Goal: Task Accomplishment & Management: Manage account settings

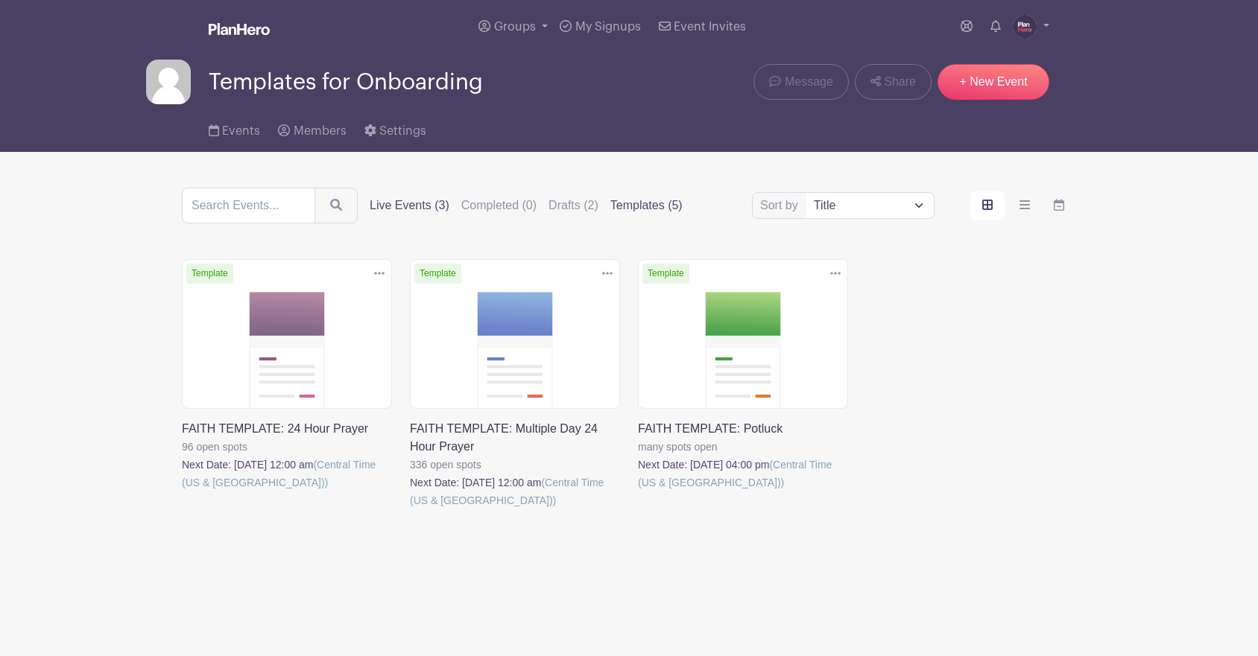
click at [610, 206] on label "Templates (5)" at bounding box center [646, 206] width 72 height 18
click at [0, 0] on input "Templates (5)" at bounding box center [0, 0] width 0 height 0
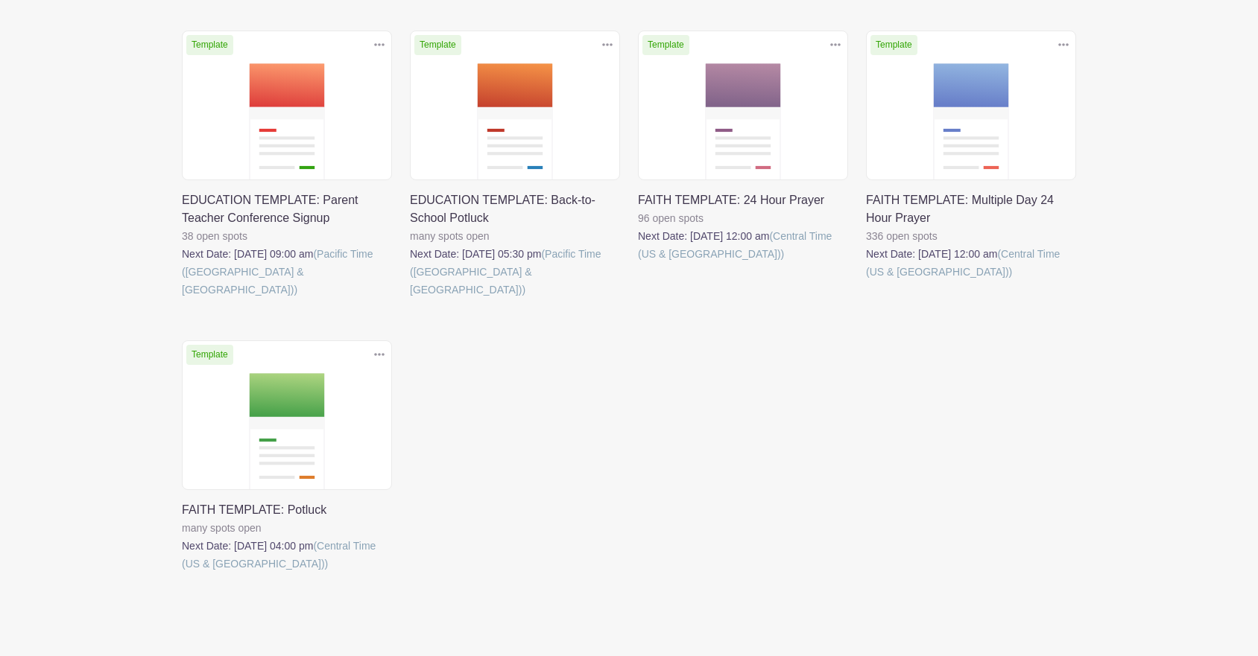
scroll to position [258, 0]
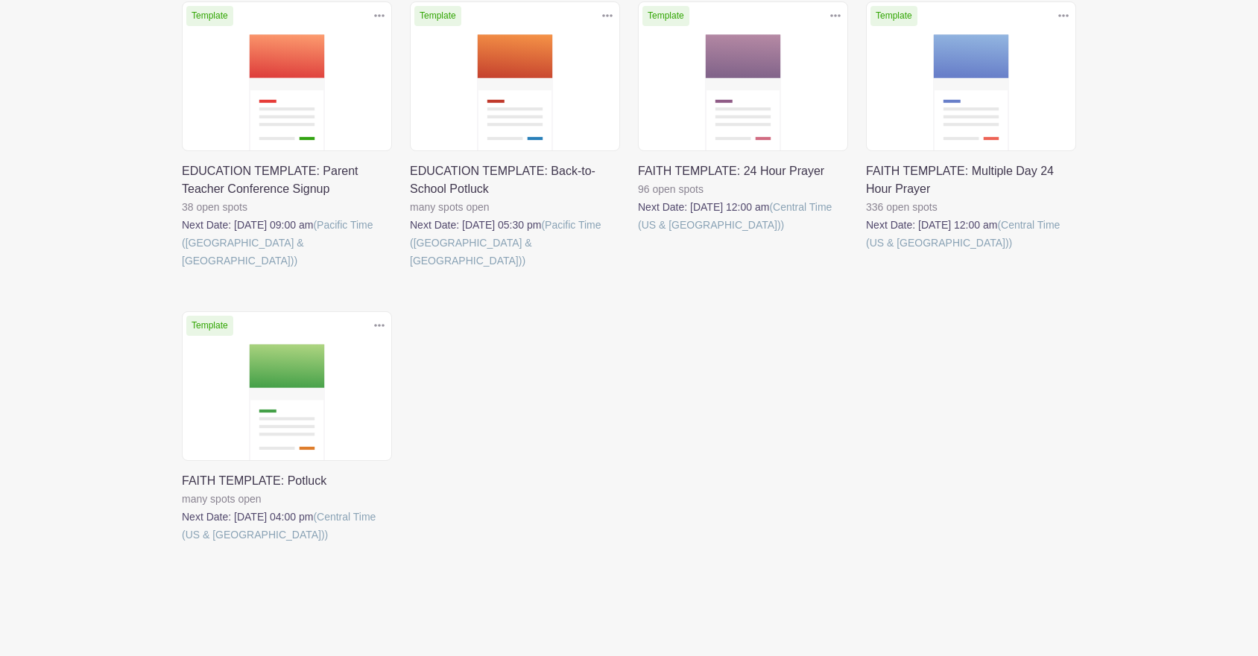
click at [182, 270] on link at bounding box center [182, 270] width 0 height 0
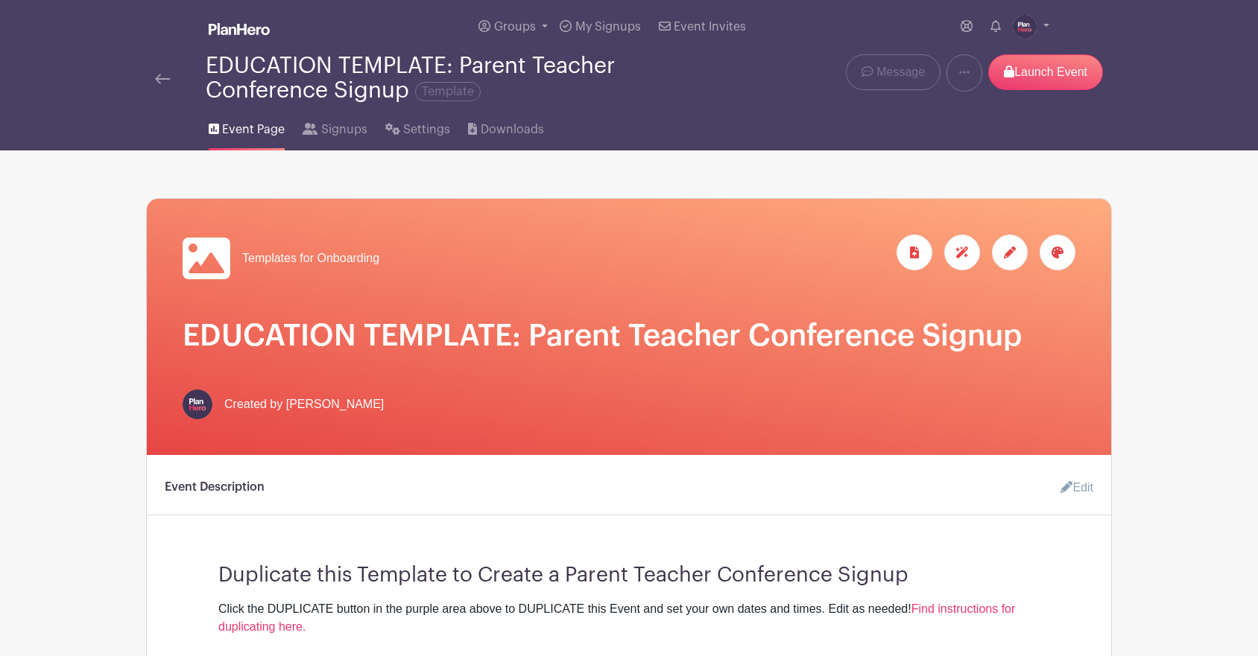
click at [159, 77] on img at bounding box center [162, 79] width 15 height 10
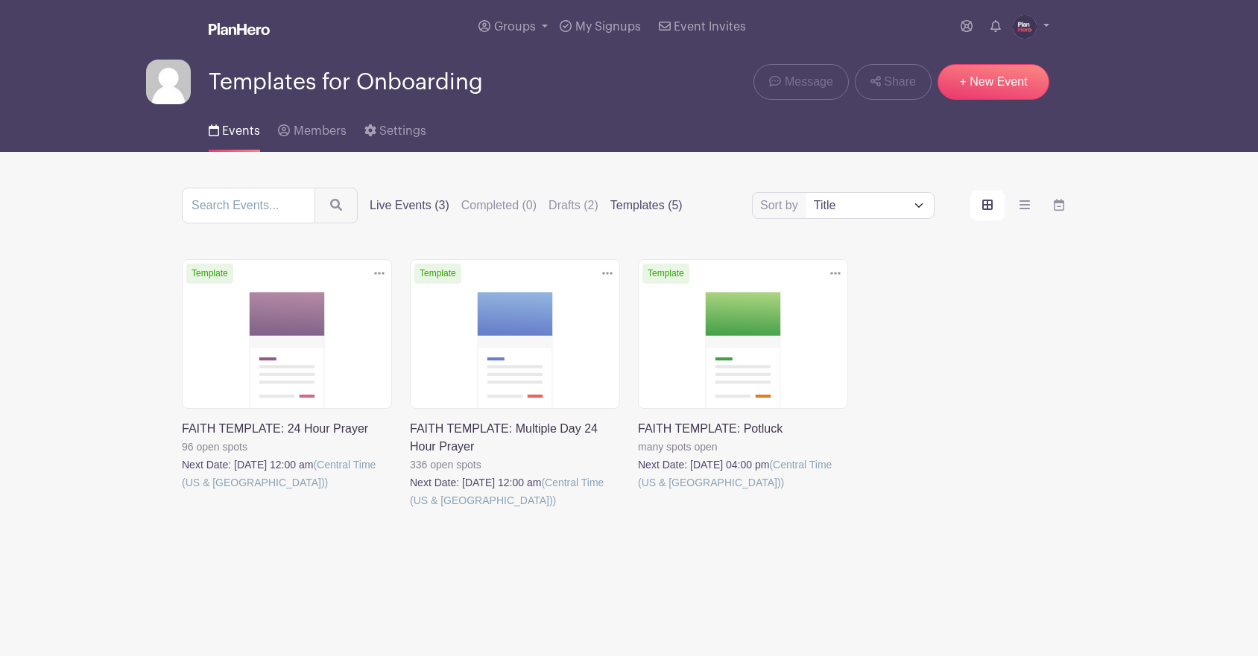
click at [622, 201] on label "Templates (5)" at bounding box center [646, 206] width 72 height 18
click at [0, 0] on input "Templates (5)" at bounding box center [0, 0] width 0 height 0
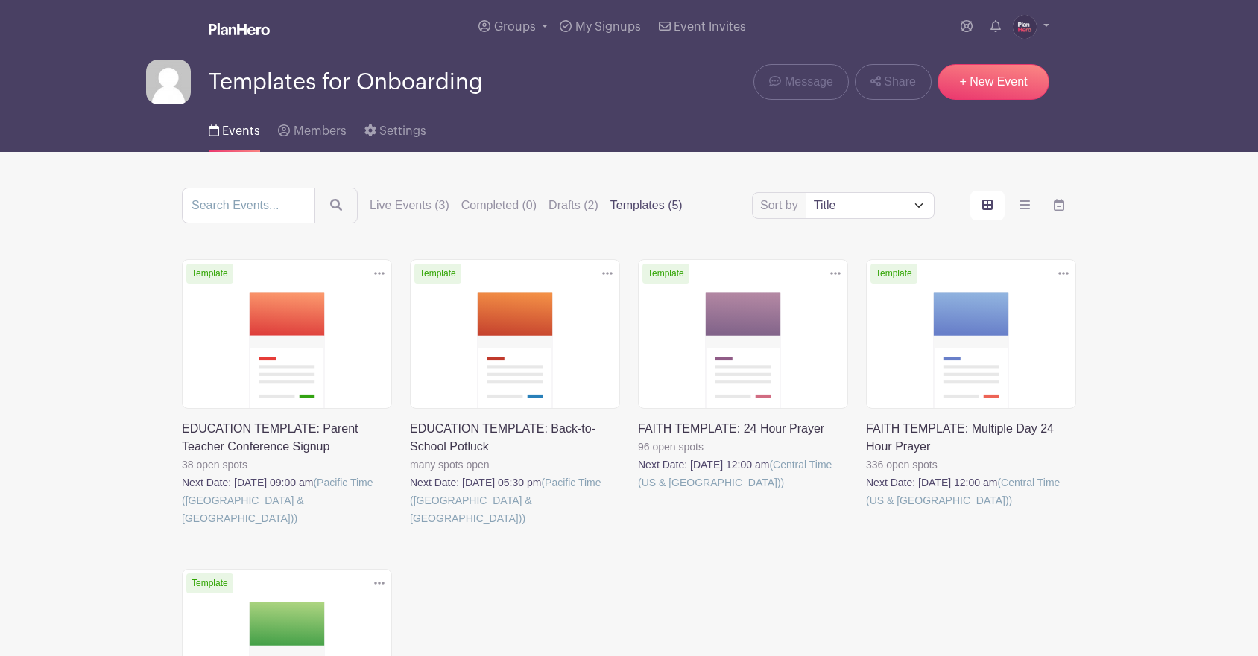
click at [638, 492] on link at bounding box center [638, 492] width 0 height 0
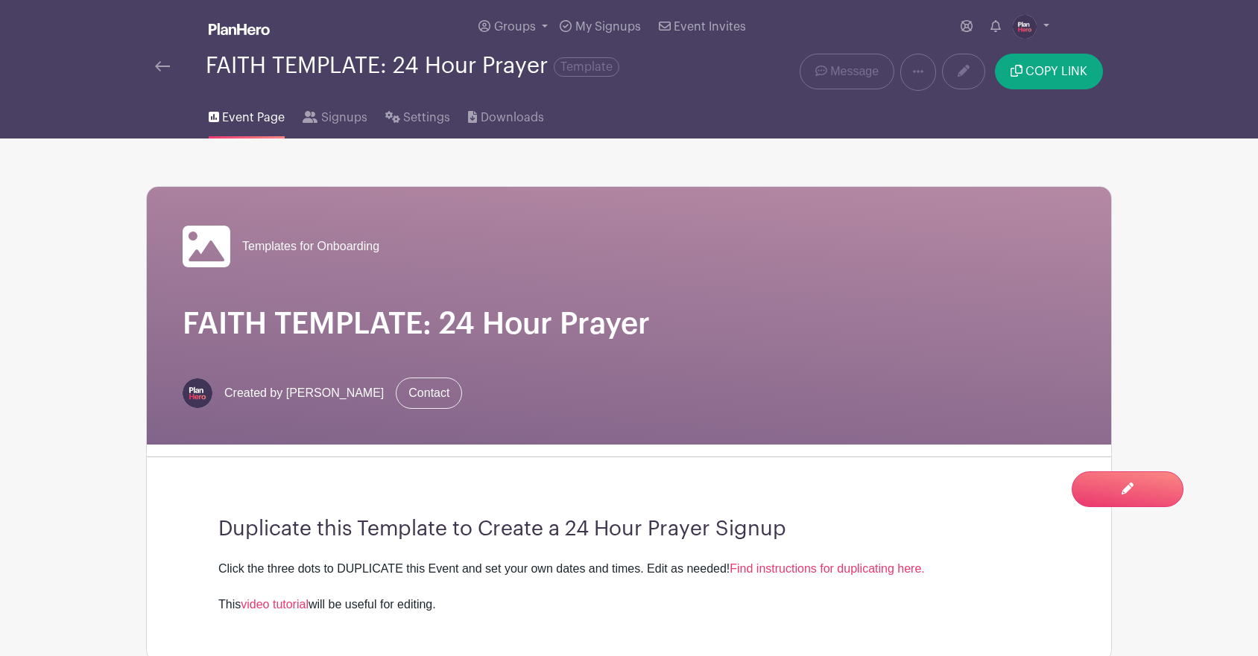
click at [161, 66] on img at bounding box center [162, 66] width 15 height 10
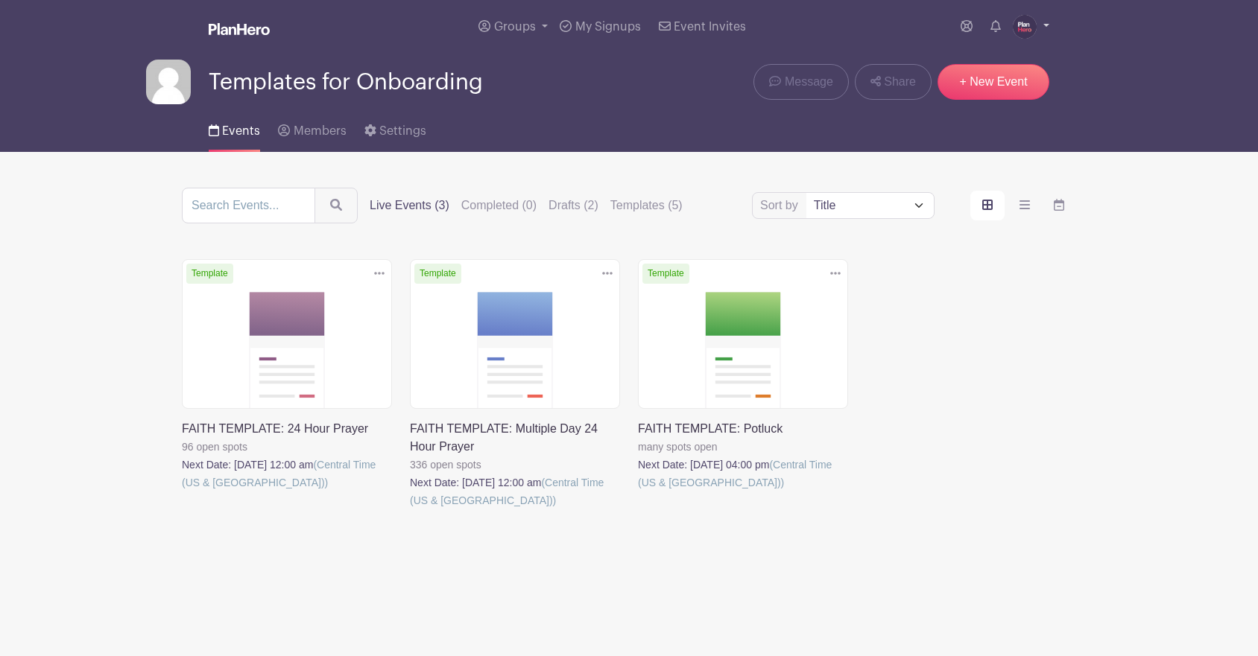
click at [1025, 22] on img at bounding box center [1024, 27] width 24 height 24
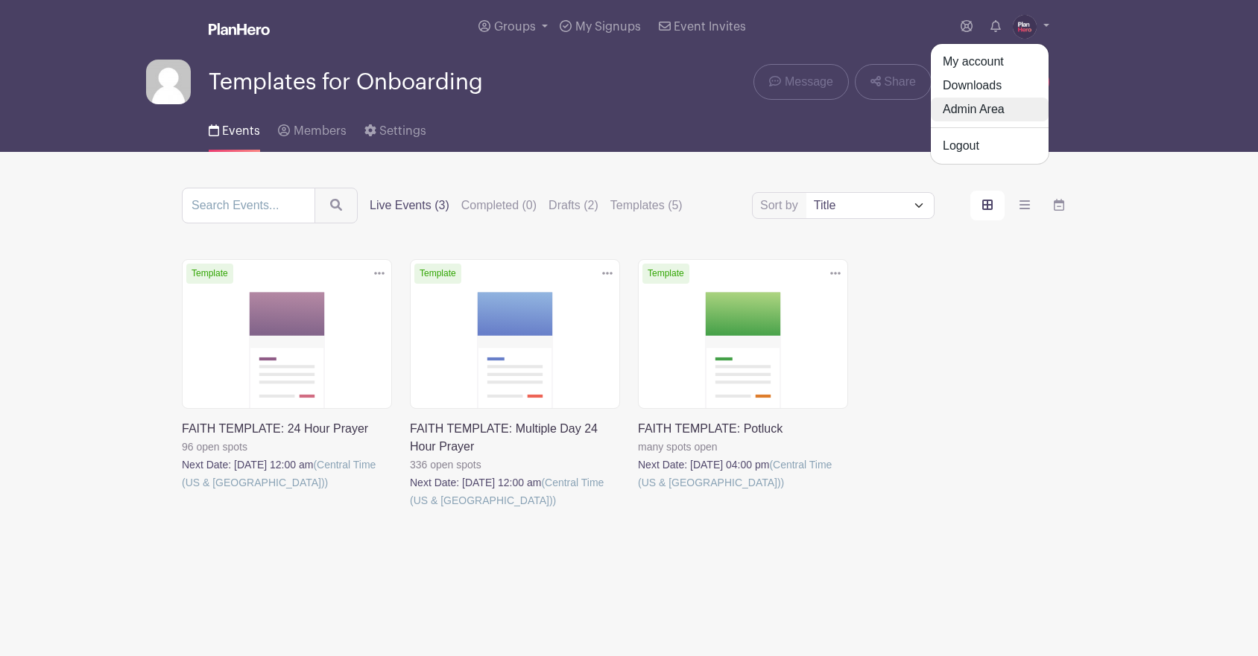
click at [989, 111] on link "Admin Area" at bounding box center [990, 110] width 118 height 24
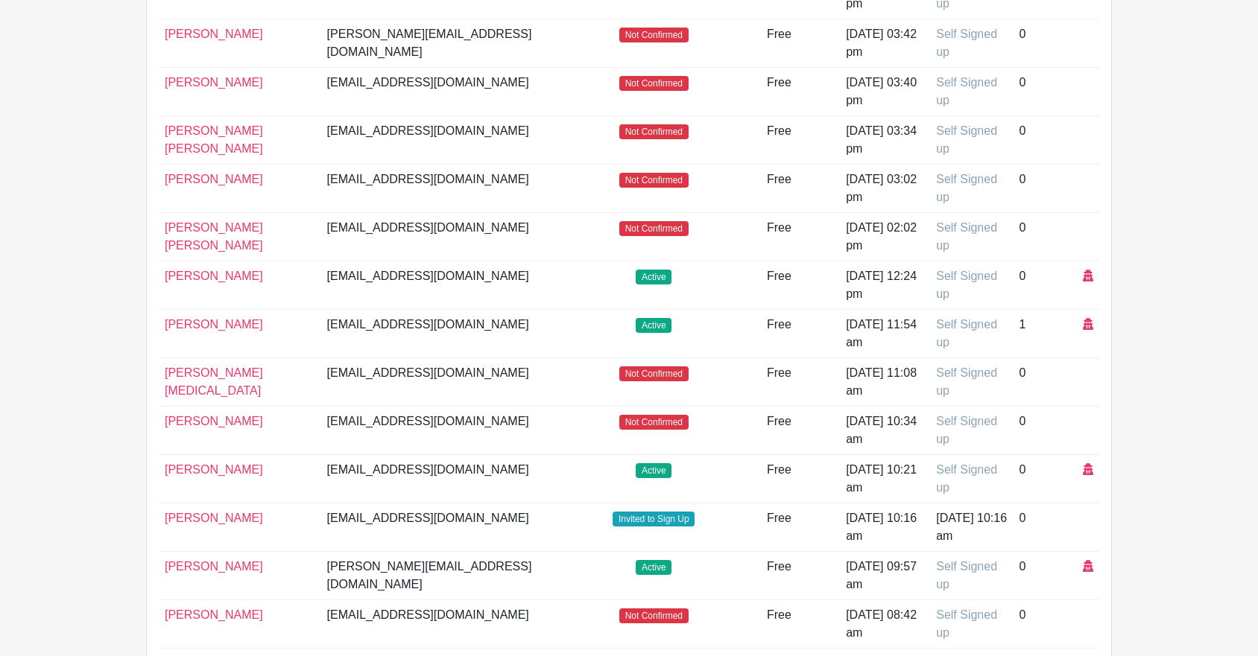
scroll to position [276, 0]
click at [1087, 323] on icon at bounding box center [1088, 323] width 10 height 12
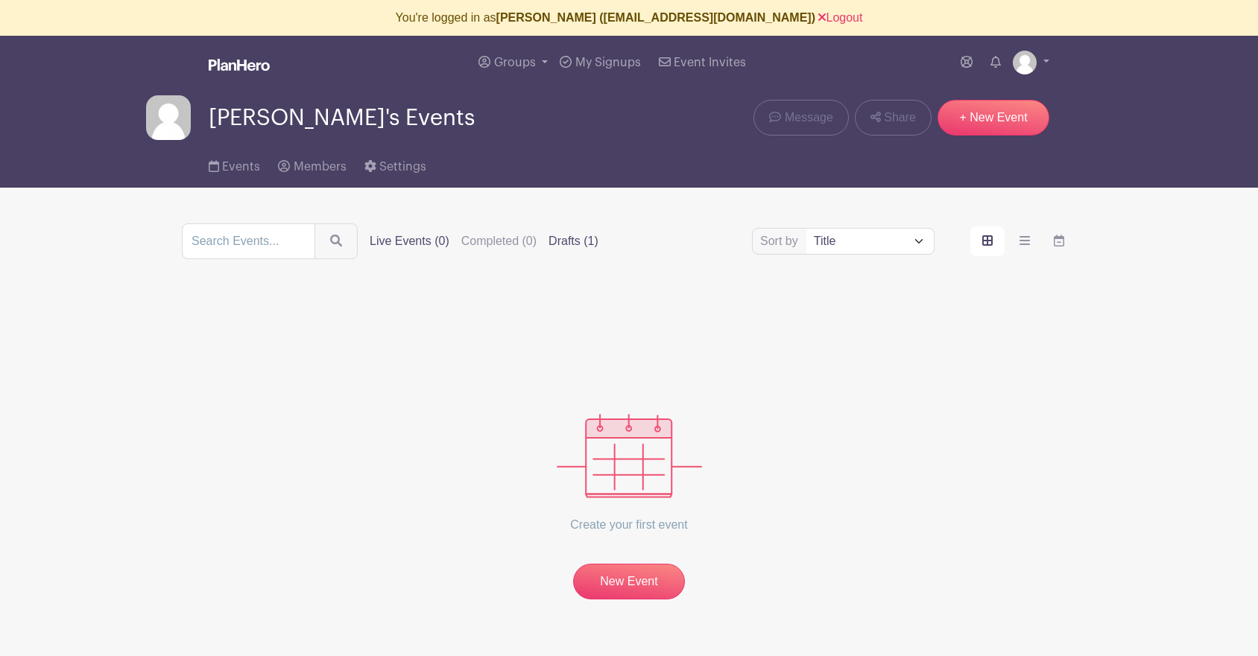
click at [548, 238] on label "Drafts (1)" at bounding box center [573, 241] width 50 height 18
click at [0, 0] on input "Drafts (1)" at bounding box center [0, 0] width 0 height 0
click at [548, 241] on label "Drafts (1)" at bounding box center [573, 241] width 50 height 18
click at [0, 0] on input "Drafts (1)" at bounding box center [0, 0] width 0 height 0
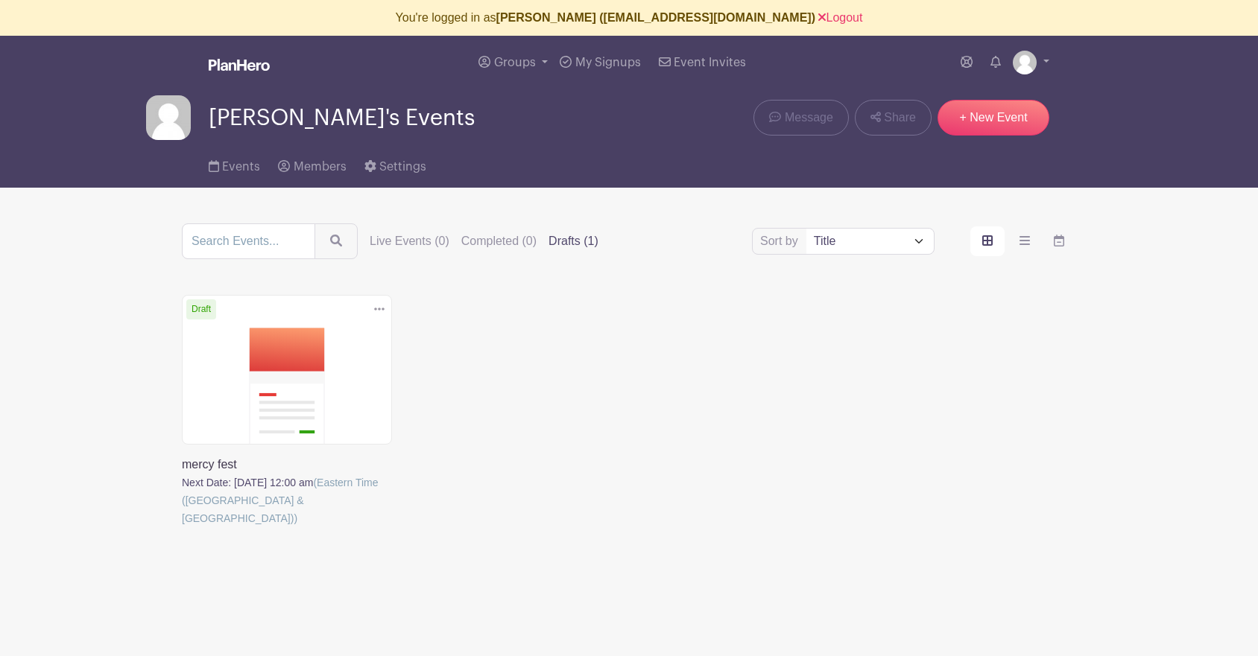
click at [182, 527] on link at bounding box center [182, 527] width 0 height 0
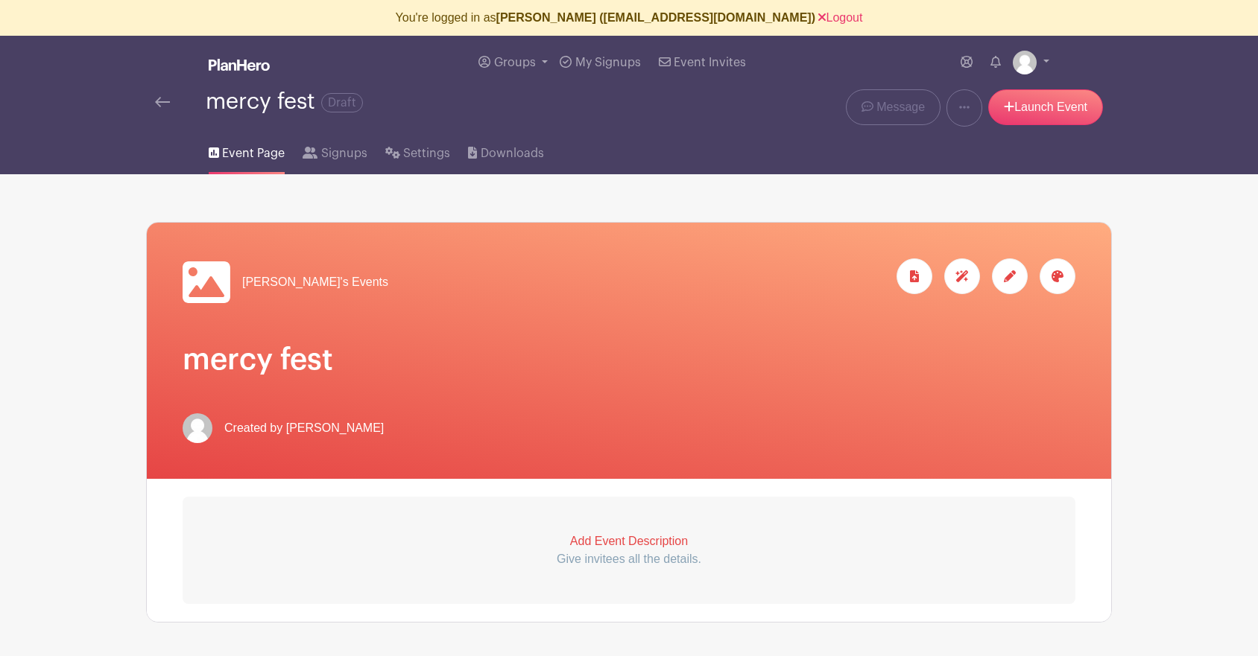
click at [162, 100] on img at bounding box center [162, 102] width 15 height 10
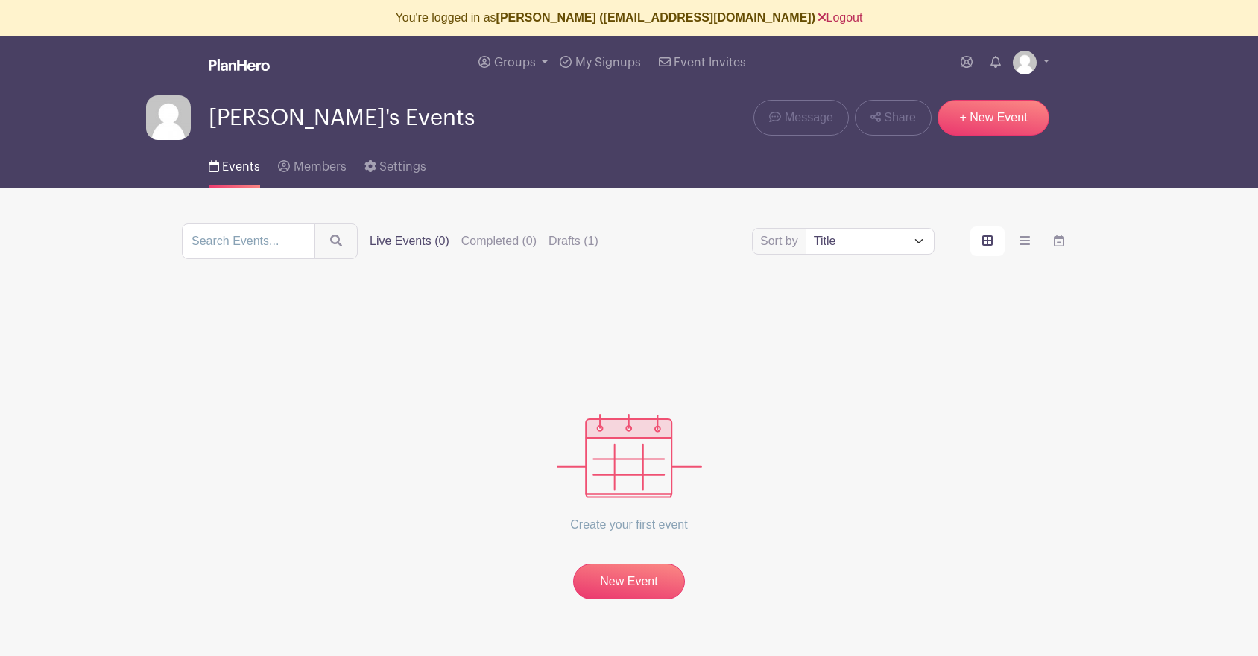
click at [818, 15] on link "Logout" at bounding box center [840, 17] width 44 height 13
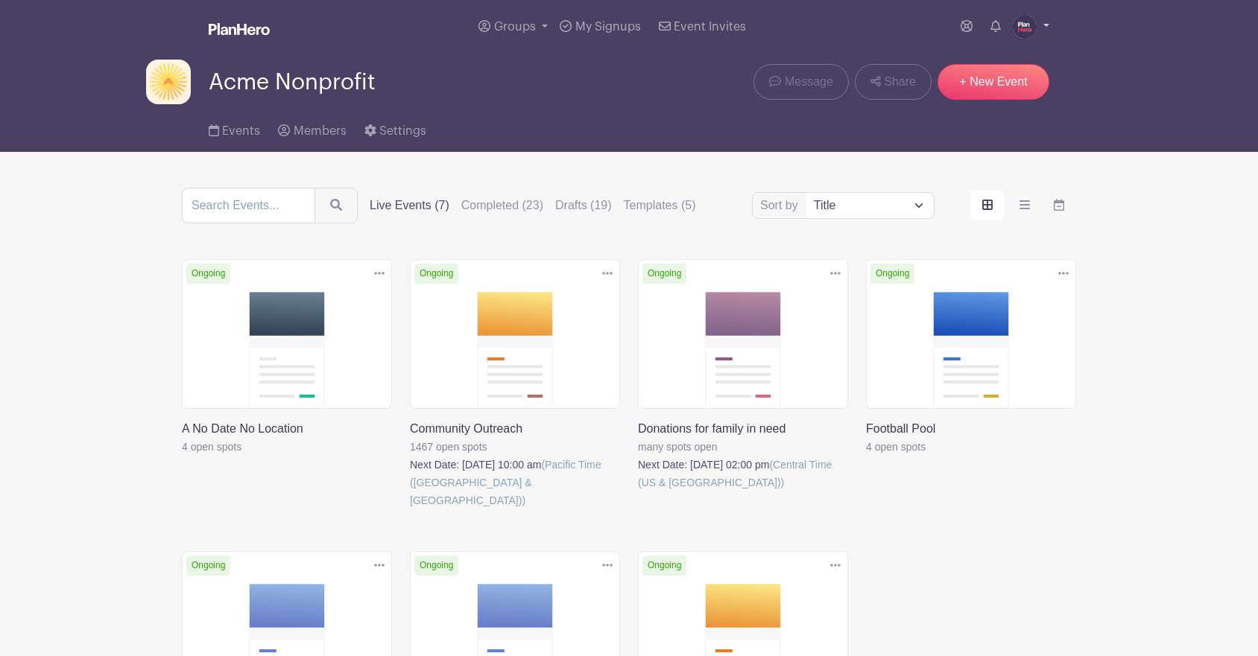
click at [1024, 29] on img at bounding box center [1024, 27] width 24 height 24
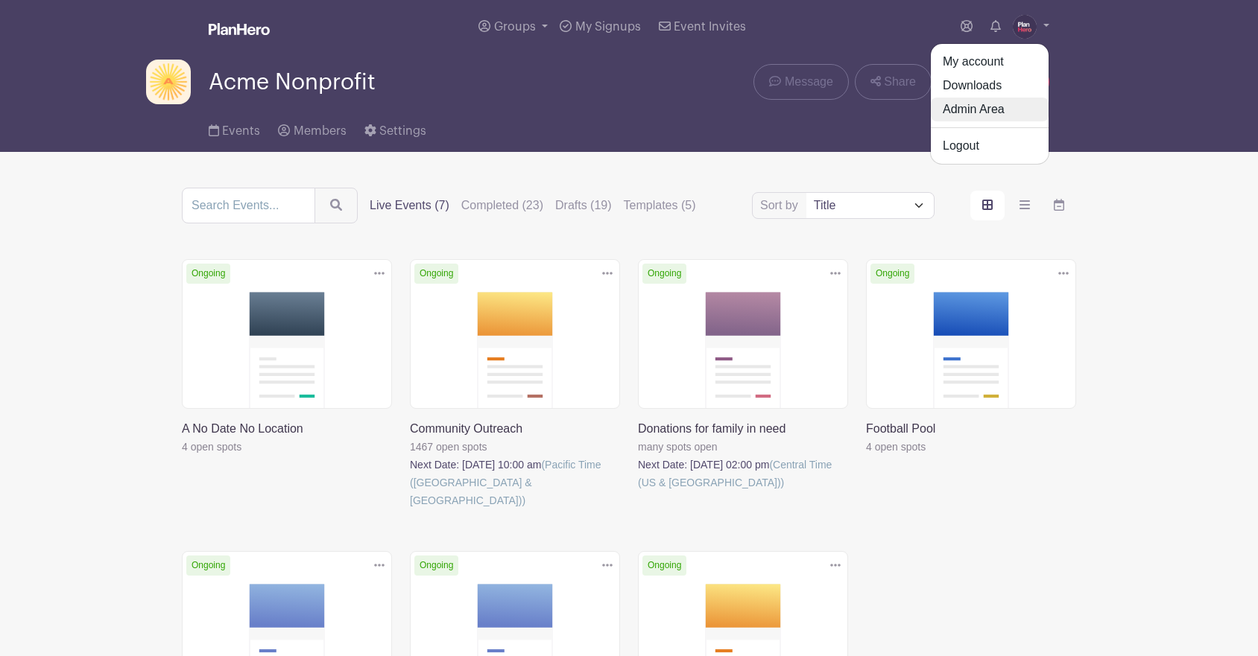
click at [972, 105] on link "Admin Area" at bounding box center [990, 110] width 118 height 24
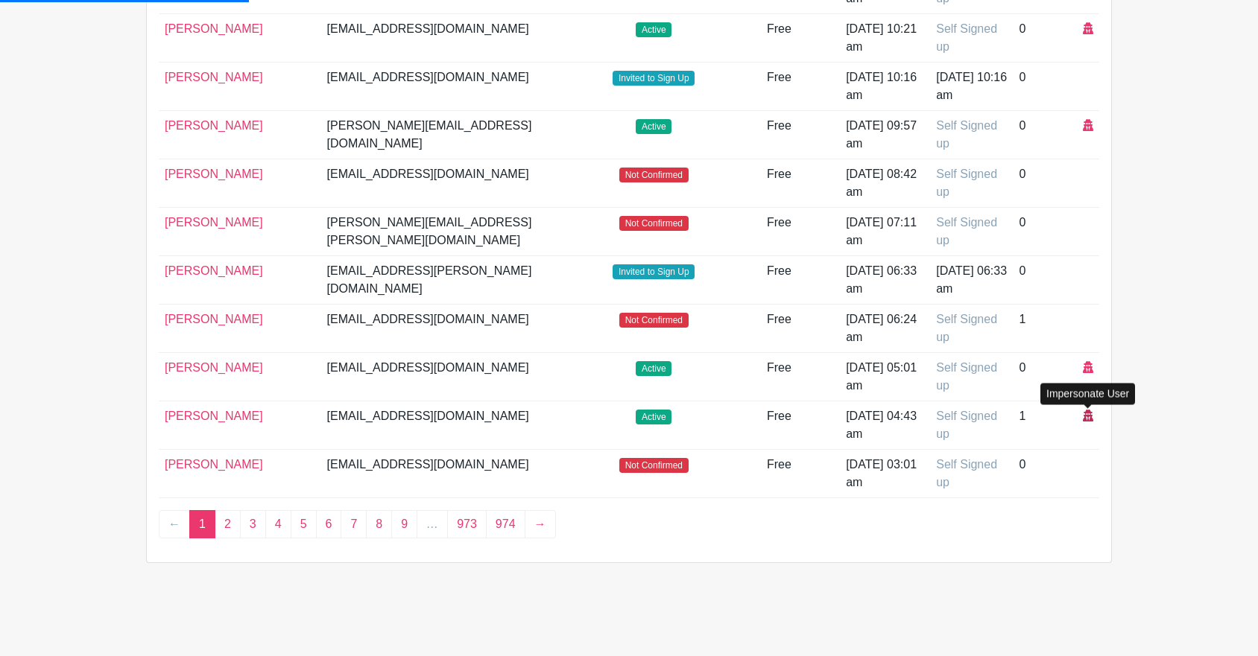
scroll to position [715, 0]
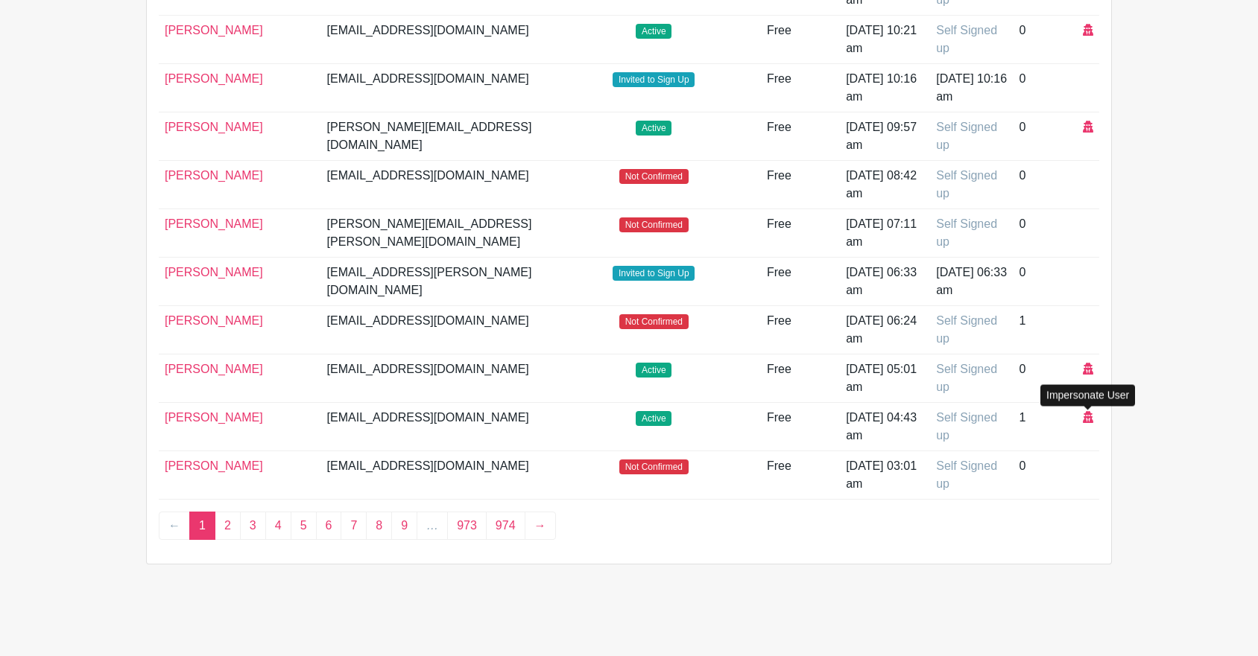
click at [1083, 413] on icon at bounding box center [1088, 417] width 10 height 12
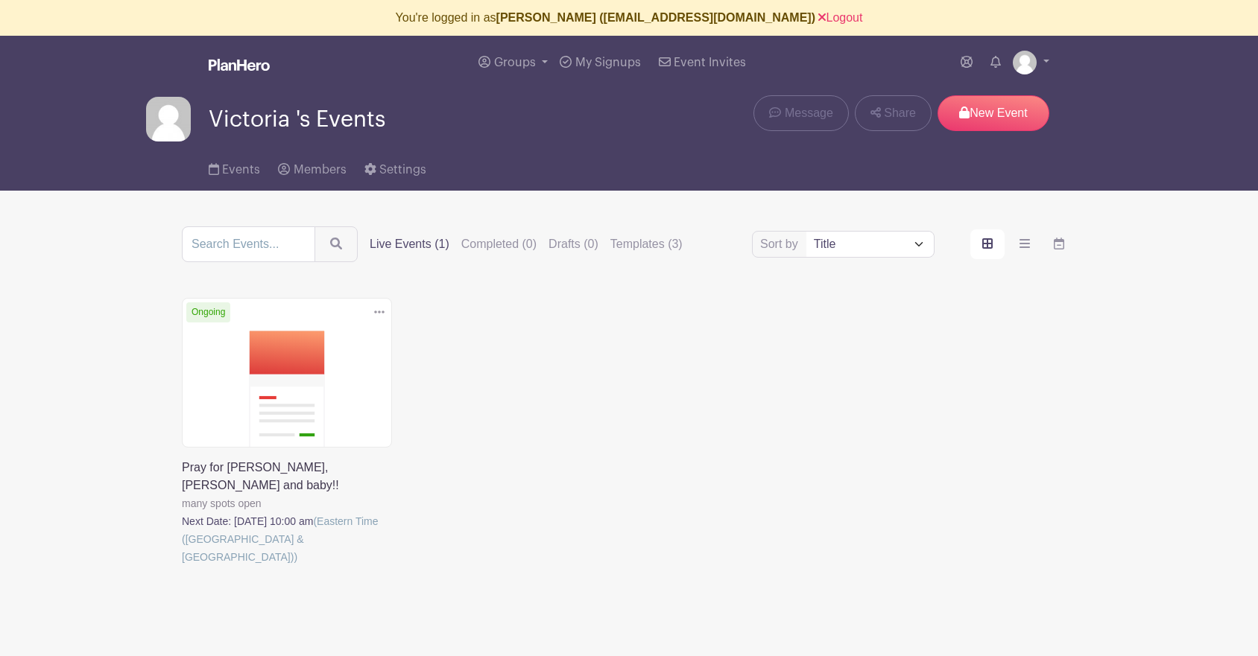
click at [182, 566] on link at bounding box center [182, 566] width 0 height 0
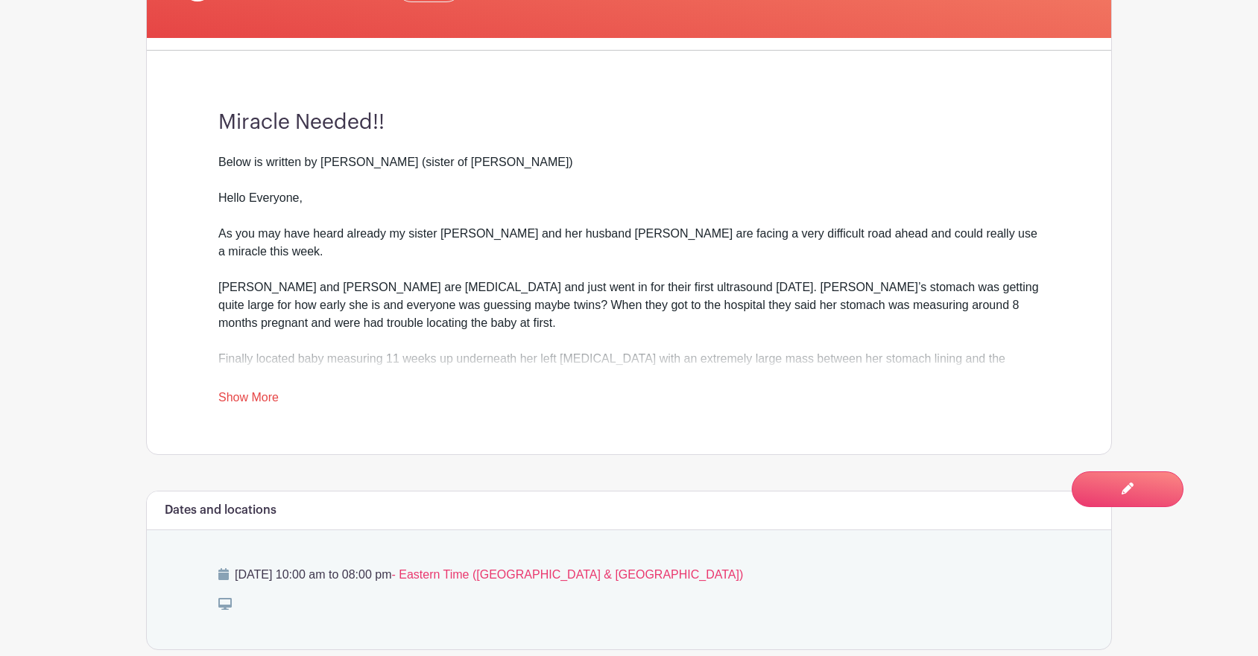
scroll to position [497, 0]
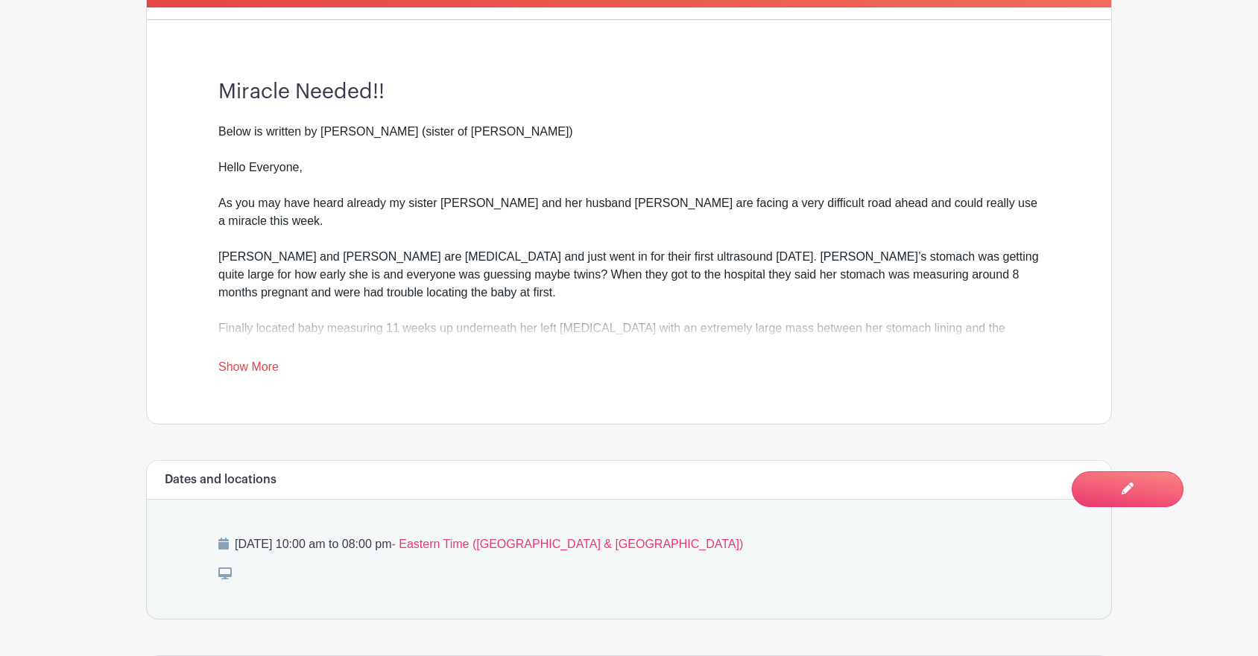
click at [259, 361] on link "Show More" at bounding box center [248, 370] width 60 height 19
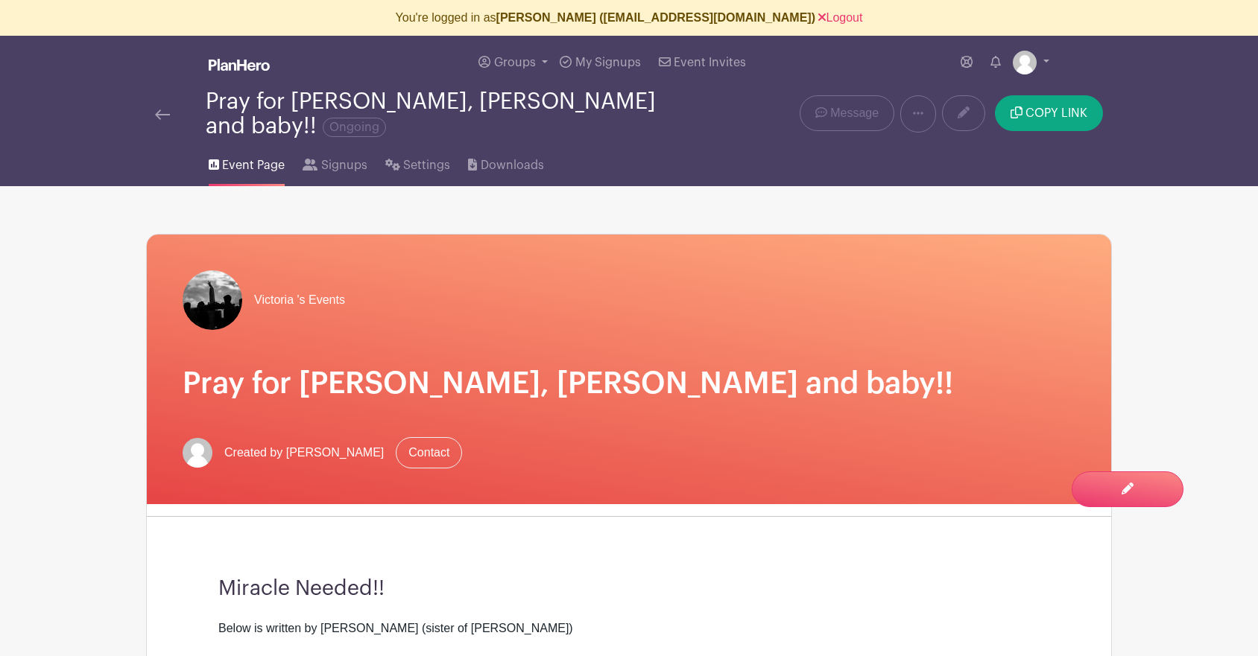
scroll to position [1, 0]
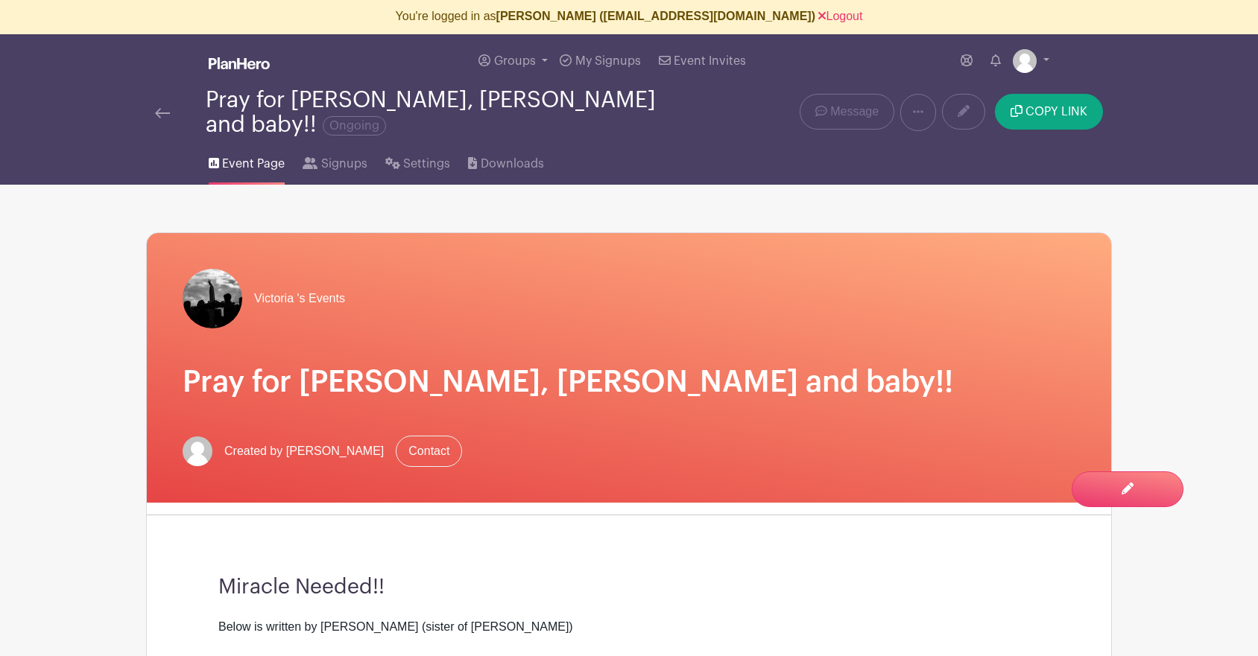
click at [157, 108] on img at bounding box center [162, 113] width 15 height 10
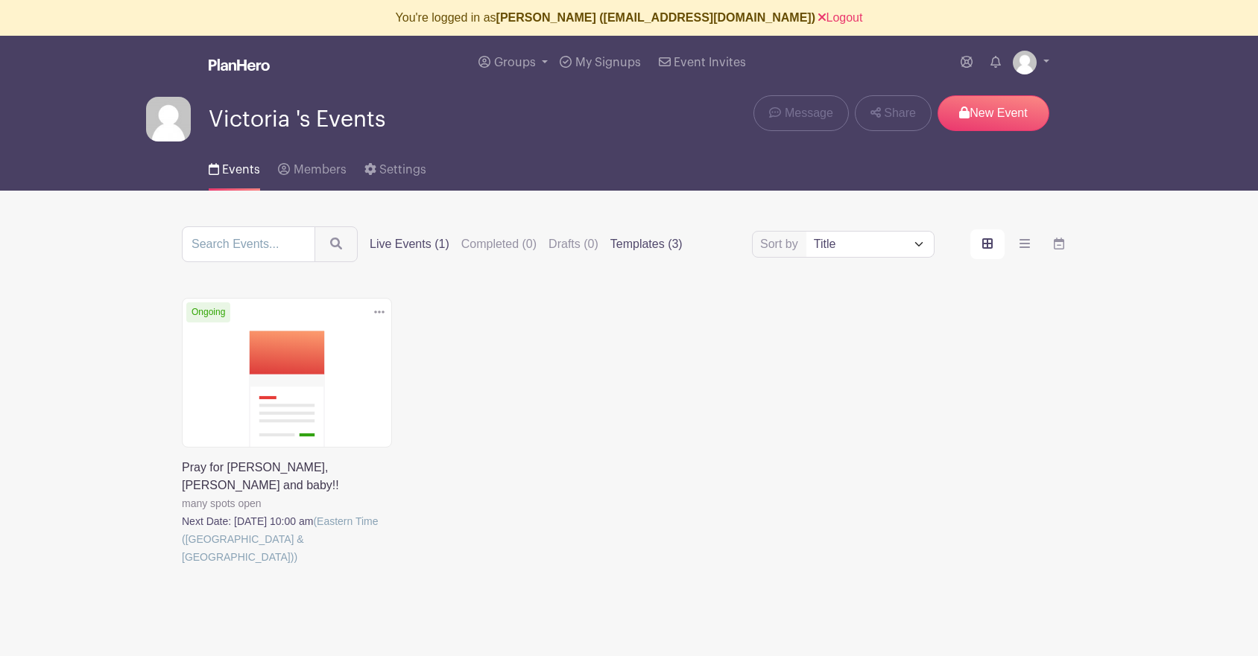
click at [616, 244] on label "Templates (3)" at bounding box center [646, 244] width 72 height 18
click at [0, 0] on input "Templates (3)" at bounding box center [0, 0] width 0 height 0
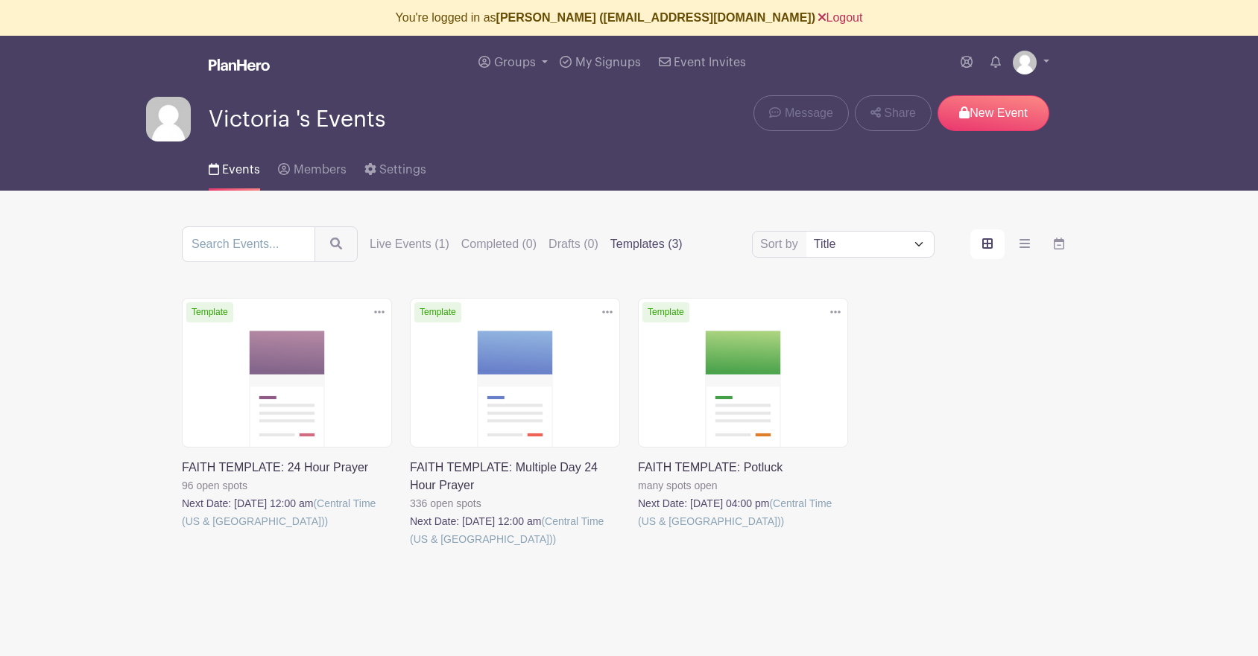
click at [818, 20] on link "Logout" at bounding box center [840, 17] width 44 height 13
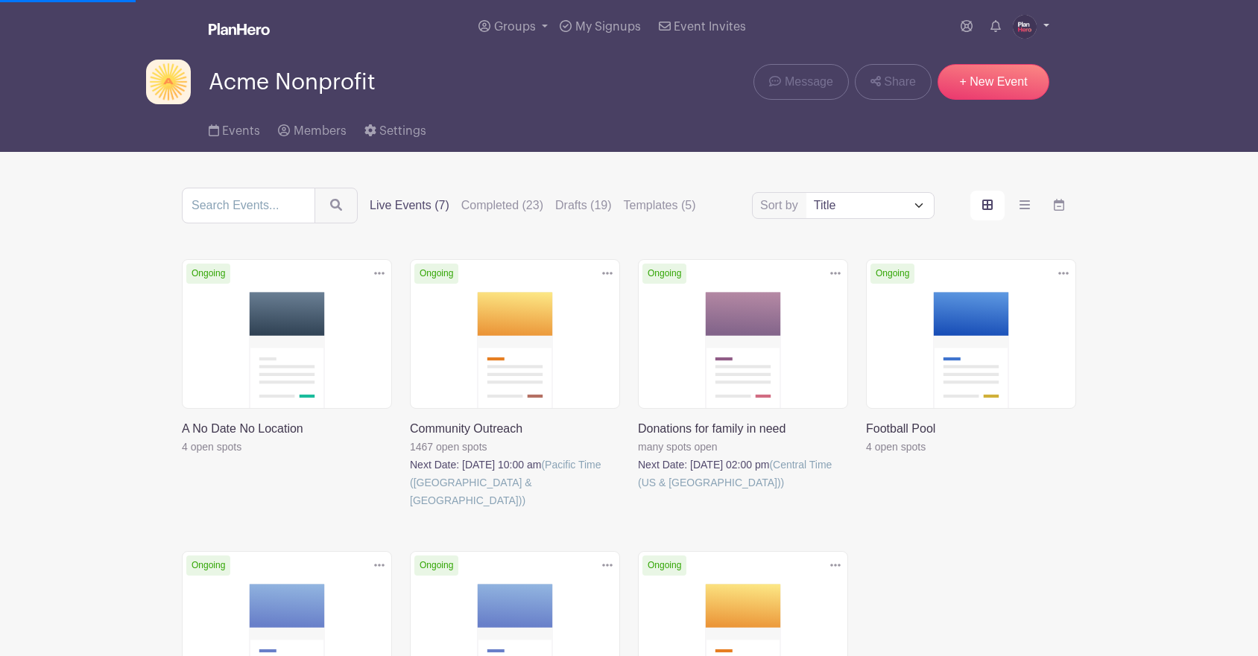
click at [1035, 25] on img at bounding box center [1024, 27] width 24 height 24
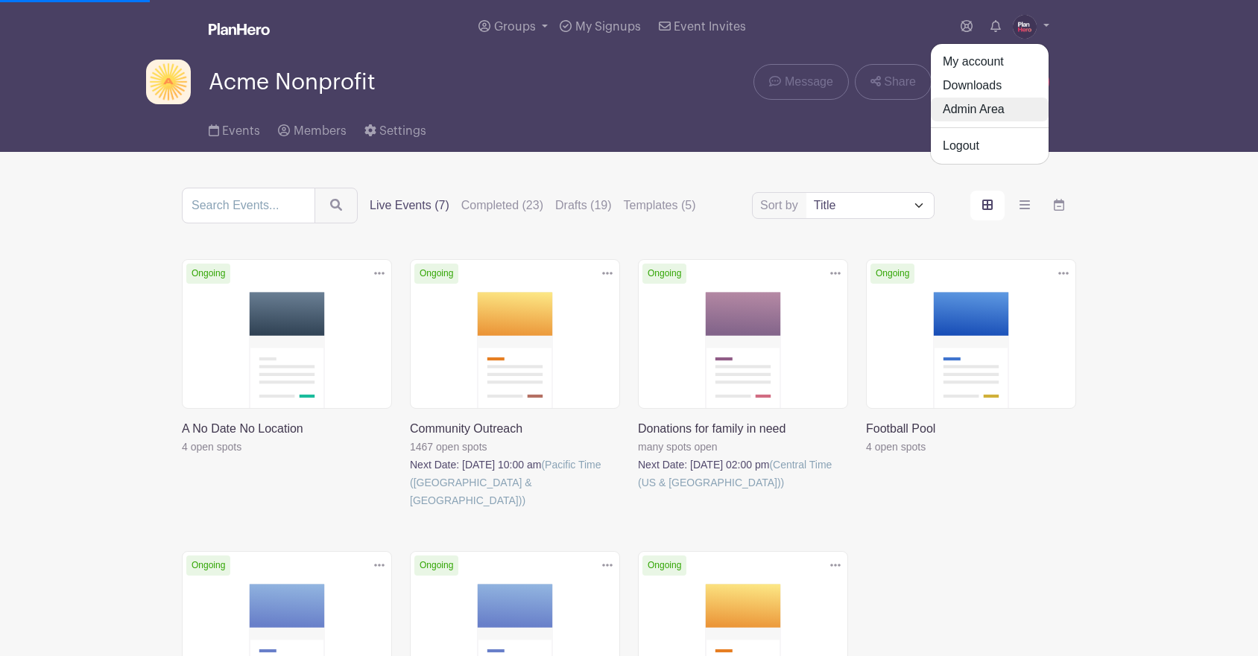
click at [989, 112] on link "Admin Area" at bounding box center [990, 110] width 118 height 24
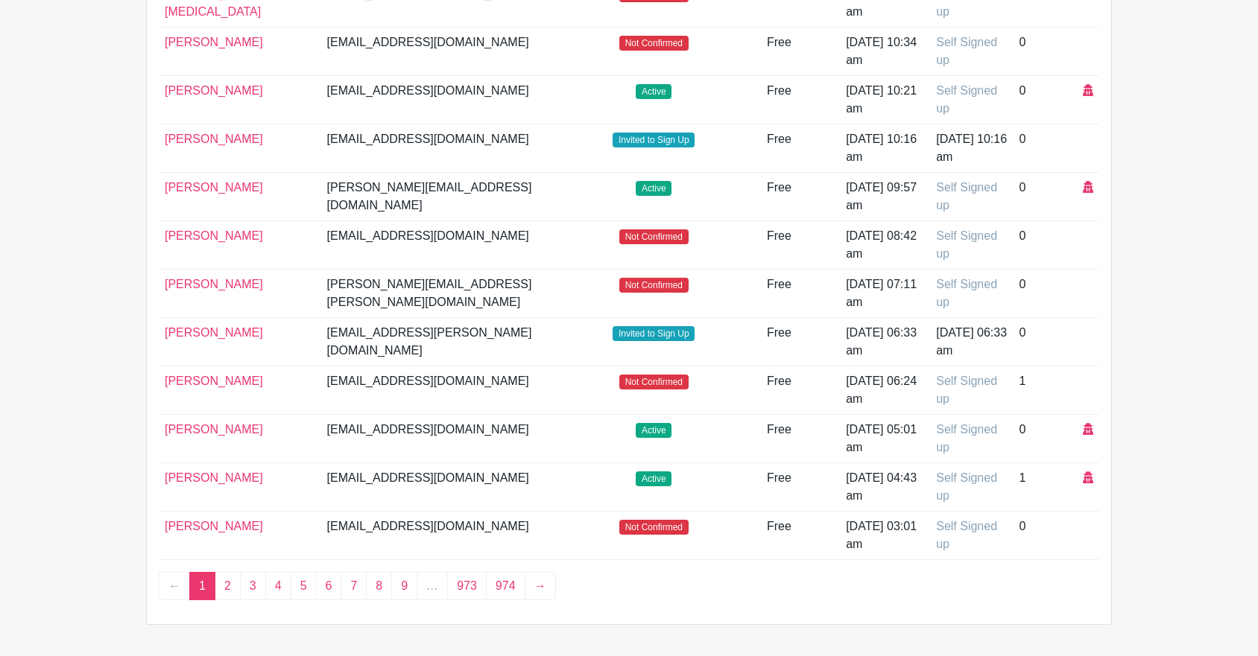
scroll to position [717, 0]
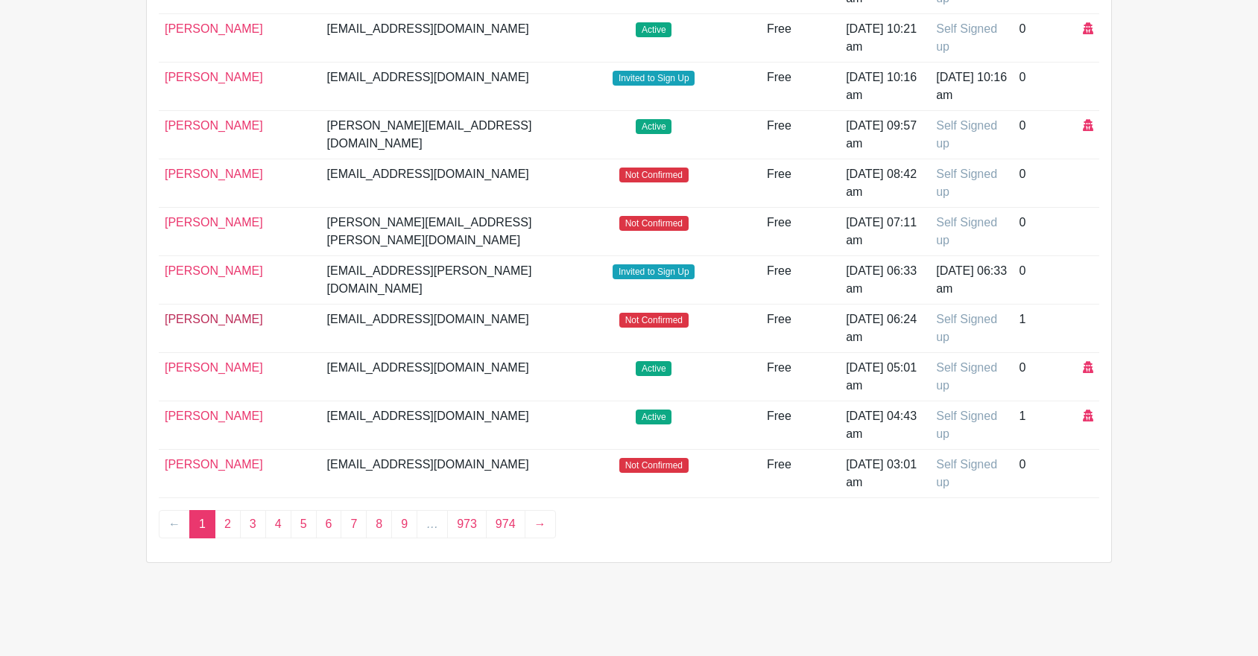
click at [186, 319] on link "fabian villa" at bounding box center [214, 319] width 98 height 13
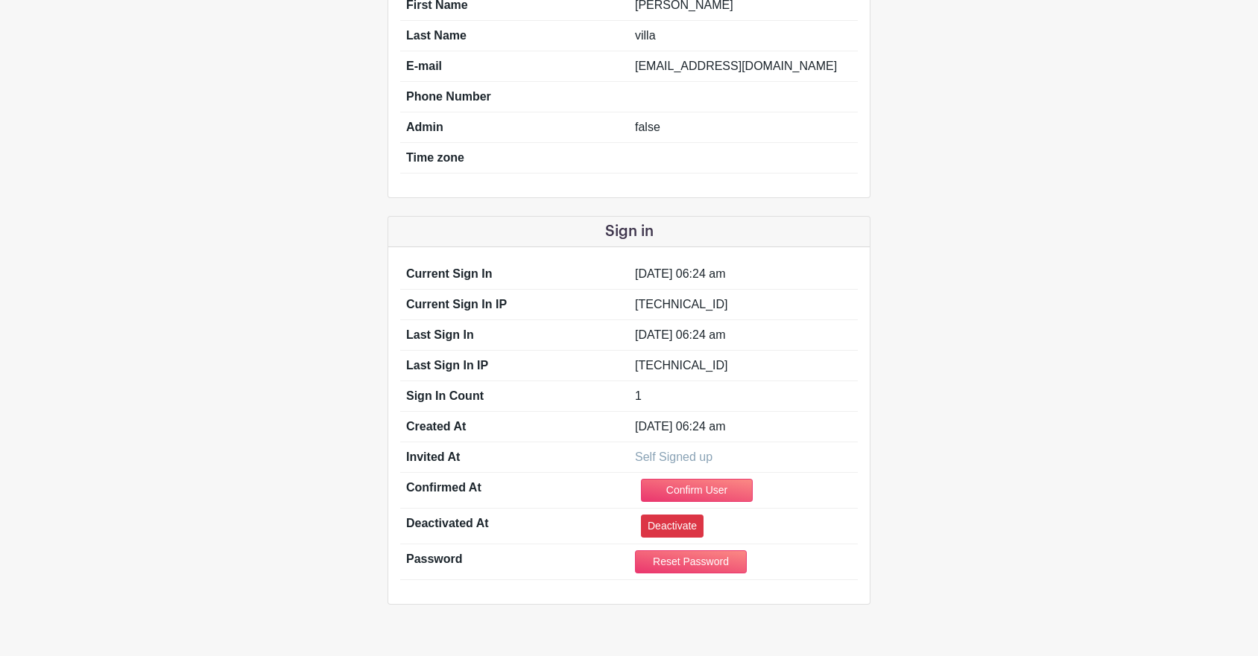
scroll to position [220, 0]
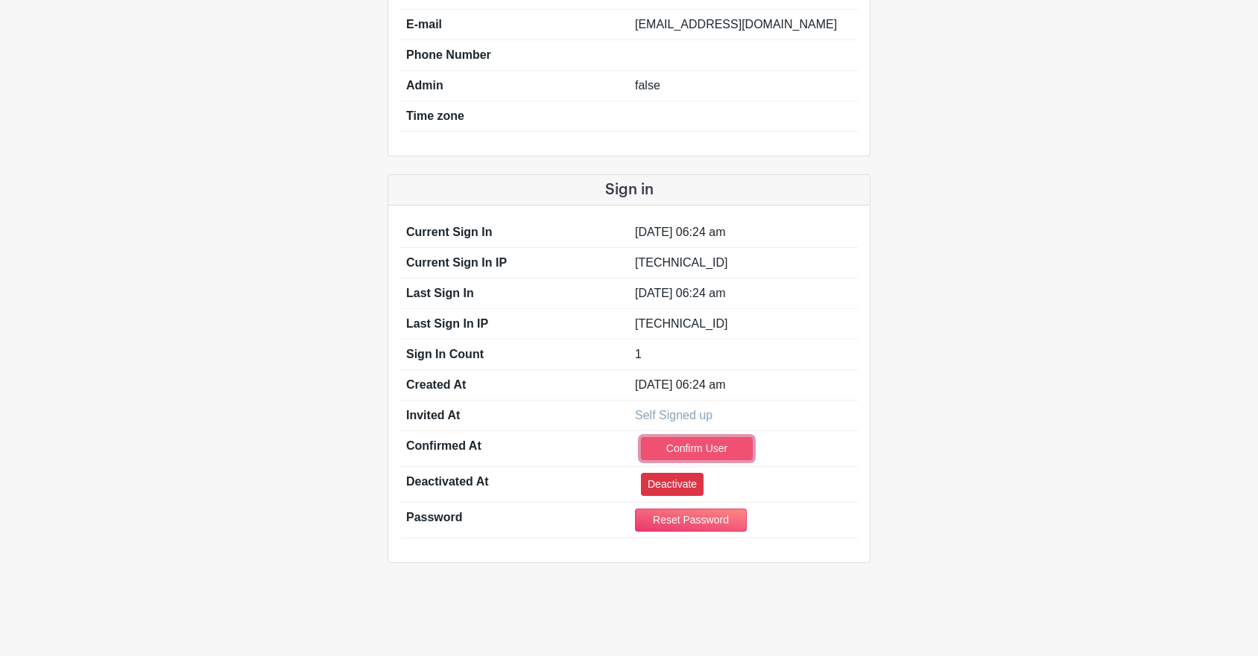
click at [702, 449] on link "Confirm User" at bounding box center [697, 448] width 112 height 23
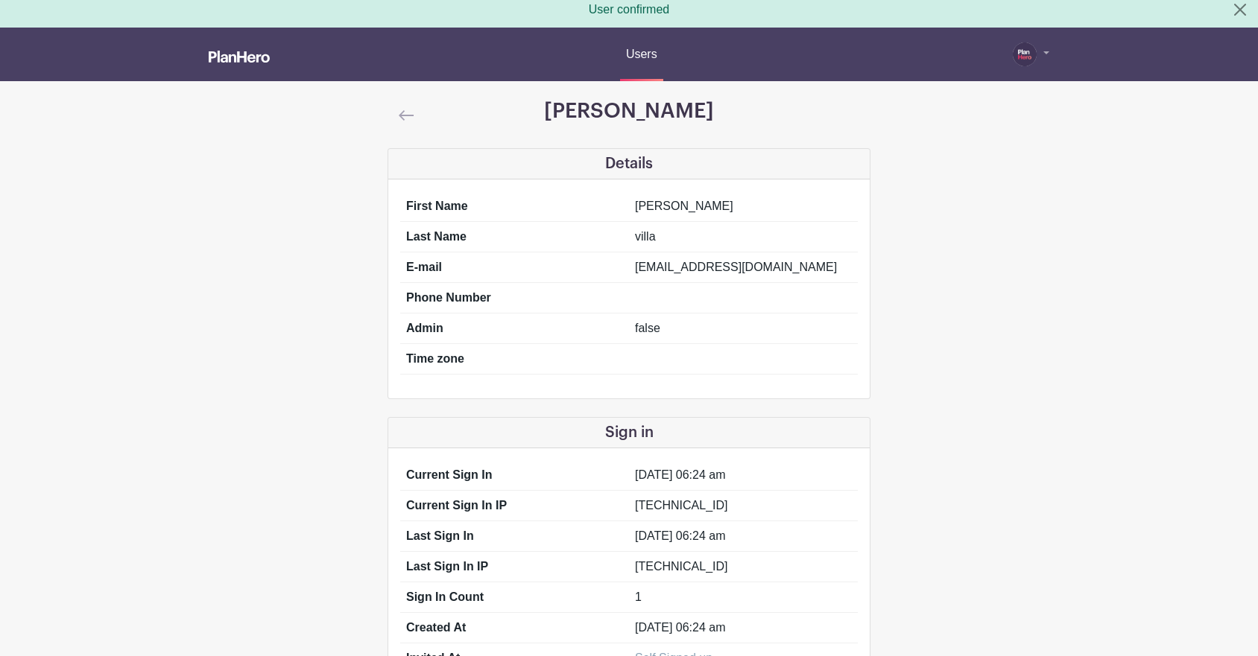
scroll to position [0, 0]
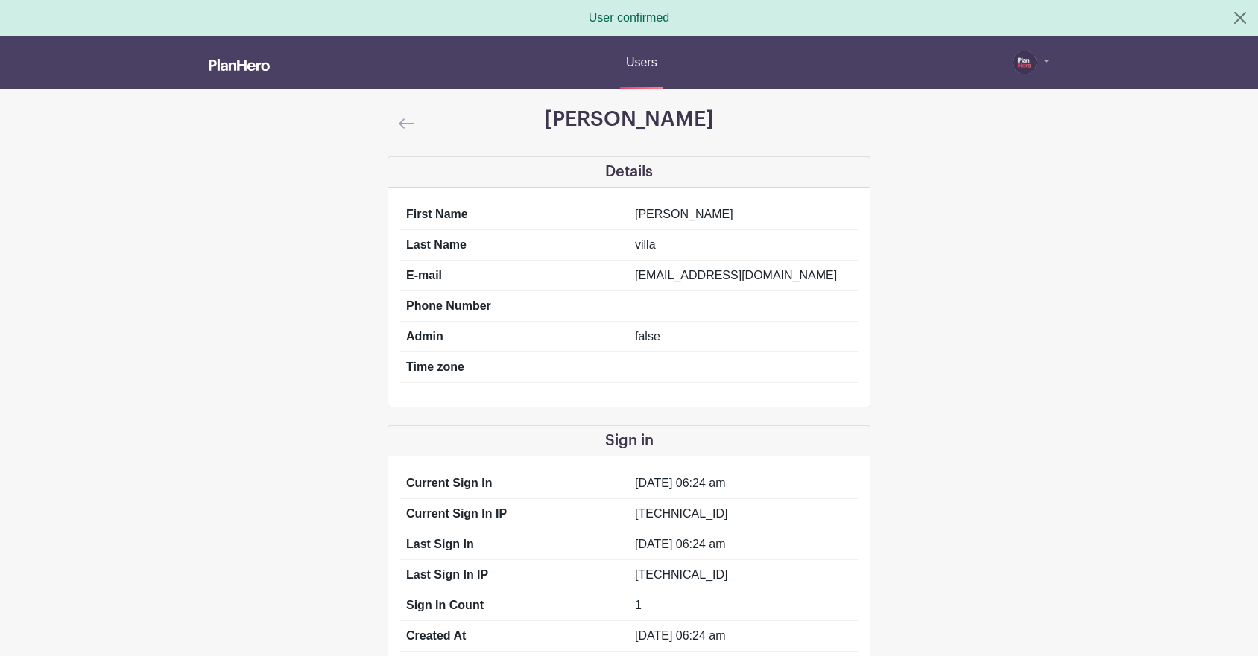
click at [406, 124] on img at bounding box center [406, 123] width 15 height 10
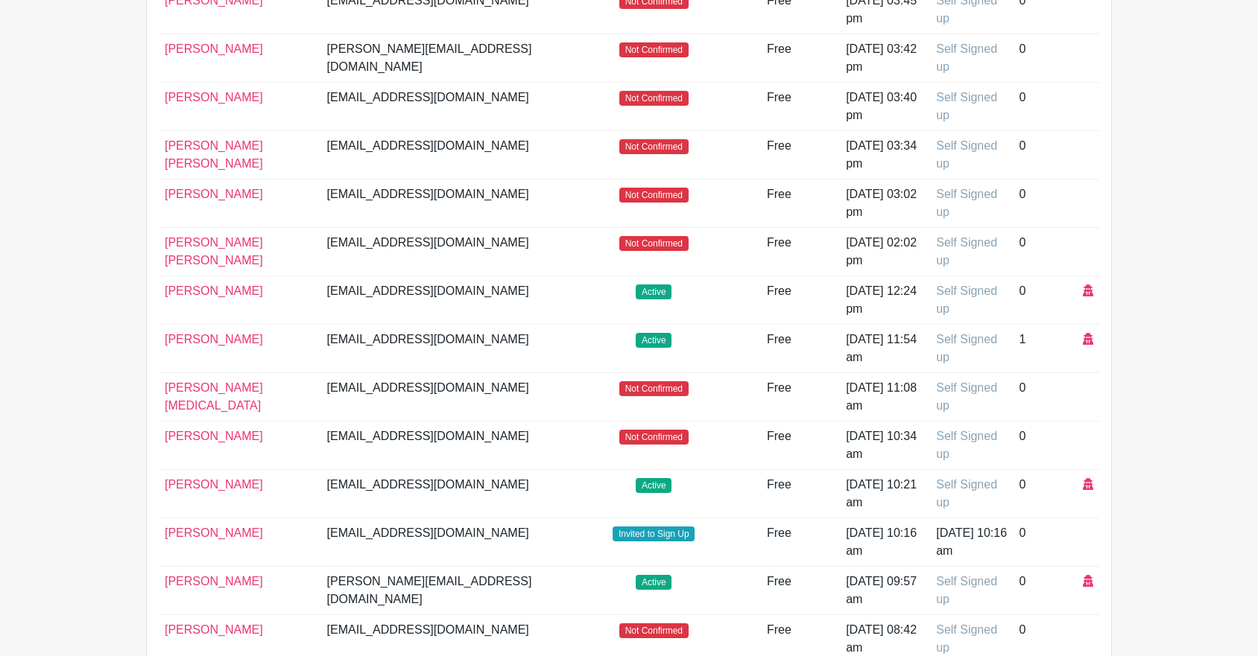
scroll to position [717, 0]
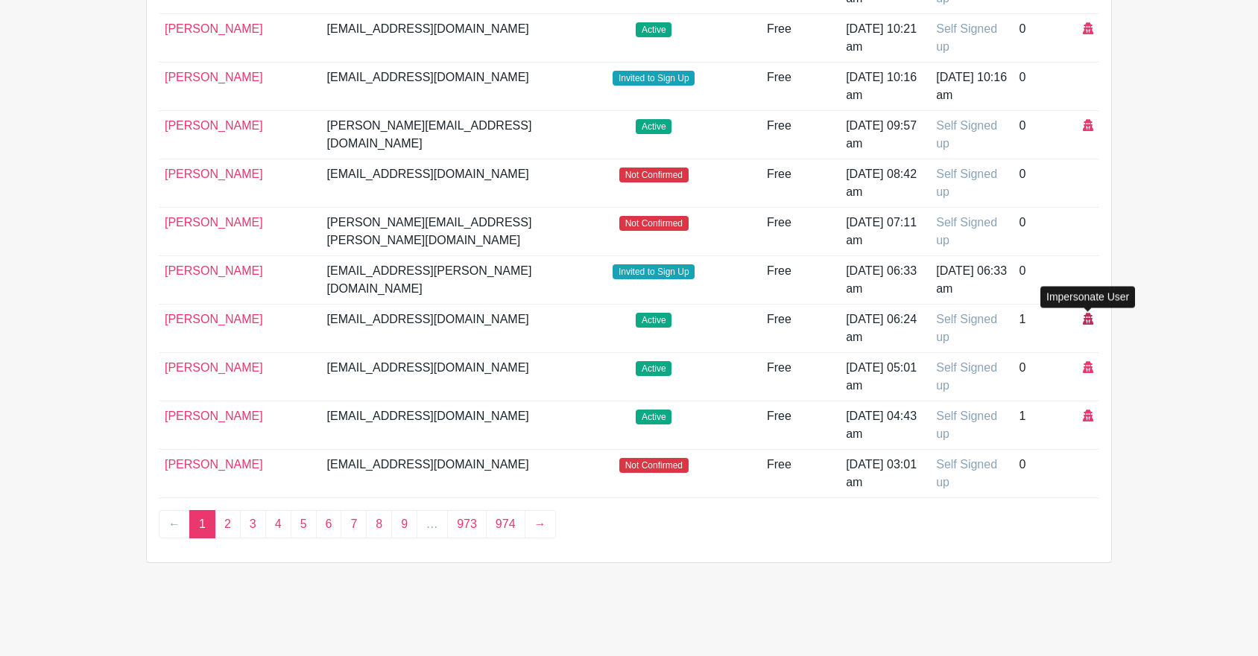
click at [1087, 320] on icon at bounding box center [1088, 319] width 10 height 12
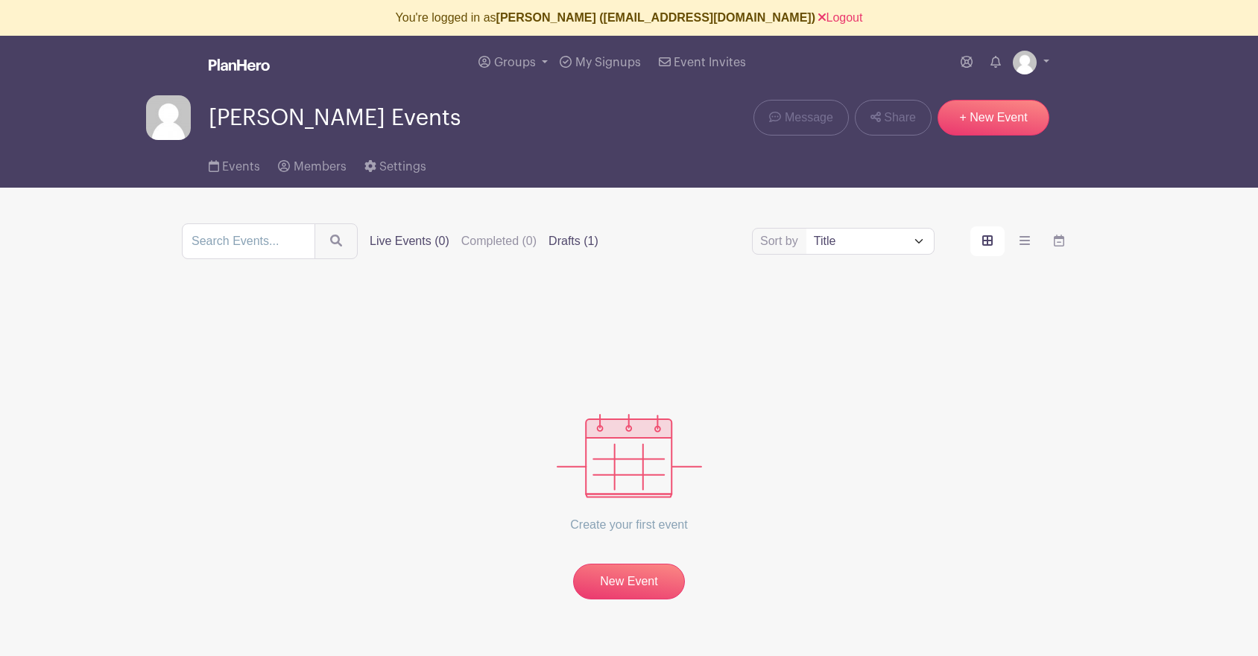
click at [548, 239] on label "Drafts (1)" at bounding box center [573, 241] width 50 height 18
click at [0, 0] on input "Drafts (1)" at bounding box center [0, 0] width 0 height 0
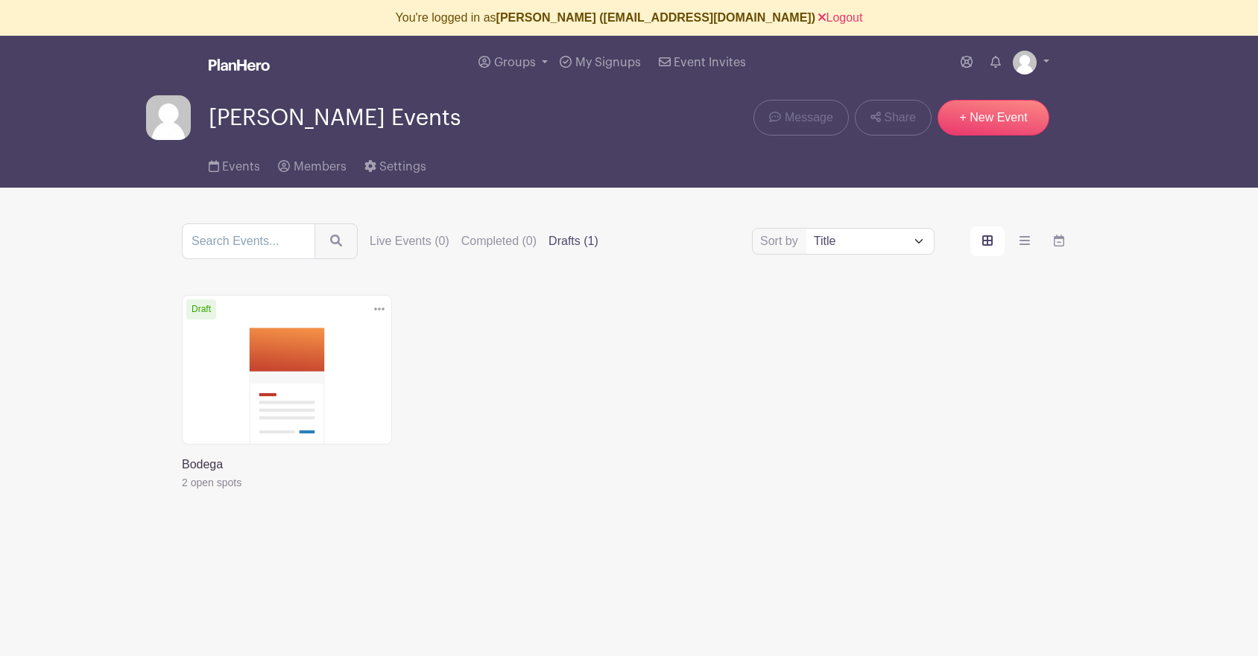
click at [182, 492] on link at bounding box center [182, 492] width 0 height 0
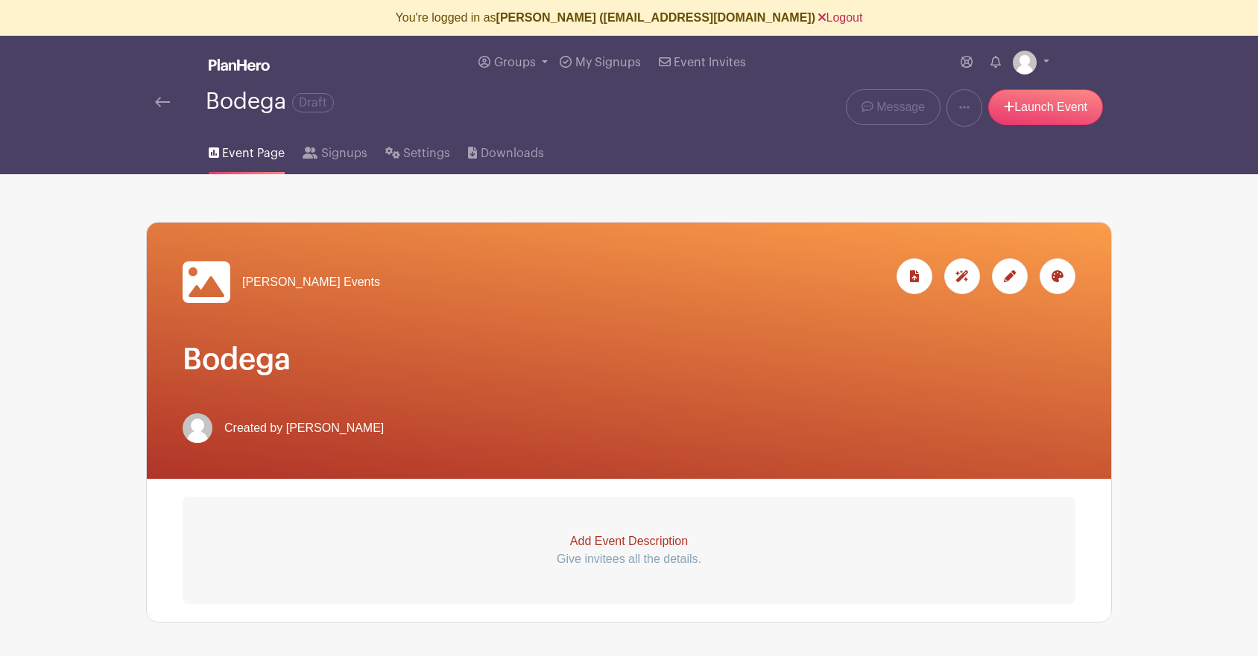
click at [818, 16] on link "Logout" at bounding box center [840, 17] width 44 height 13
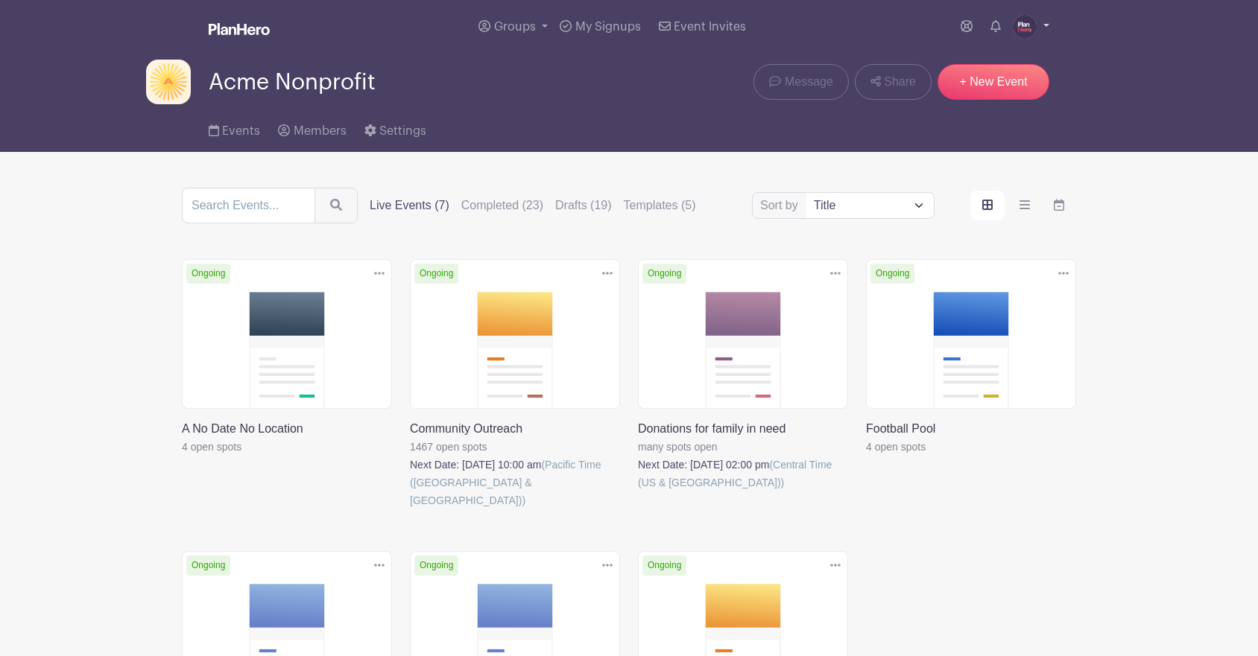
click at [1032, 28] on img at bounding box center [1024, 27] width 24 height 24
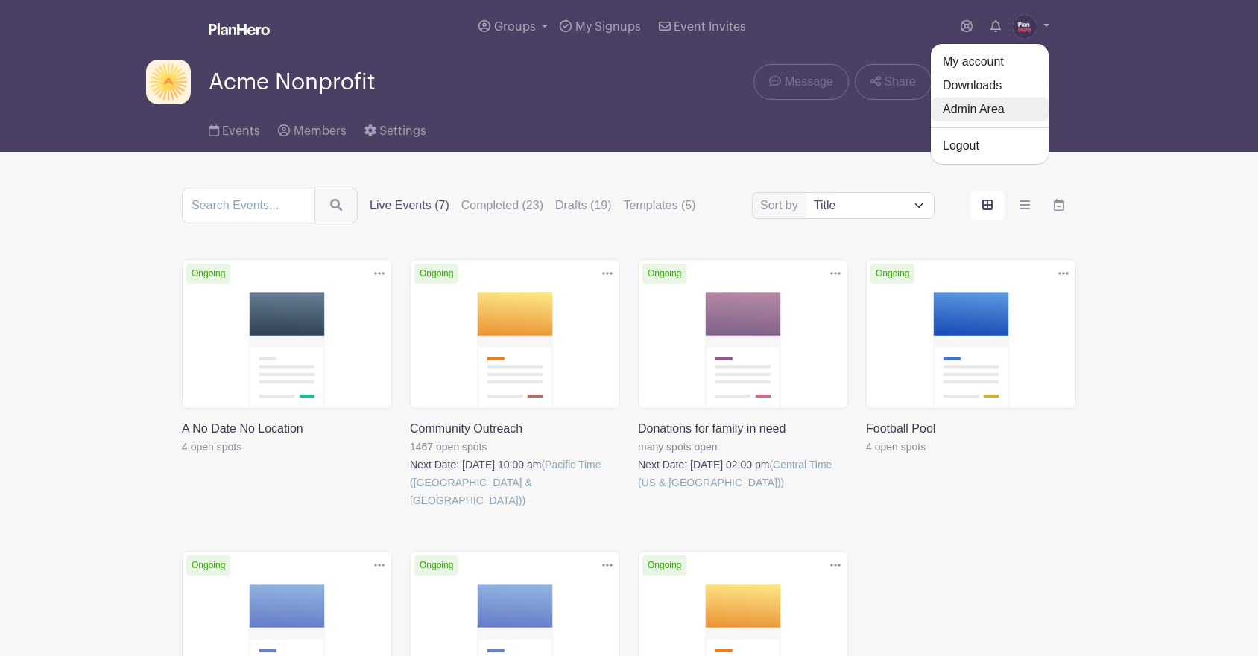
click at [1003, 110] on link "Admin Area" at bounding box center [990, 110] width 118 height 24
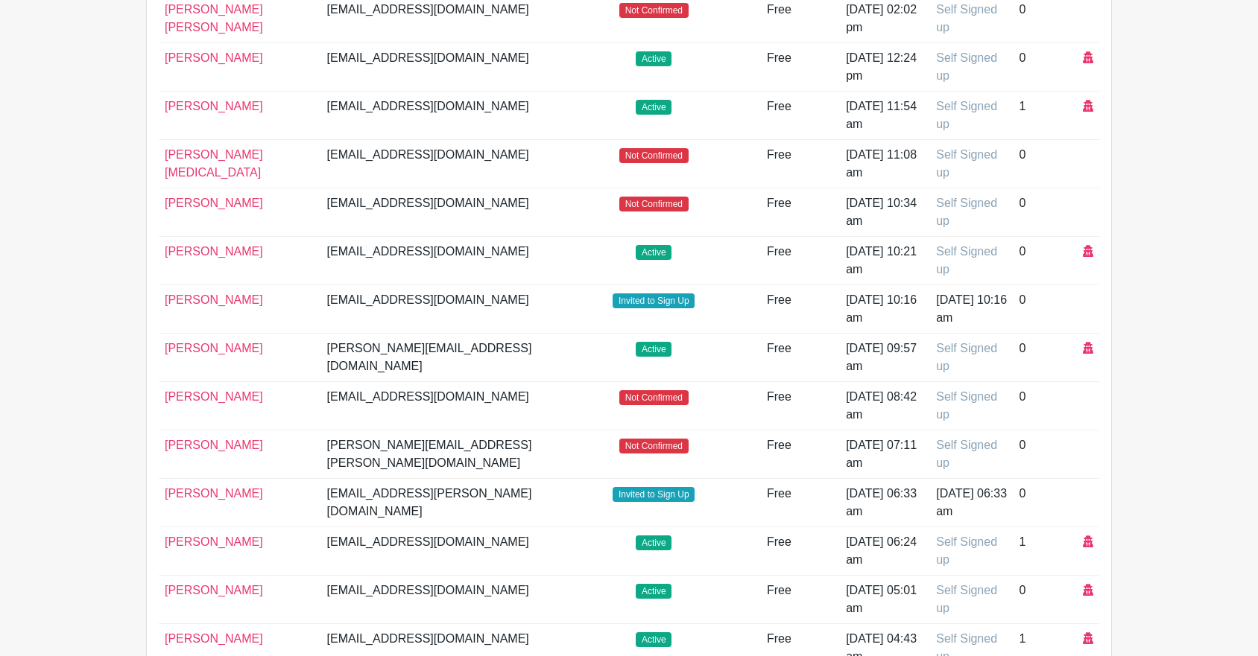
scroll to position [490, 0]
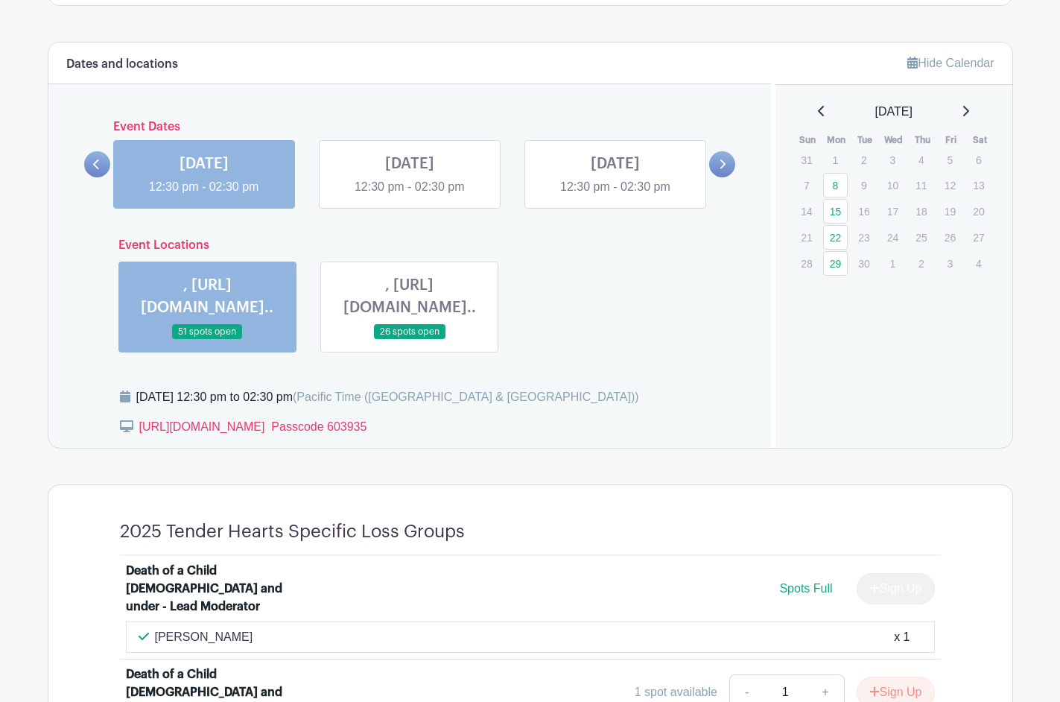
scroll to position [785, 0]
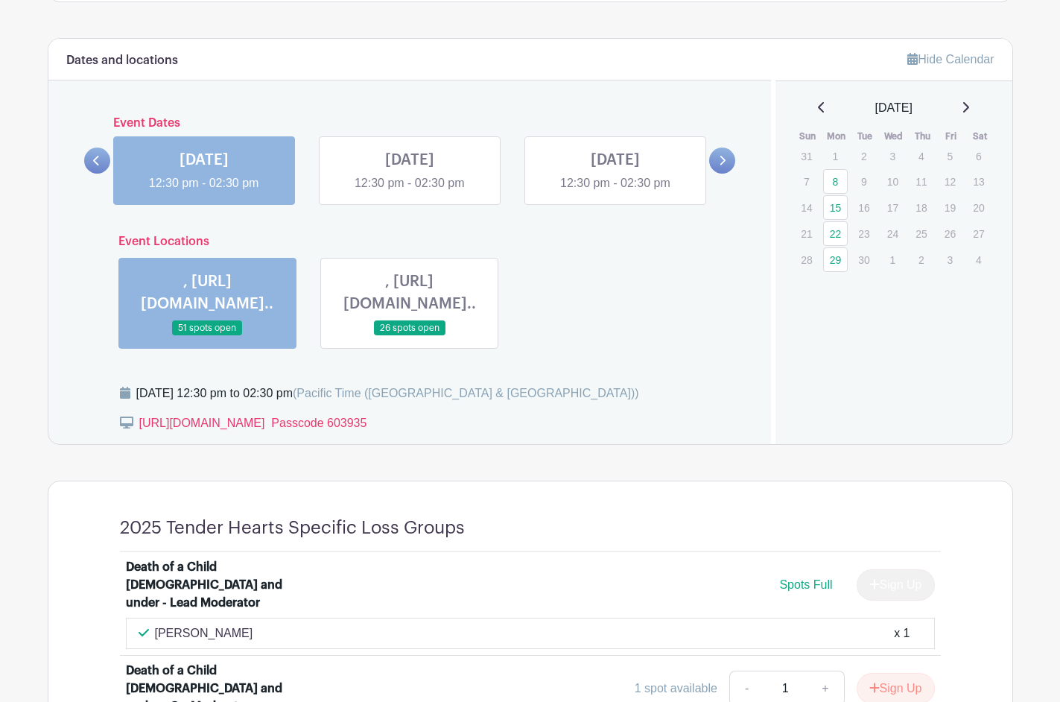
click at [410, 192] on link at bounding box center [410, 192] width 0 height 0
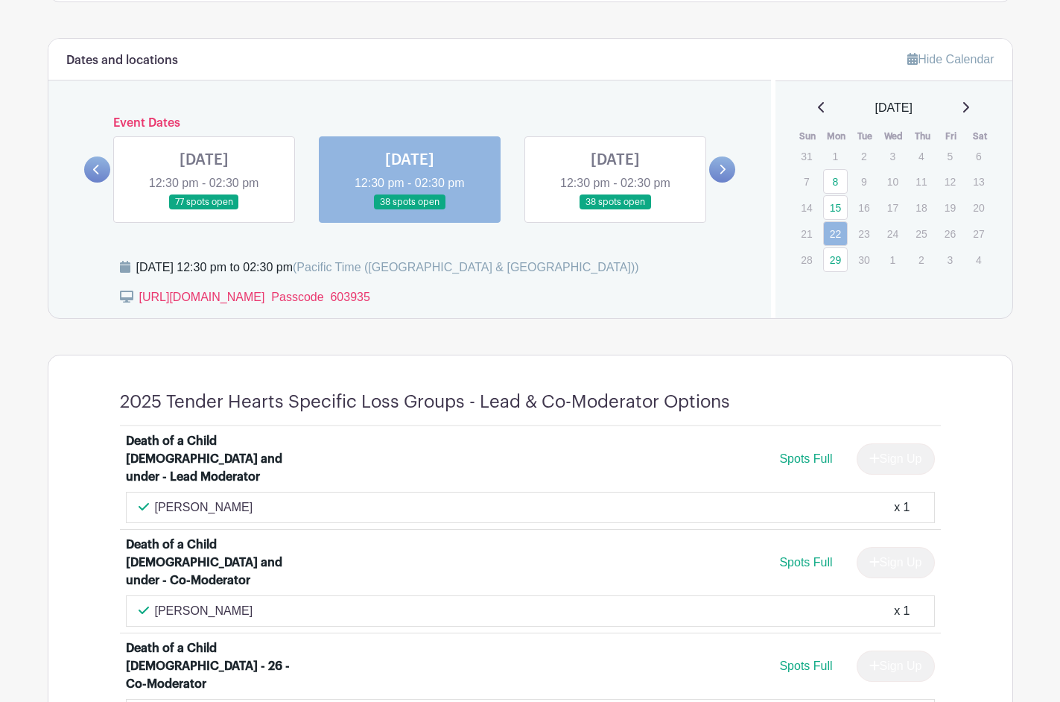
click at [615, 210] on link at bounding box center [615, 210] width 0 height 0
click at [837, 263] on link "29" at bounding box center [835, 259] width 25 height 25
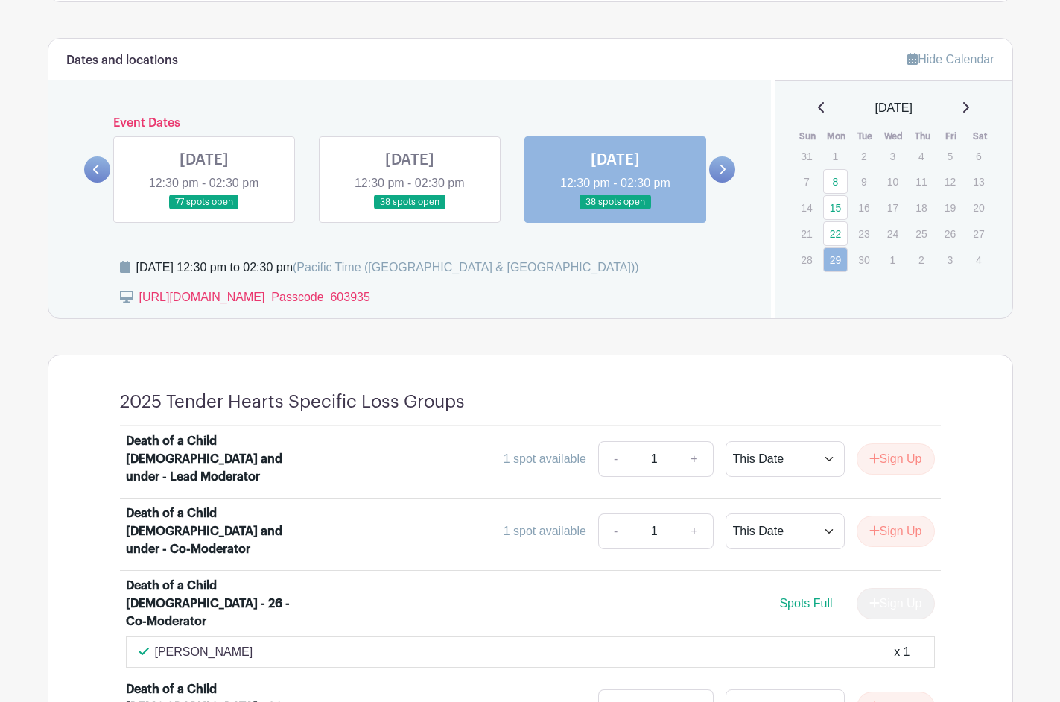
click at [969, 104] on icon at bounding box center [965, 107] width 7 height 12
click at [833, 185] on link "6" at bounding box center [835, 183] width 25 height 25
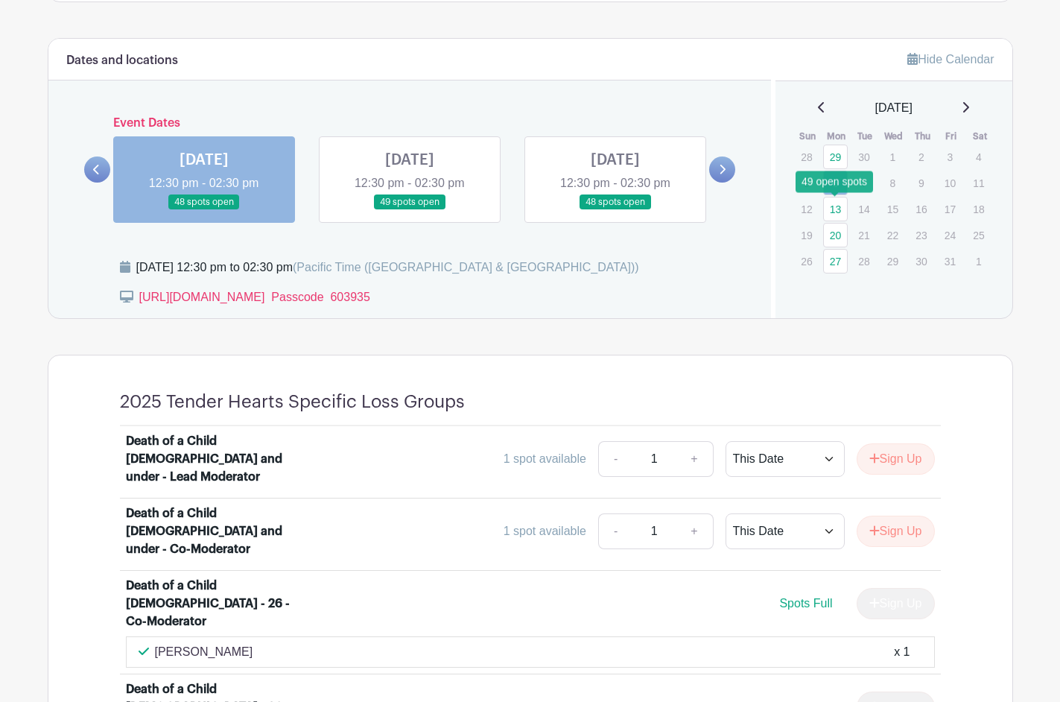
click at [834, 209] on link "13" at bounding box center [835, 209] width 25 height 25
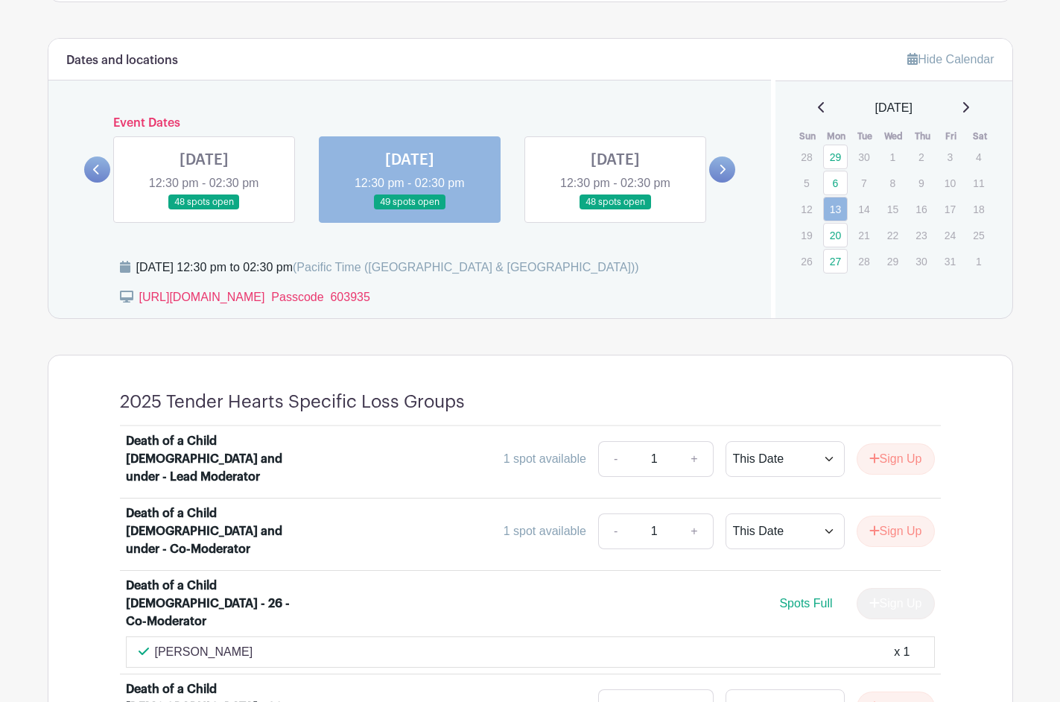
click at [818, 104] on icon at bounding box center [821, 107] width 7 height 12
click at [834, 206] on link "15" at bounding box center [835, 207] width 25 height 25
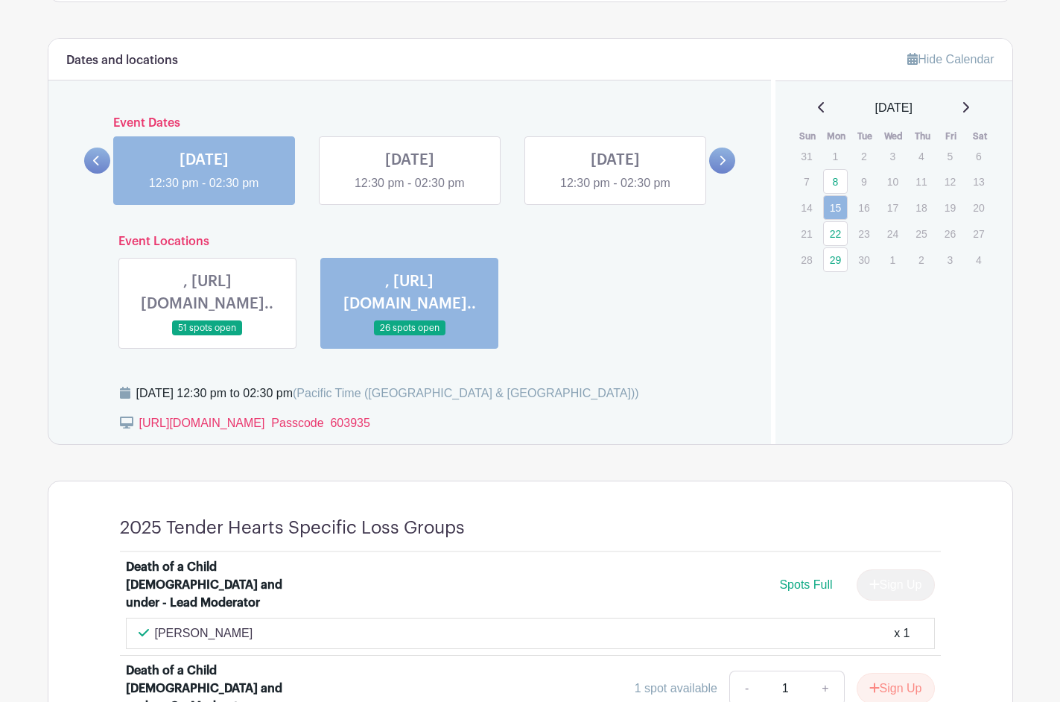
click at [207, 336] on link at bounding box center [207, 336] width 0 height 0
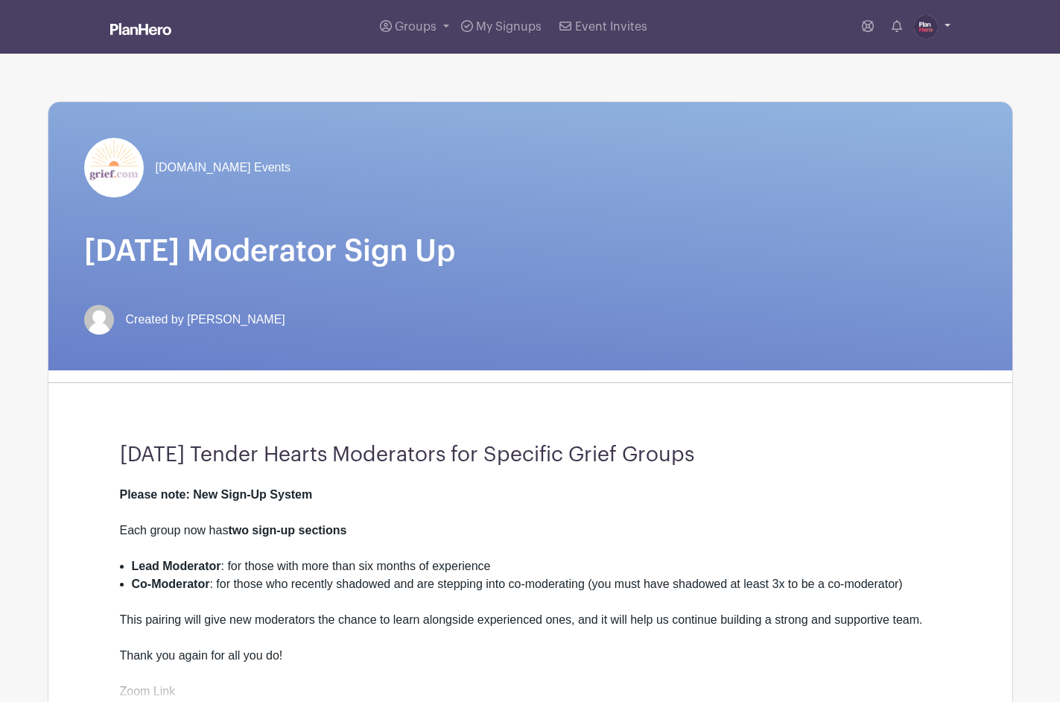
click at [925, 27] on img at bounding box center [926, 27] width 24 height 24
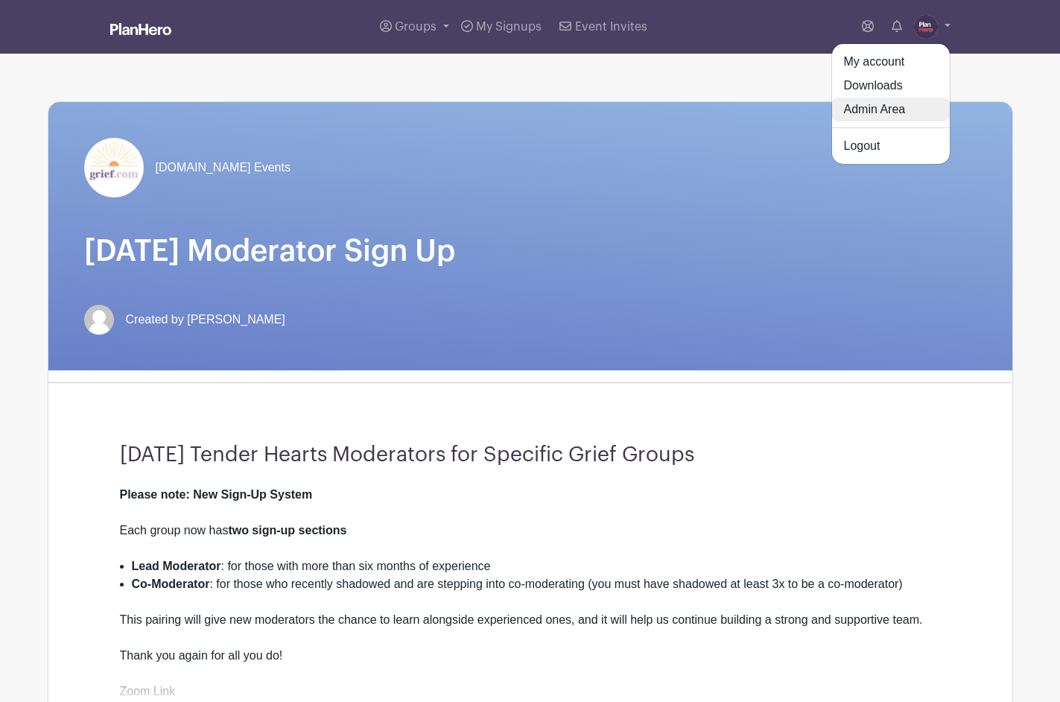
click at [877, 116] on link "Admin Area" at bounding box center [891, 110] width 118 height 24
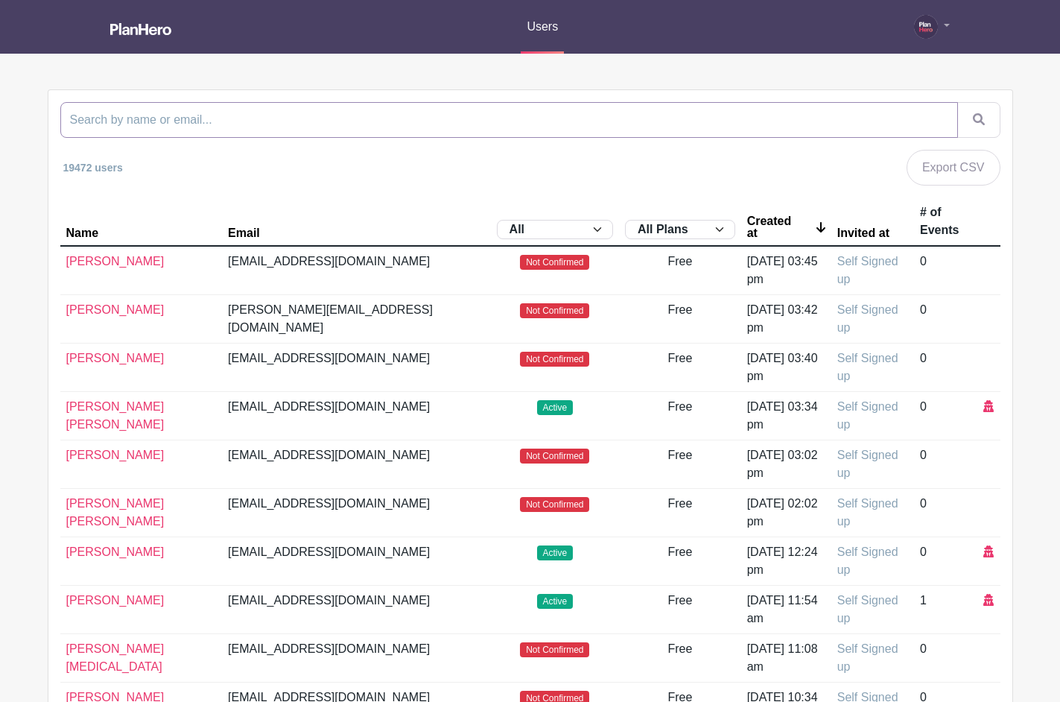
click at [685, 113] on input "search" at bounding box center [509, 120] width 898 height 36
type input "grief"
click at [957, 102] on button "submit" at bounding box center [978, 120] width 43 height 36
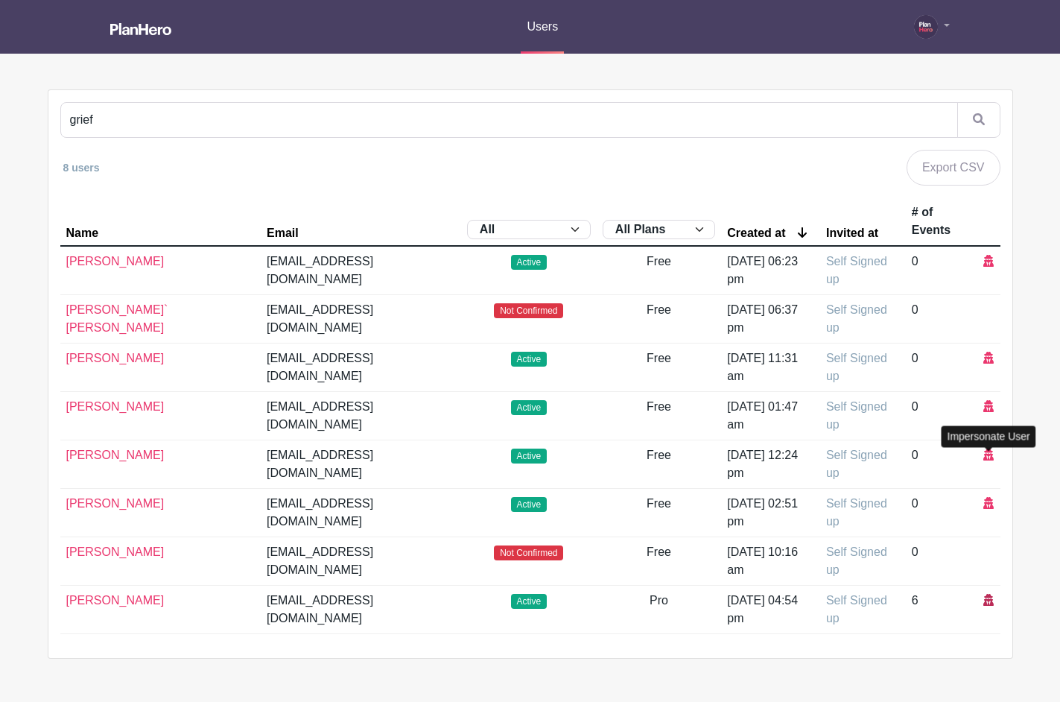
click at [986, 594] on icon at bounding box center [988, 600] width 10 height 12
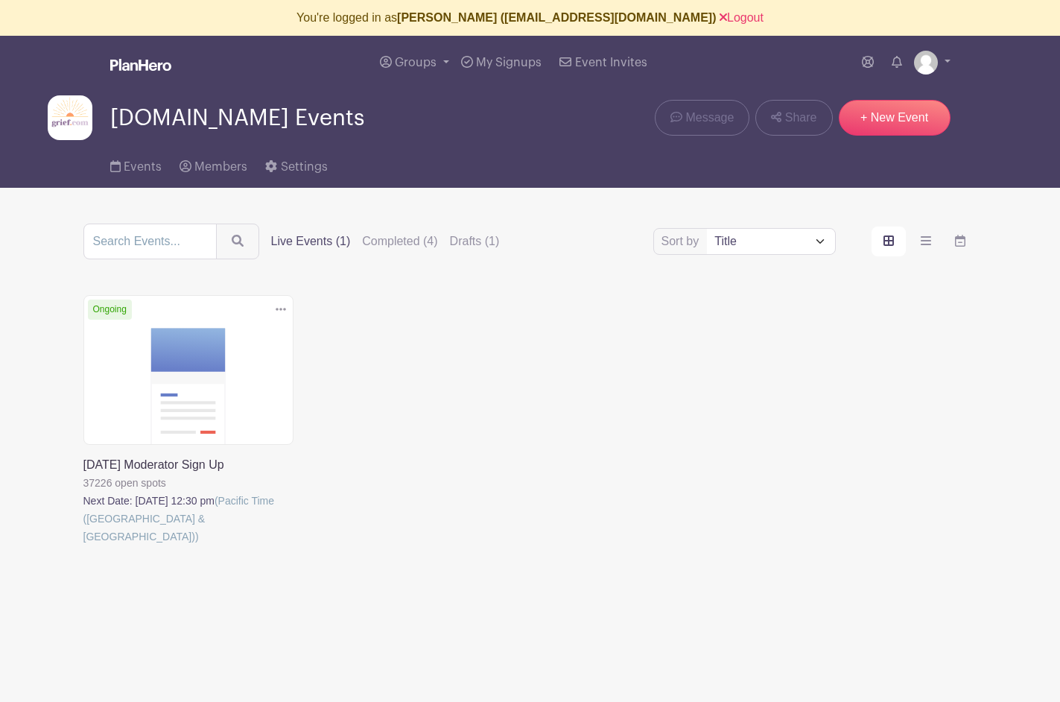
click at [83, 545] on link at bounding box center [83, 545] width 0 height 0
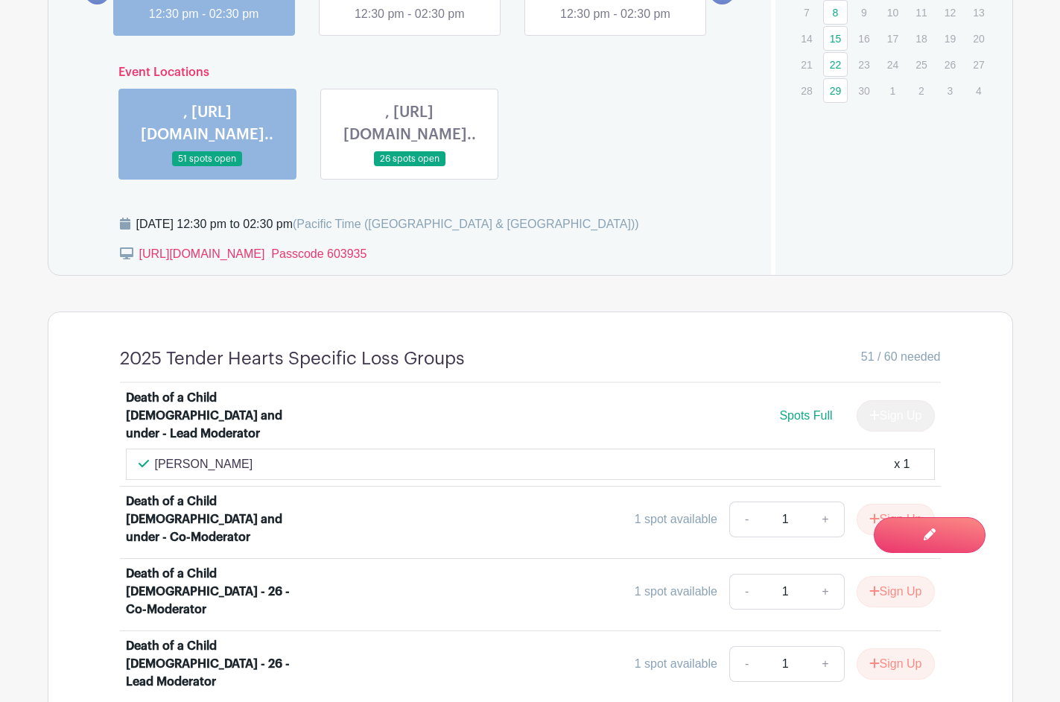
scroll to position [1091, 0]
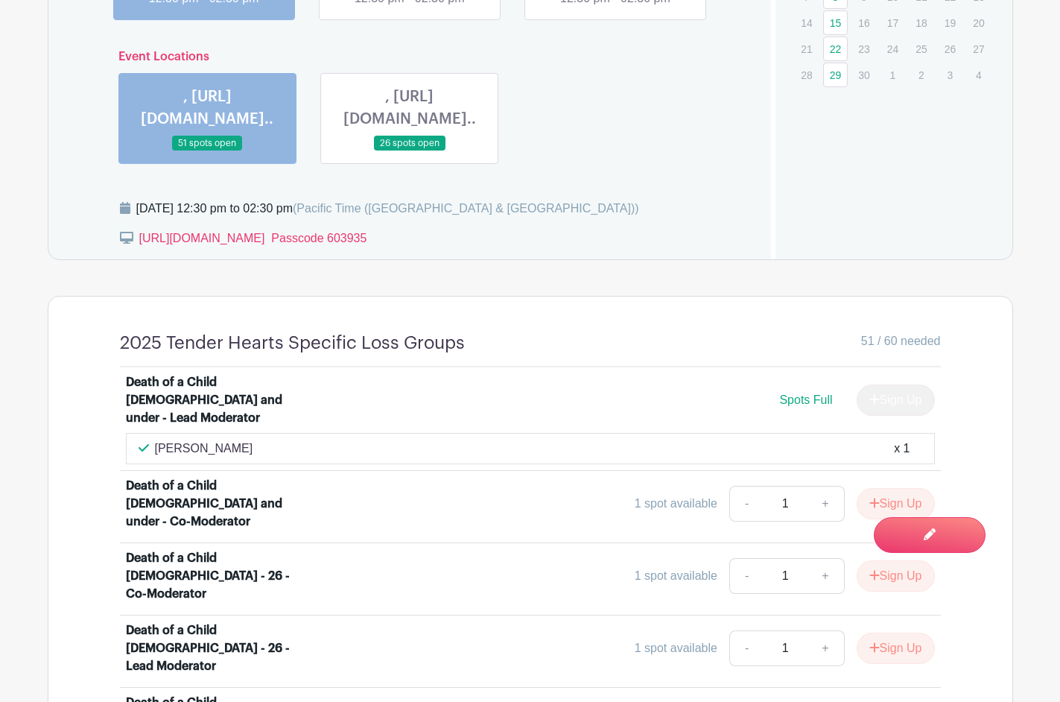
click at [410, 151] on link at bounding box center [410, 151] width 0 height 0
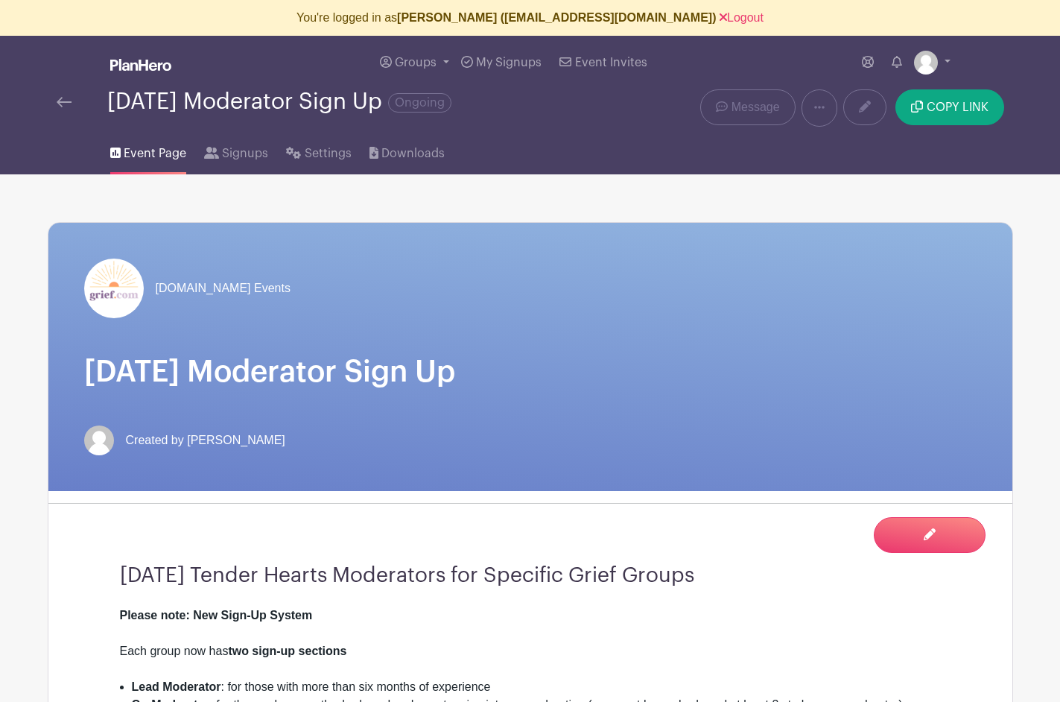
click at [61, 103] on img at bounding box center [64, 102] width 15 height 10
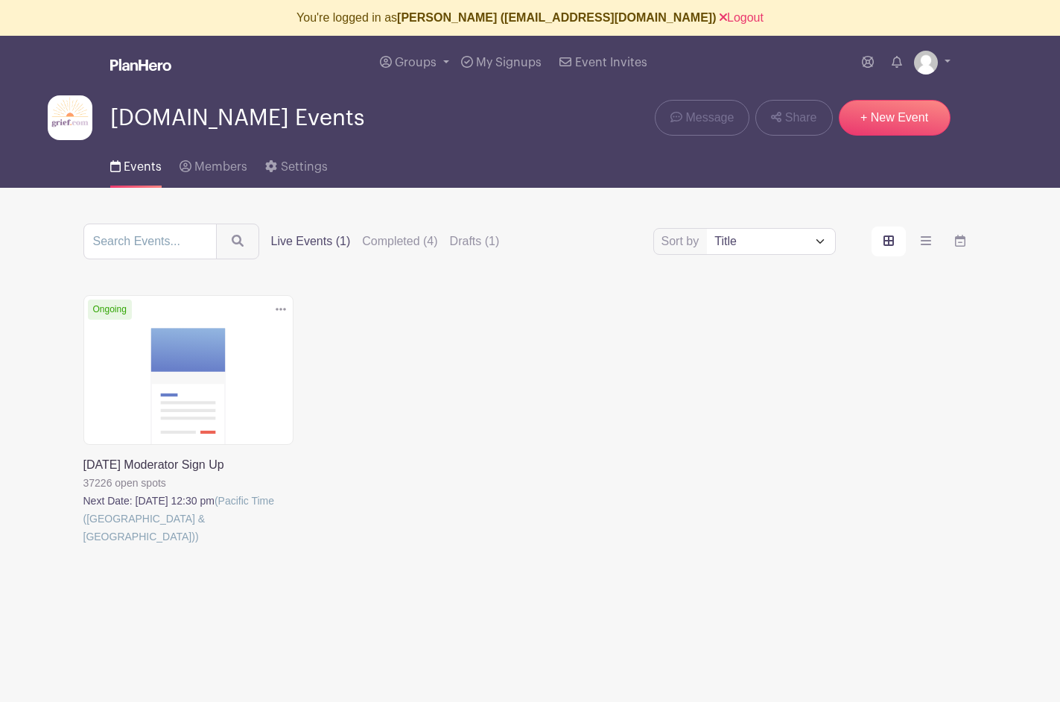
click at [83, 545] on link at bounding box center [83, 545] width 0 height 0
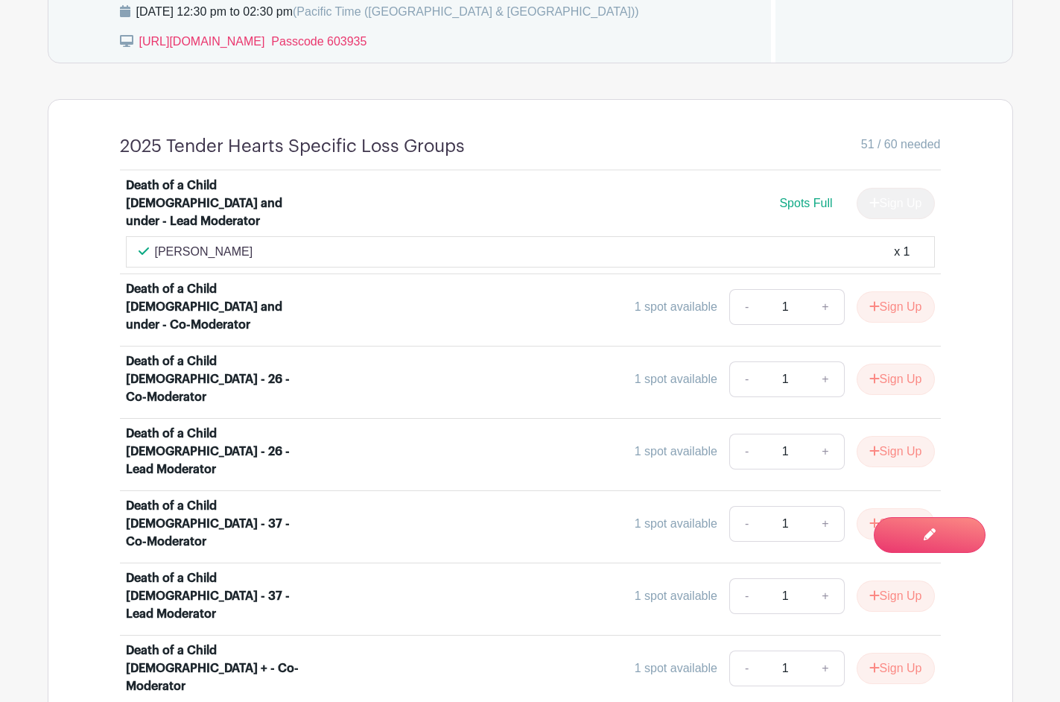
scroll to position [1311, 0]
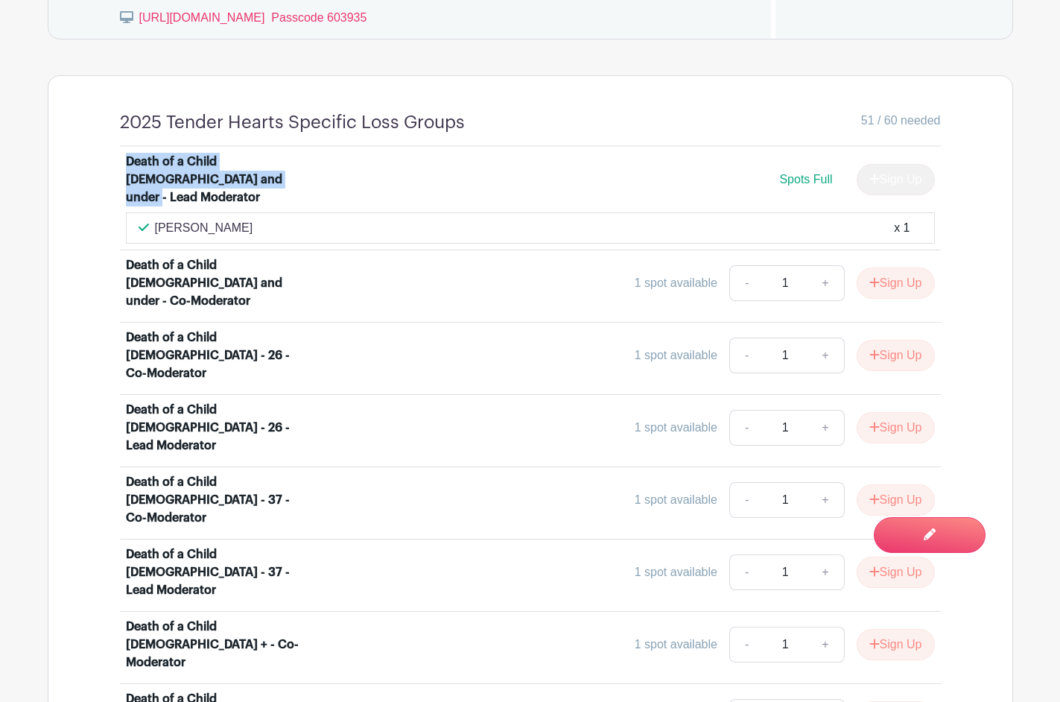
drag, startPoint x: 221, startPoint y: 161, endPoint x: 114, endPoint y: 141, distance: 108.4
copy div "Death of a Child 17 and under - Lead Moderator"
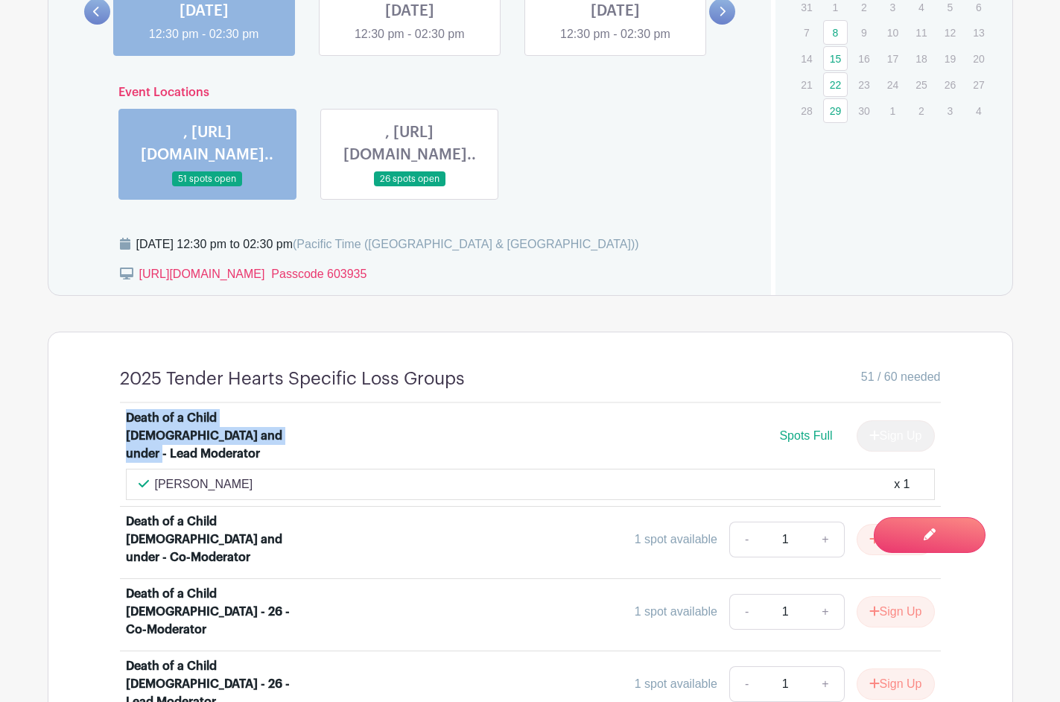
scroll to position [852, 0]
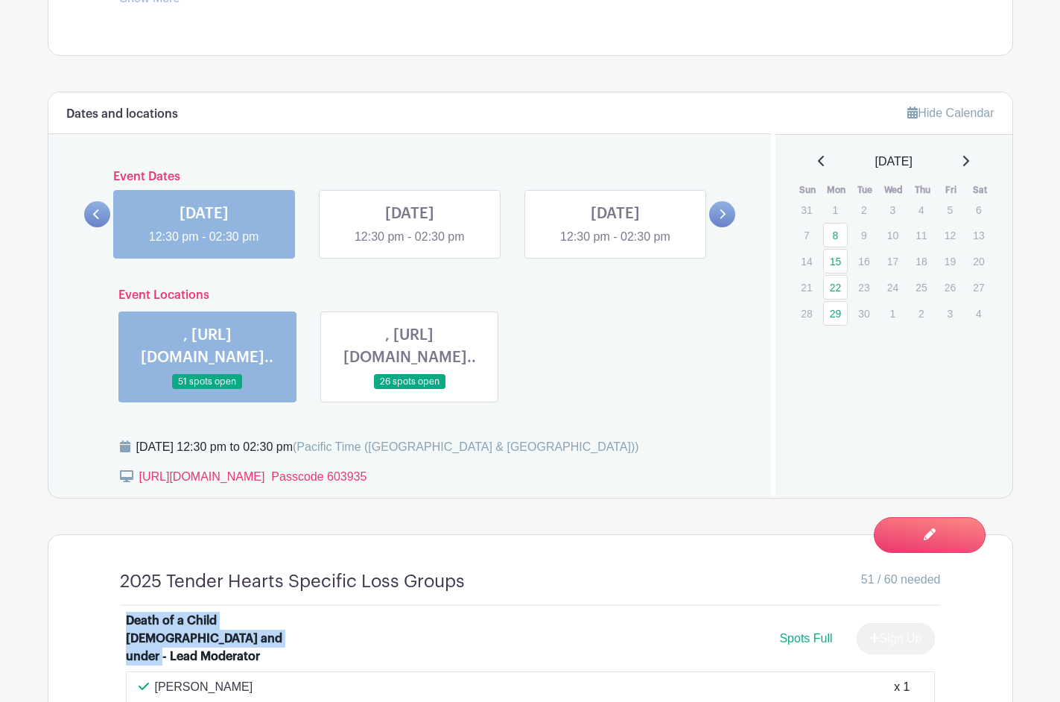
click at [410, 390] on link at bounding box center [410, 390] width 0 height 0
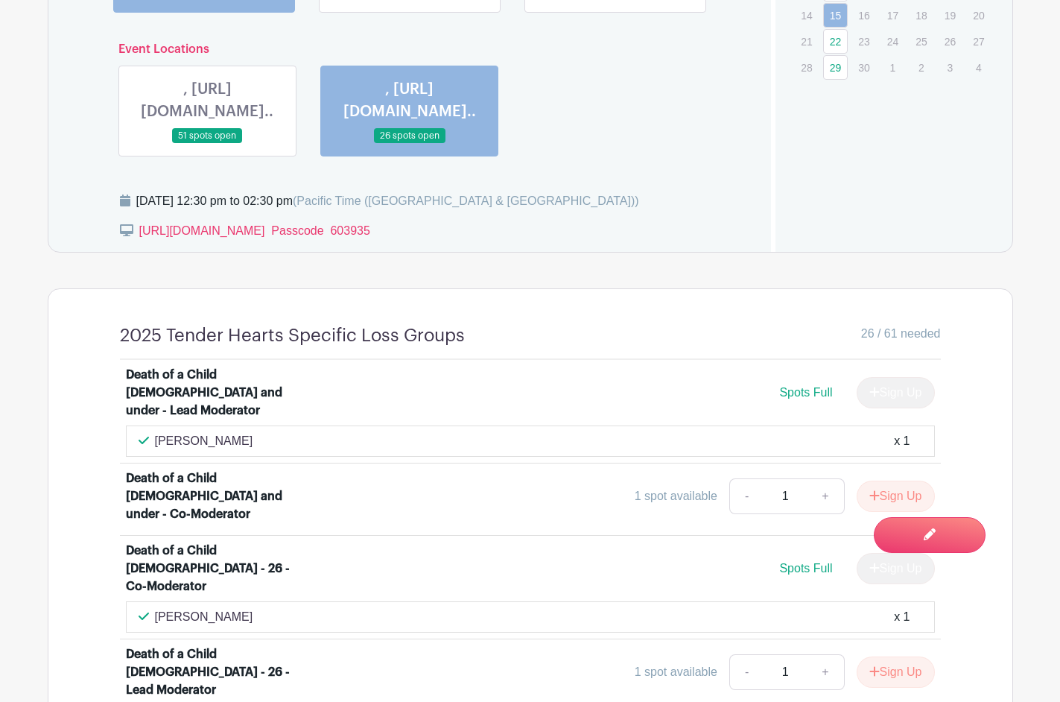
scroll to position [1110, 0]
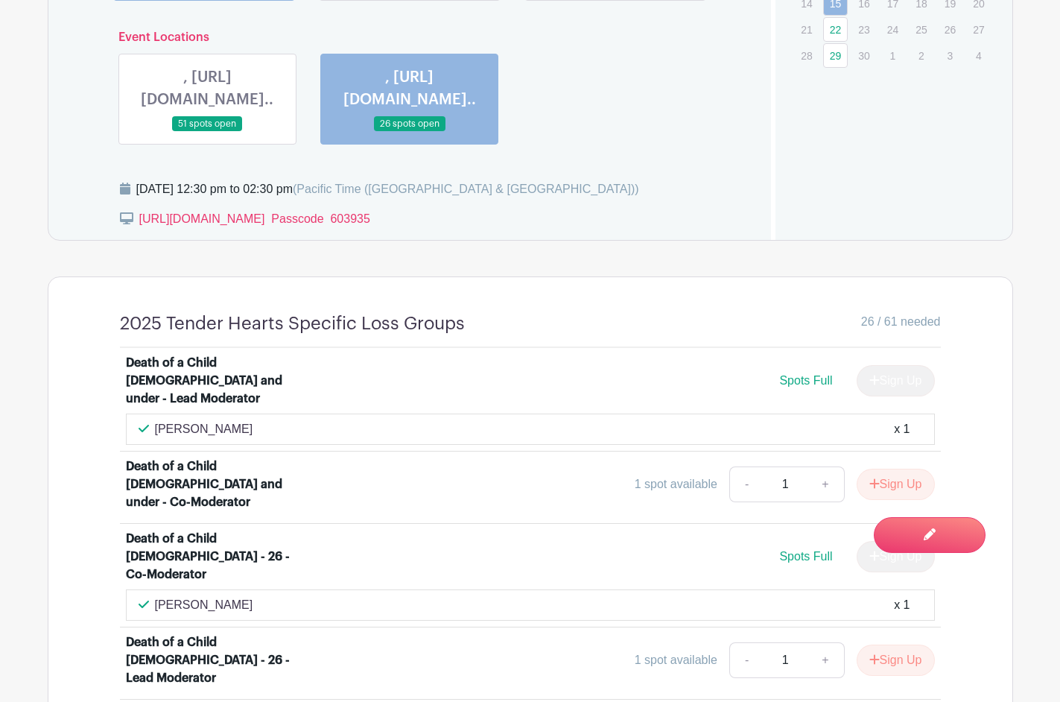
click at [207, 132] on link at bounding box center [207, 132] width 0 height 0
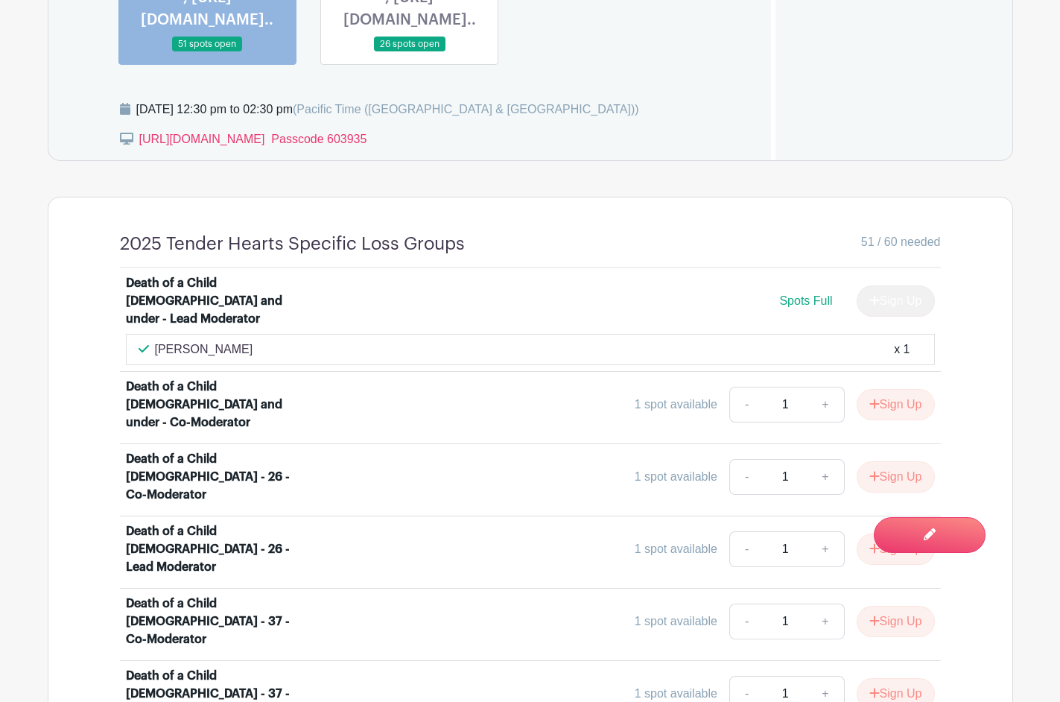
scroll to position [1170, 0]
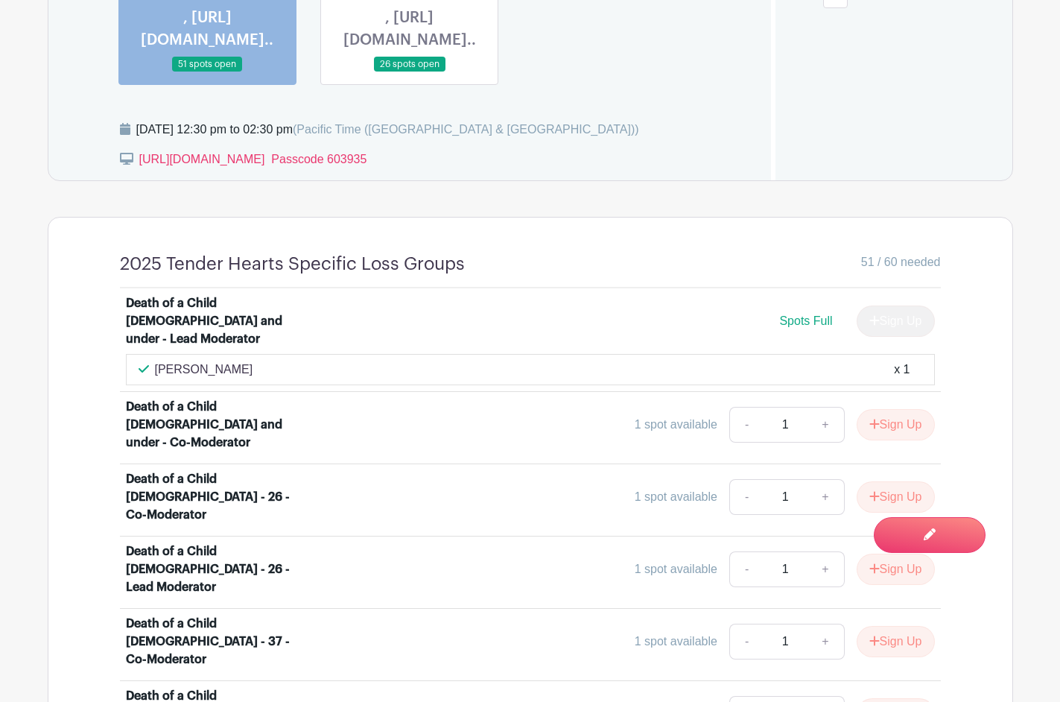
click at [410, 72] on link at bounding box center [410, 72] width 0 height 0
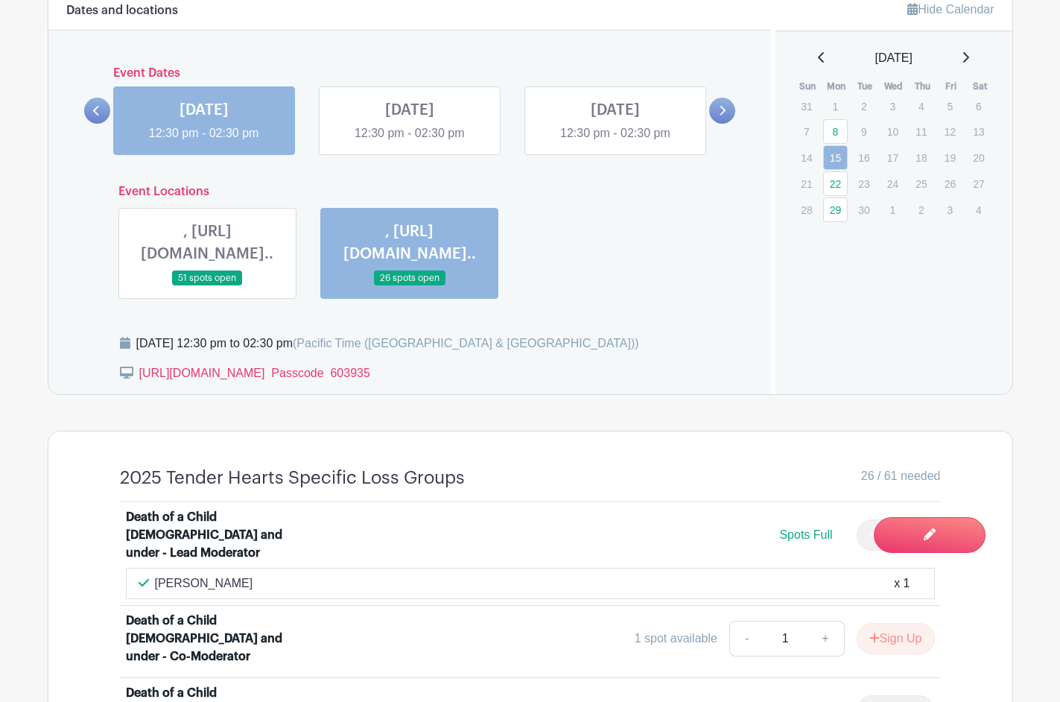
scroll to position [953, 0]
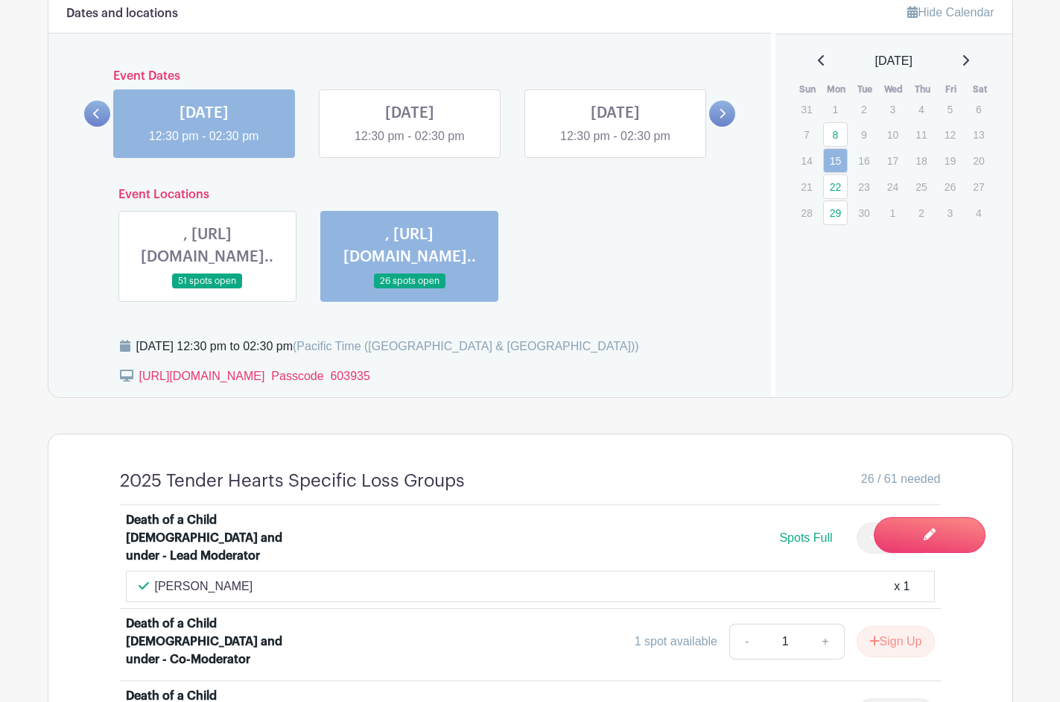
click at [207, 289] on link at bounding box center [207, 289] width 0 height 0
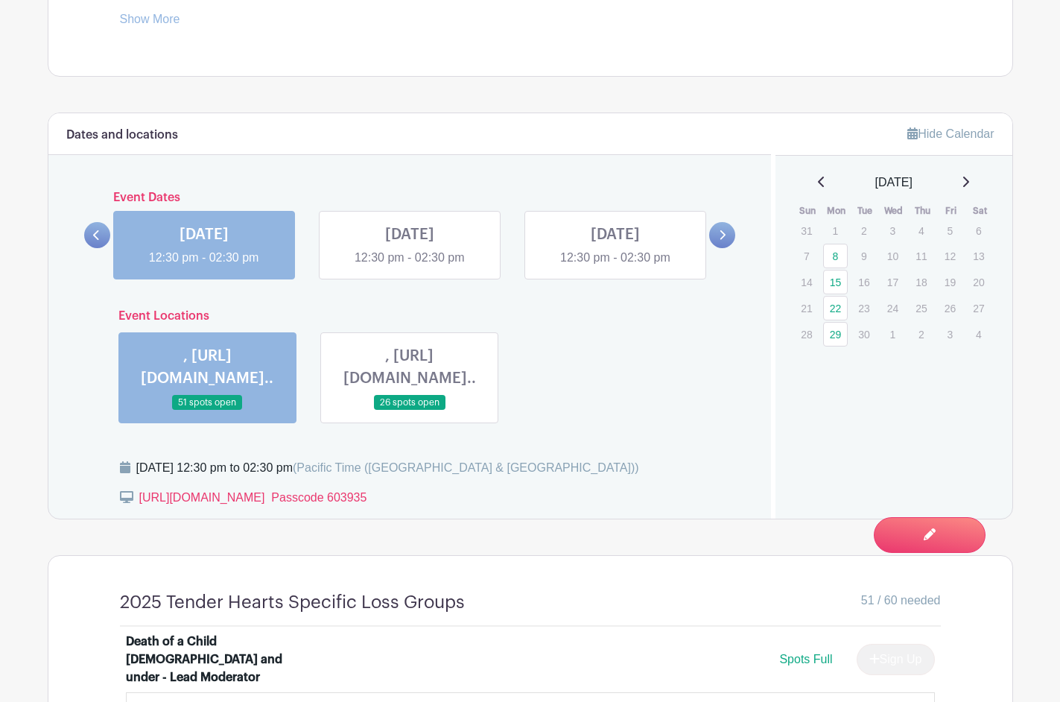
scroll to position [841, 0]
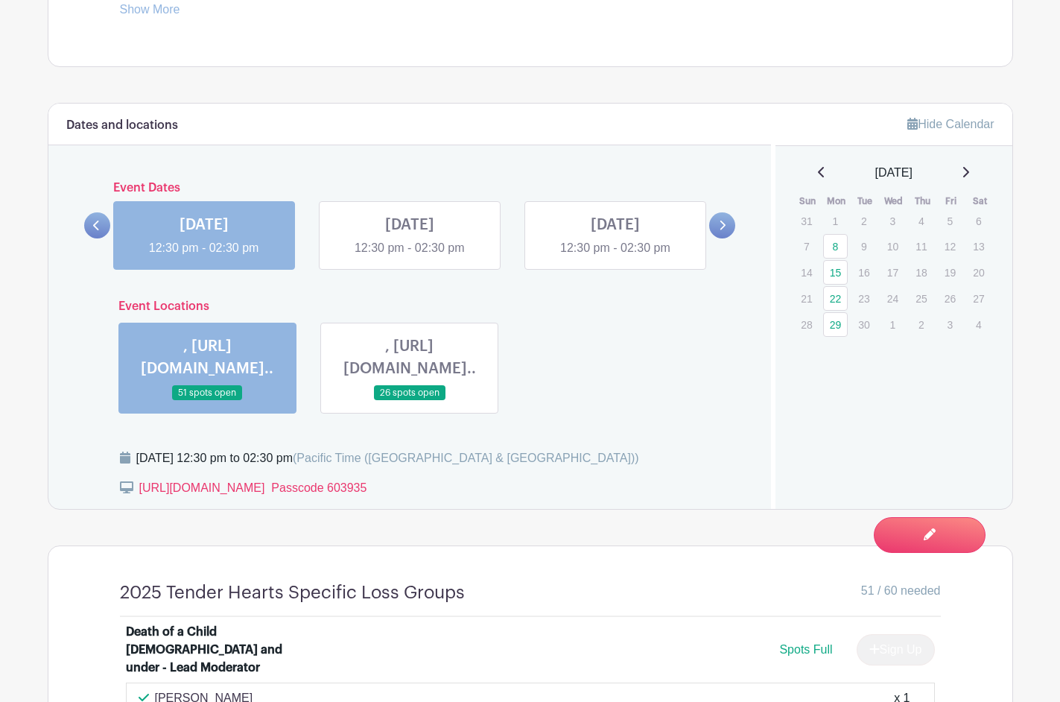
click at [410, 401] on link at bounding box center [410, 401] width 0 height 0
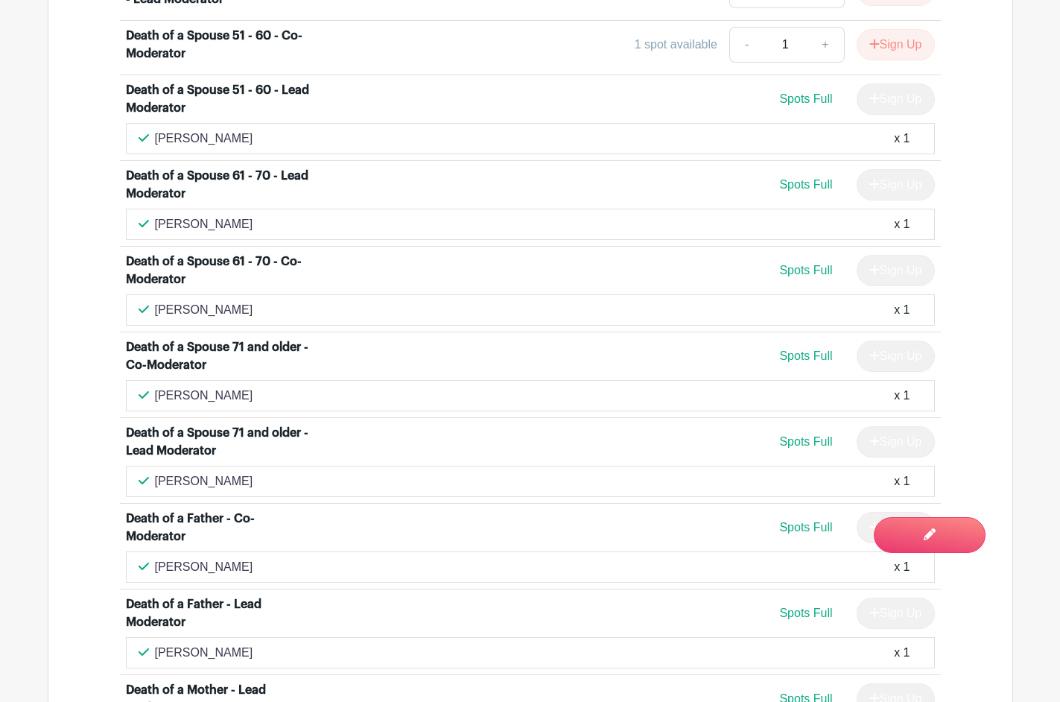
scroll to position [2597, 0]
drag, startPoint x: 197, startPoint y: 507, endPoint x: 110, endPoint y: 489, distance: 88.3
click at [110, 489] on div "Death of a Child 17 and under - Lead Moderator Spots Full Sign Up sharon Freder…" at bounding box center [530, 63] width 893 height 2404
copy div "Death of a Mother - Lead Moderator"
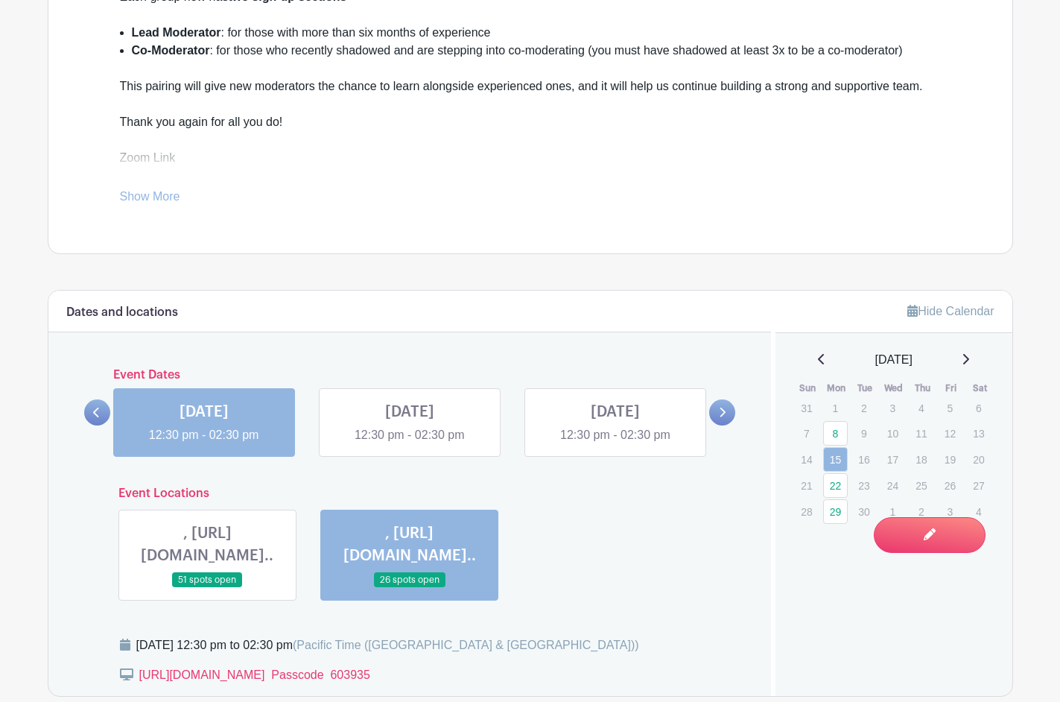
scroll to position [767, 0]
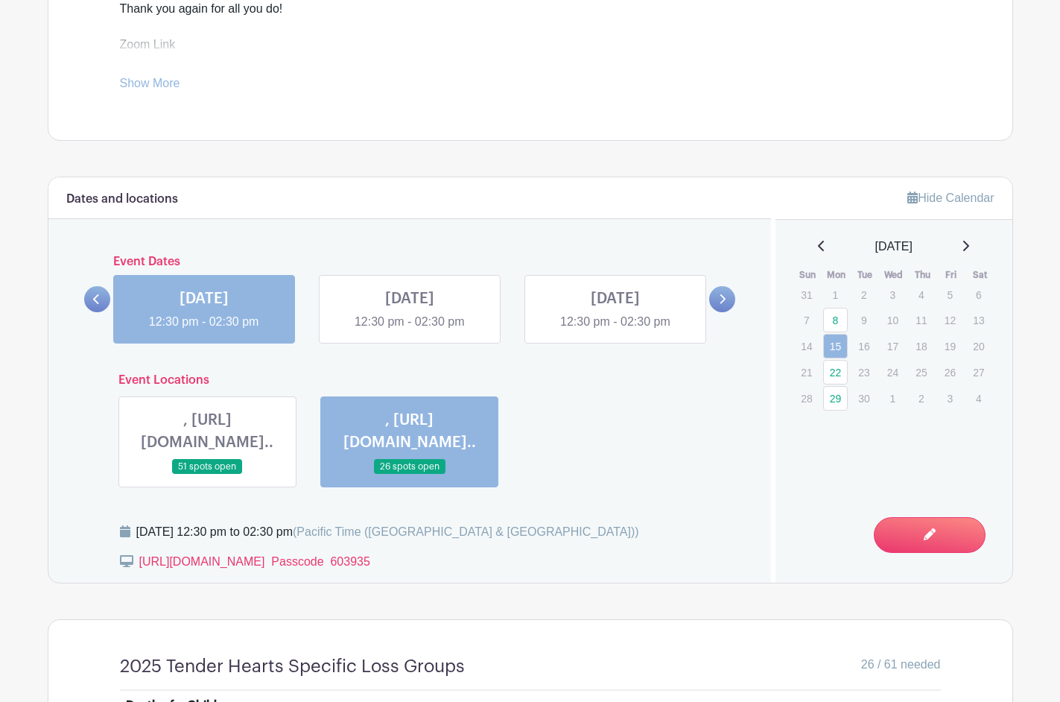
click at [207, 475] on link at bounding box center [207, 475] width 0 height 0
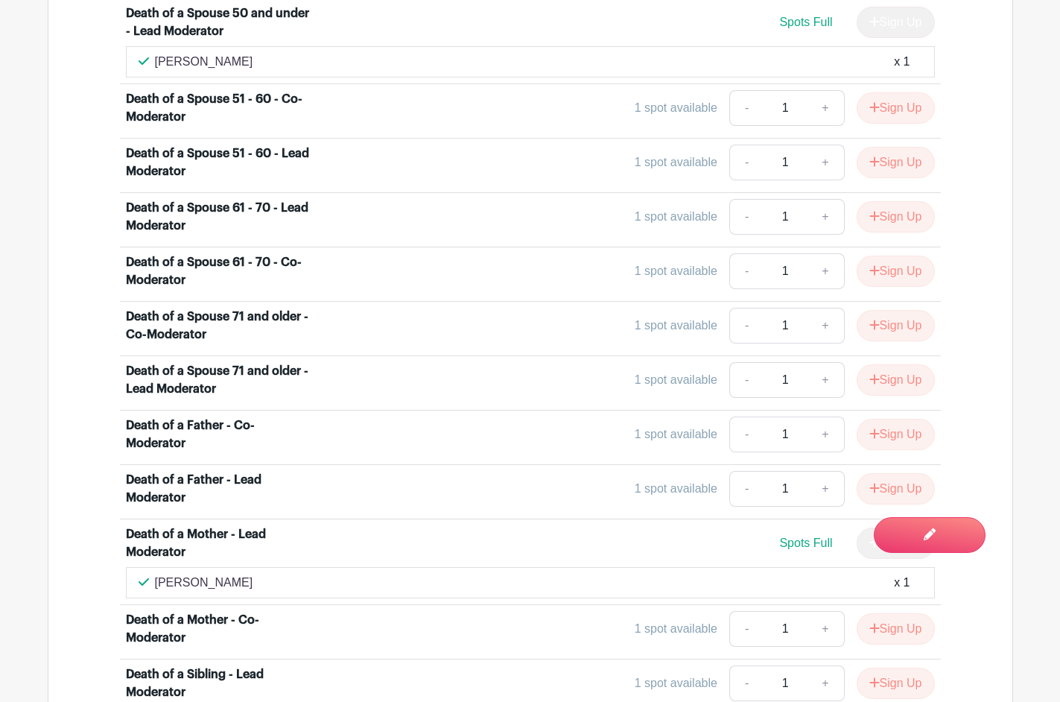
scroll to position [2378, 0]
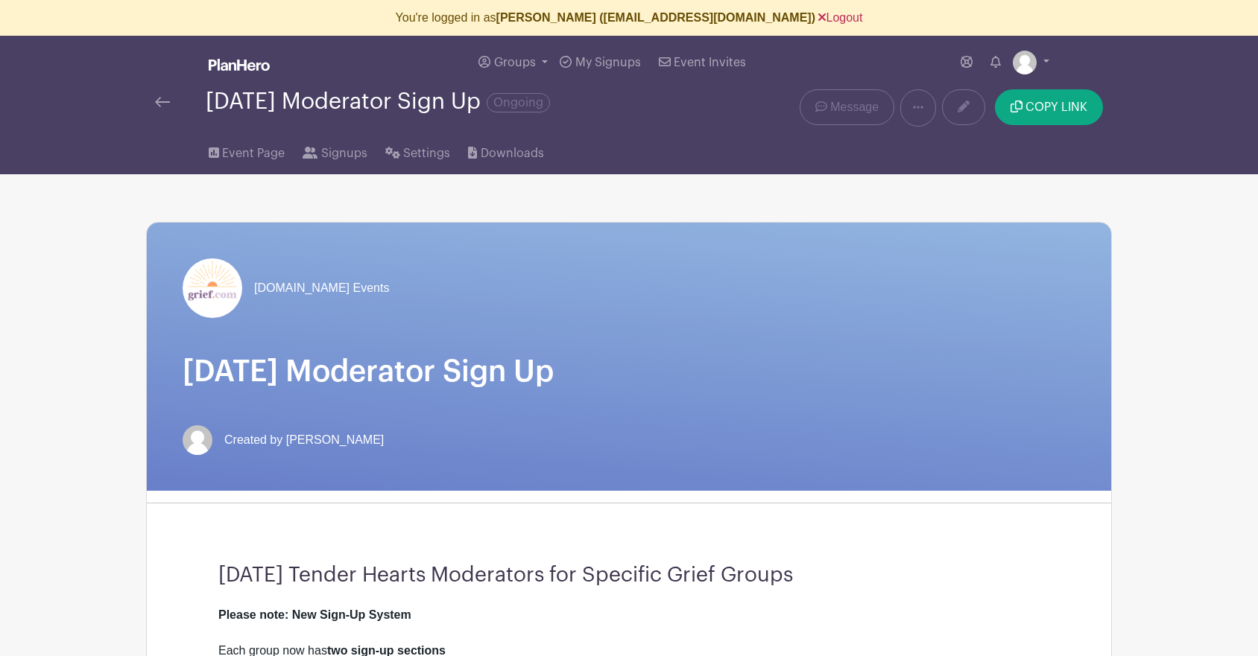
click at [818, 21] on link "Logout" at bounding box center [840, 17] width 44 height 13
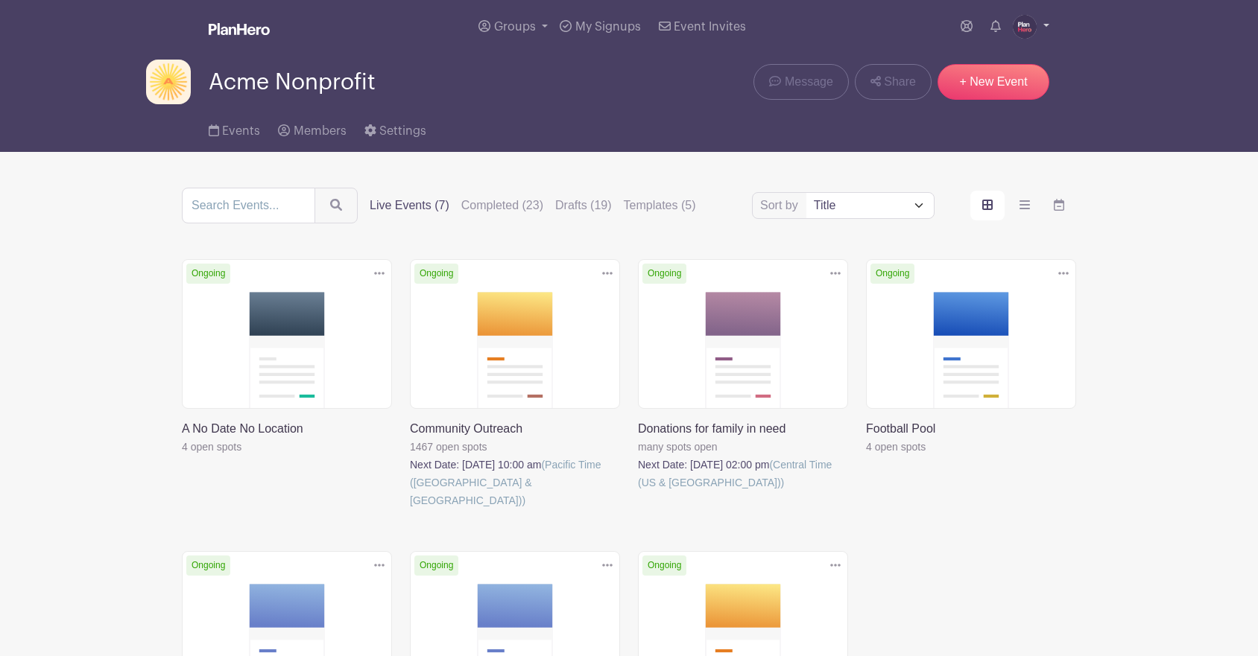
click at [1024, 34] on img at bounding box center [1024, 27] width 24 height 24
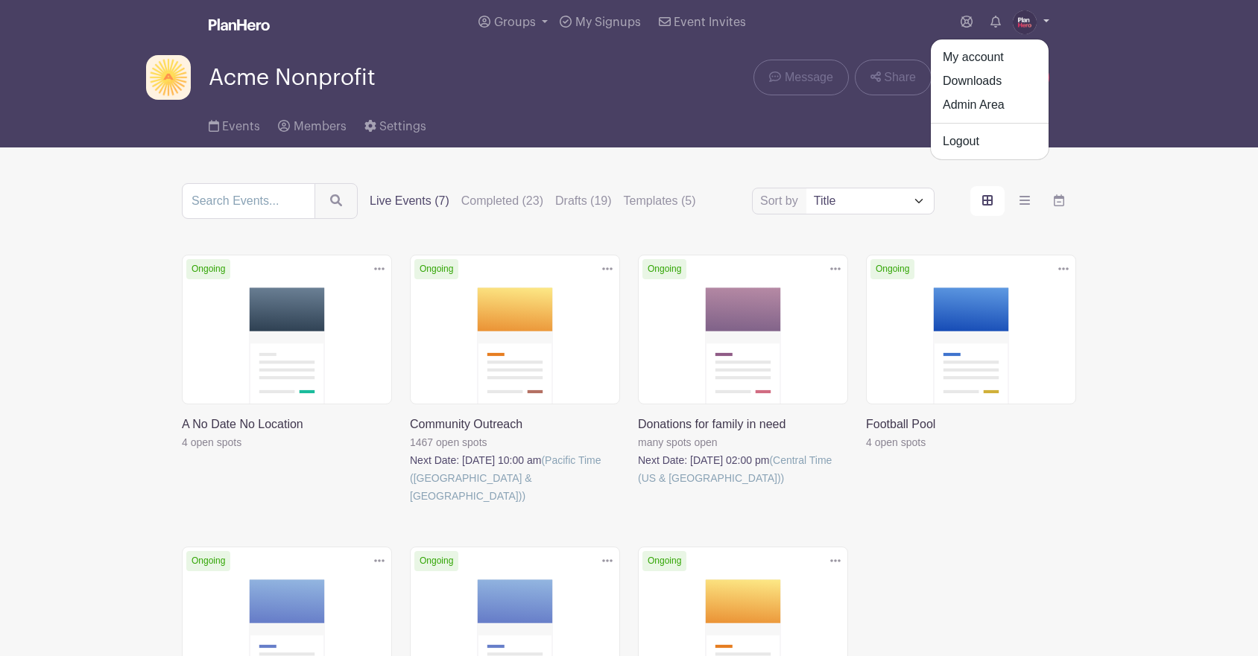
scroll to position [7, 0]
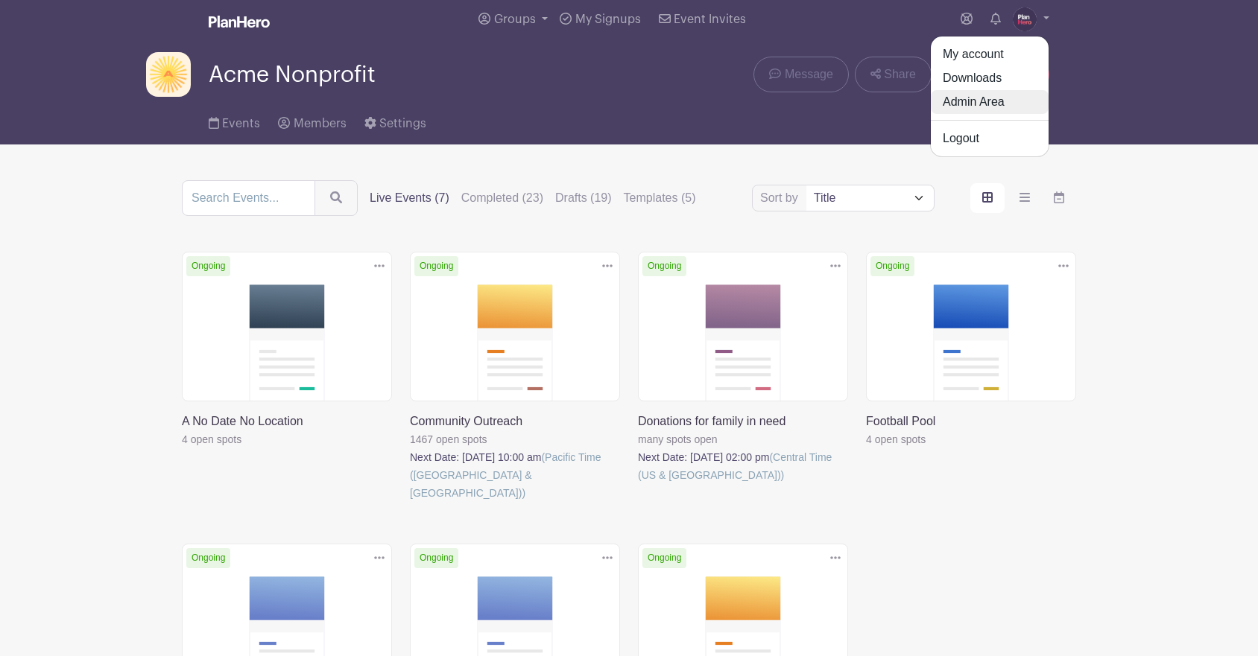
click at [969, 110] on link "Admin Area" at bounding box center [990, 102] width 118 height 24
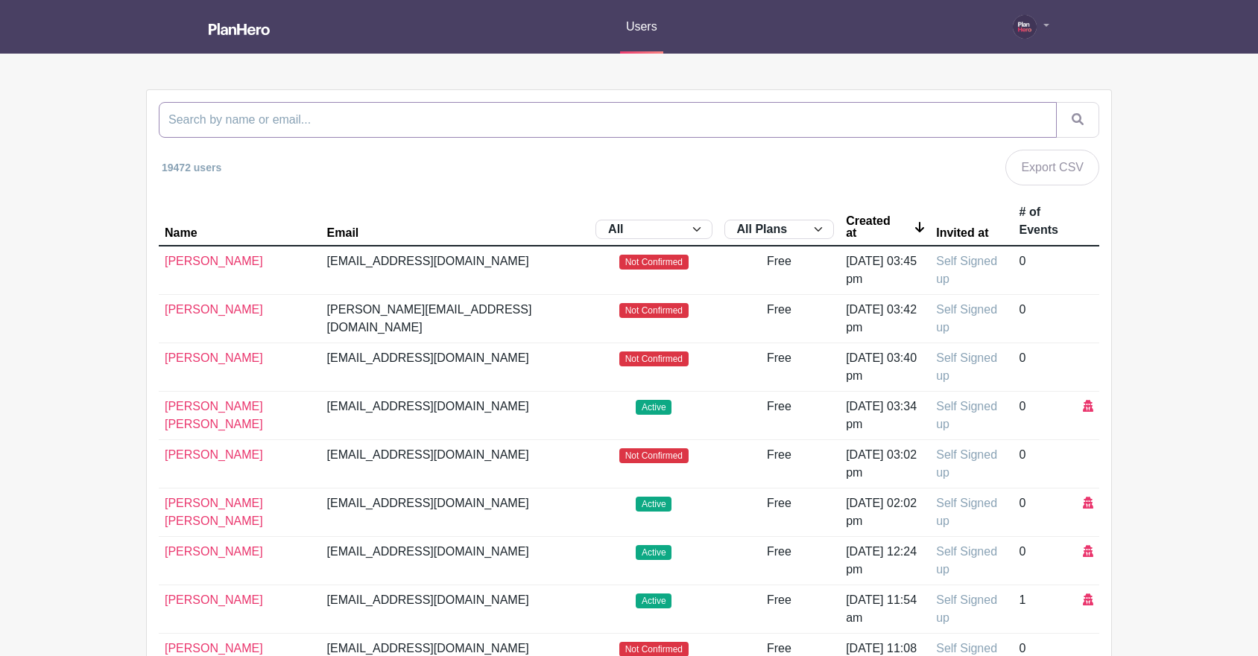
click at [662, 114] on input "search" at bounding box center [608, 120] width 898 height 36
type input "ladyg"
click at [1056, 102] on button "submit" at bounding box center [1077, 120] width 43 height 36
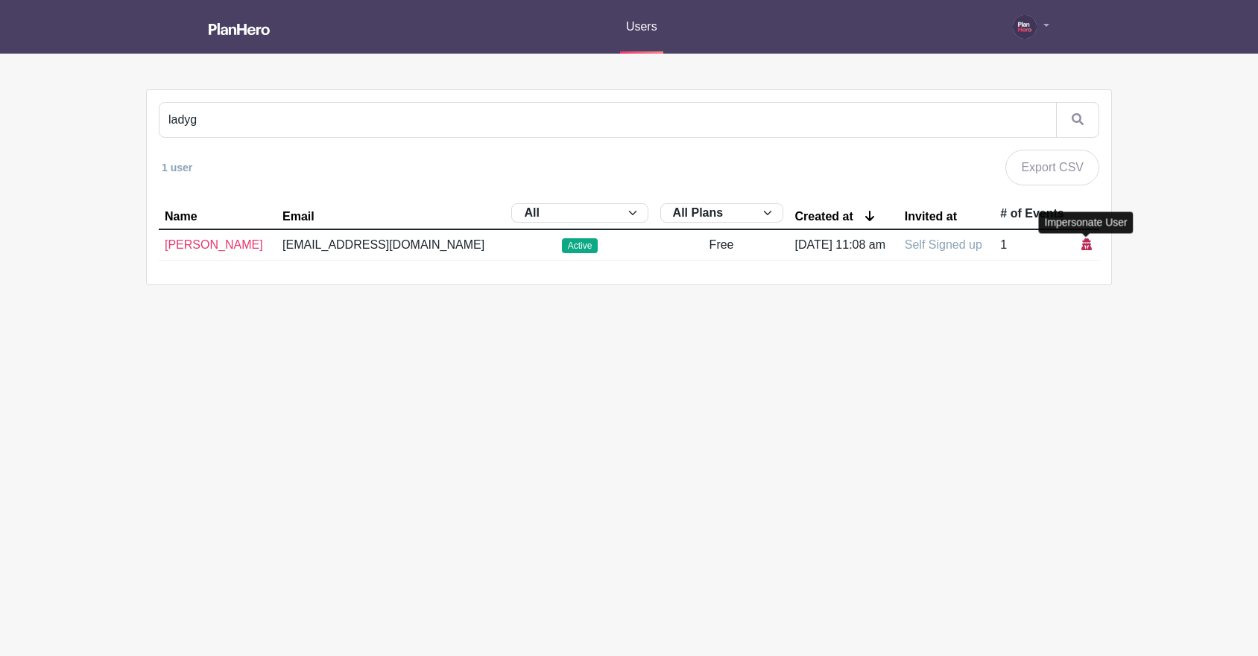
click at [1085, 244] on icon at bounding box center [1086, 244] width 10 height 12
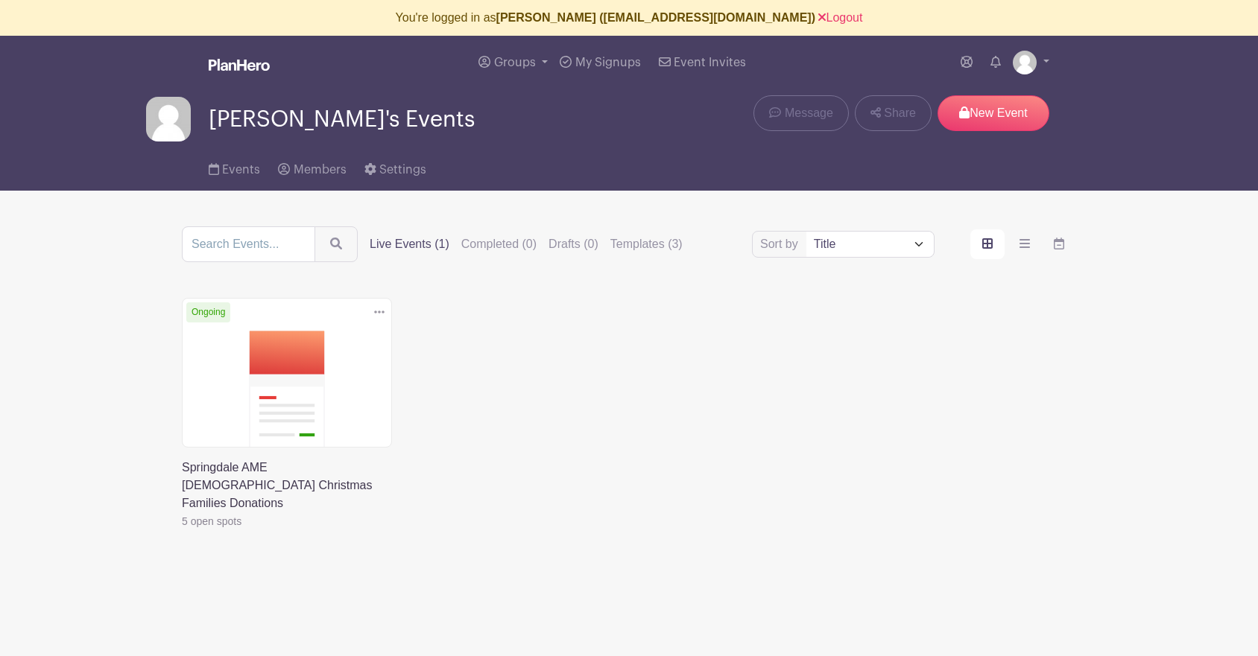
click at [182, 530] on link at bounding box center [182, 530] width 0 height 0
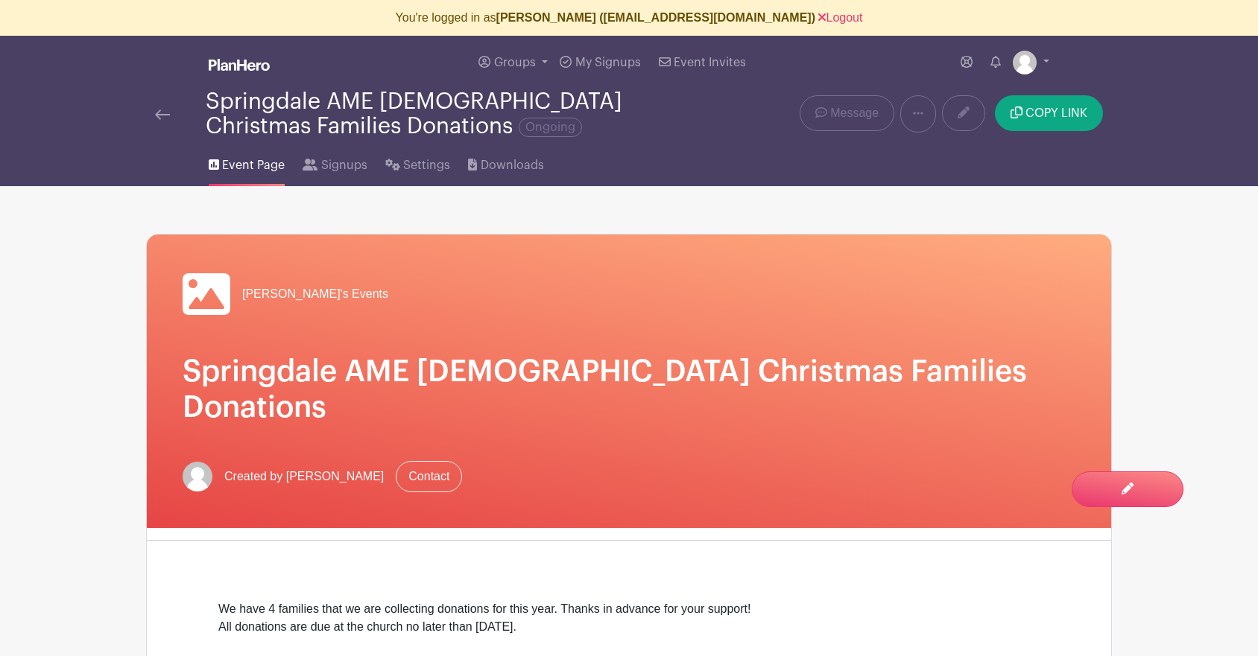
click at [159, 116] on img at bounding box center [162, 115] width 15 height 10
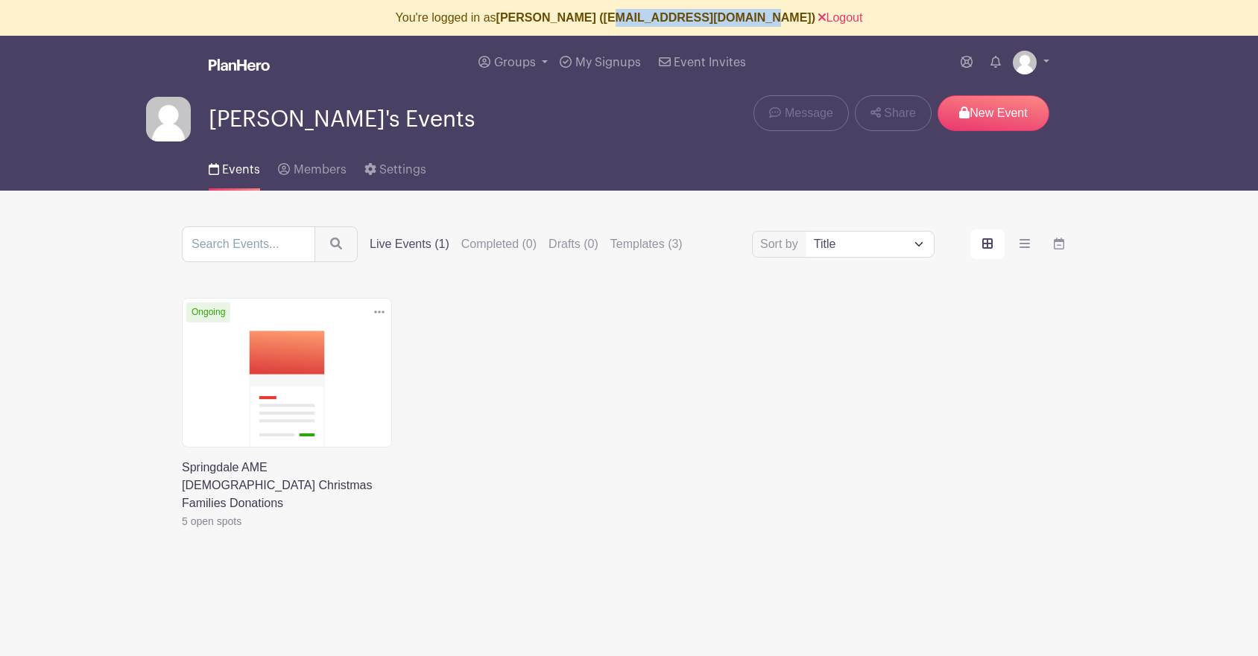
drag, startPoint x: 633, startPoint y: 18, endPoint x: 765, endPoint y: 15, distance: 131.9
click at [765, 15] on b "Caroline Austin (ladygolfster@gmail.com)" at bounding box center [655, 17] width 319 height 13
copy b "[EMAIL_ADDRESS][DOMAIN_NAME]"
click at [622, 241] on label "Templates (3)" at bounding box center [646, 244] width 72 height 18
click at [0, 0] on input "Templates (3)" at bounding box center [0, 0] width 0 height 0
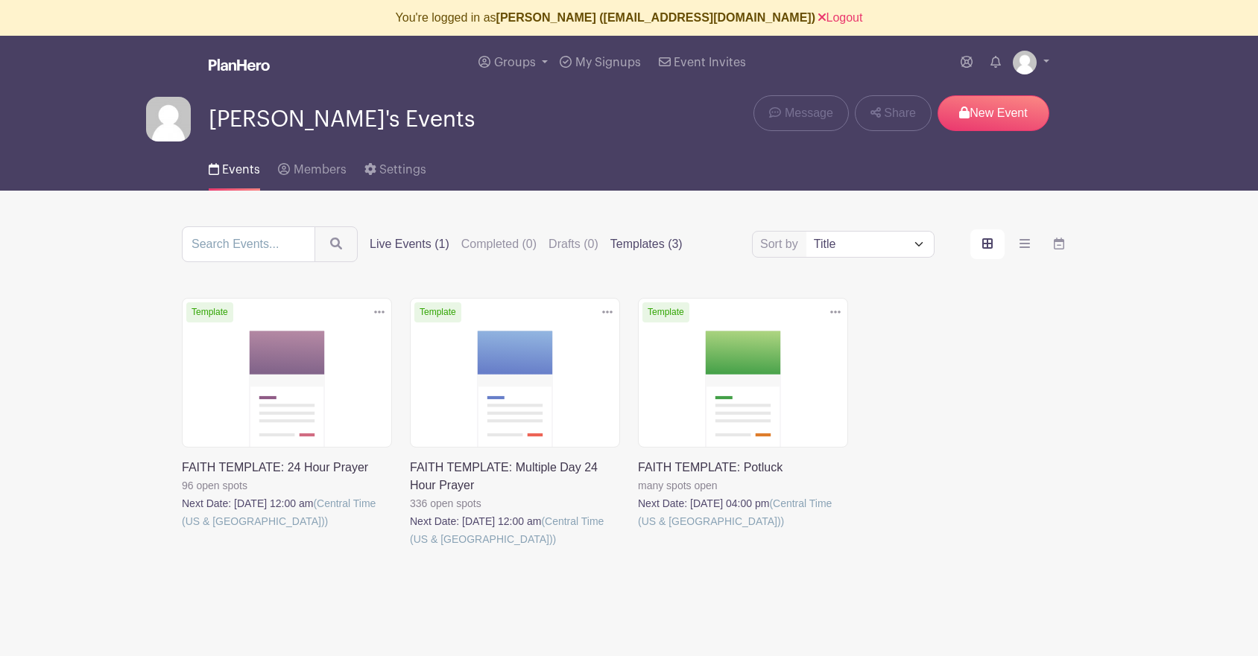
click at [389, 245] on label "Live Events (1)" at bounding box center [410, 244] width 80 height 18
click at [0, 0] on input "Live Events (1)" at bounding box center [0, 0] width 0 height 0
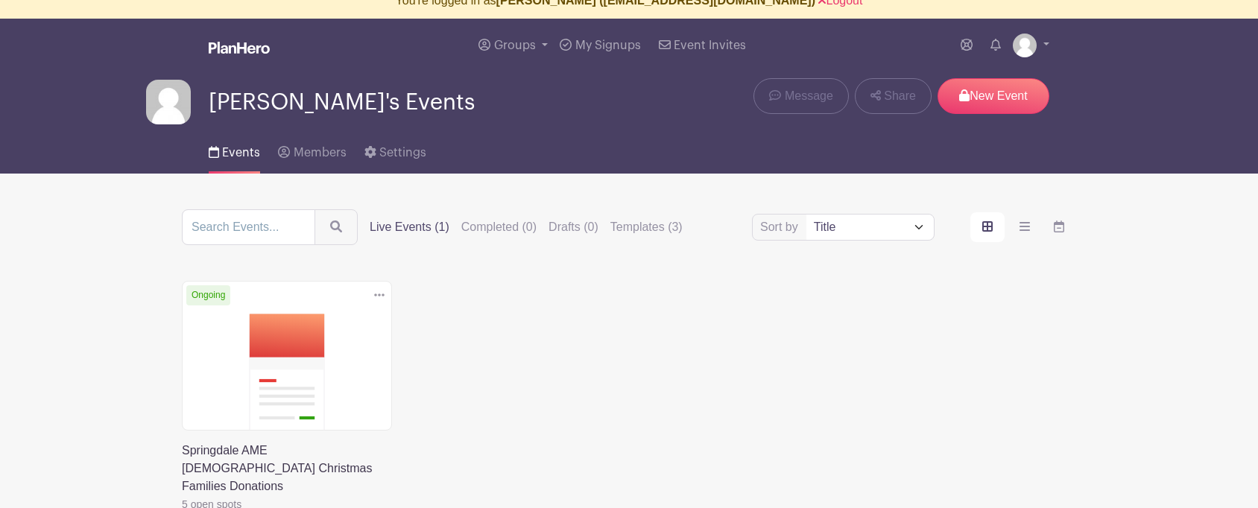
scroll to position [14, 0]
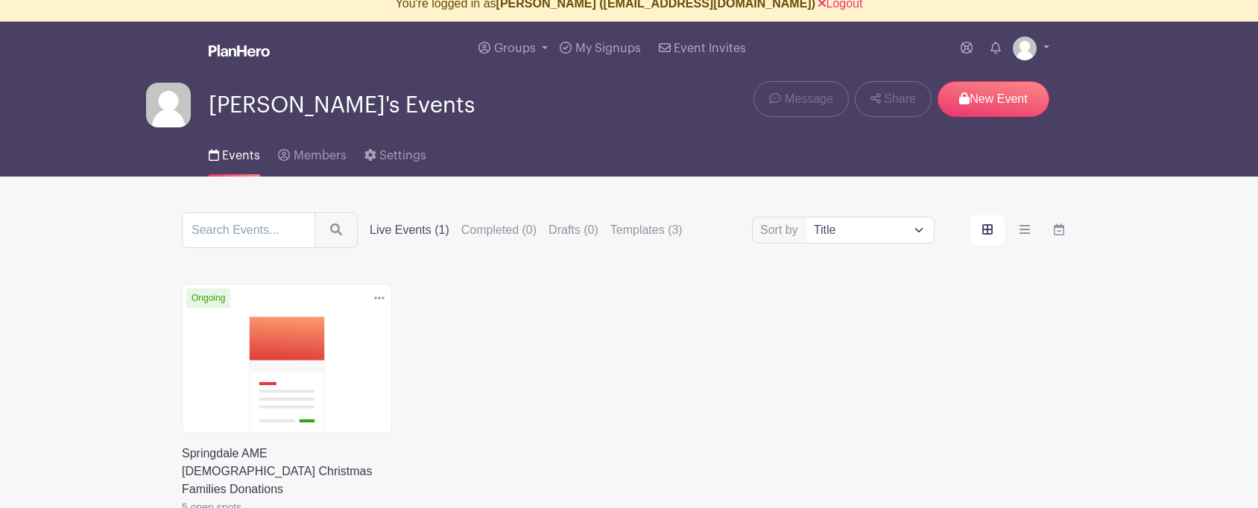
click at [182, 516] on link at bounding box center [182, 516] width 0 height 0
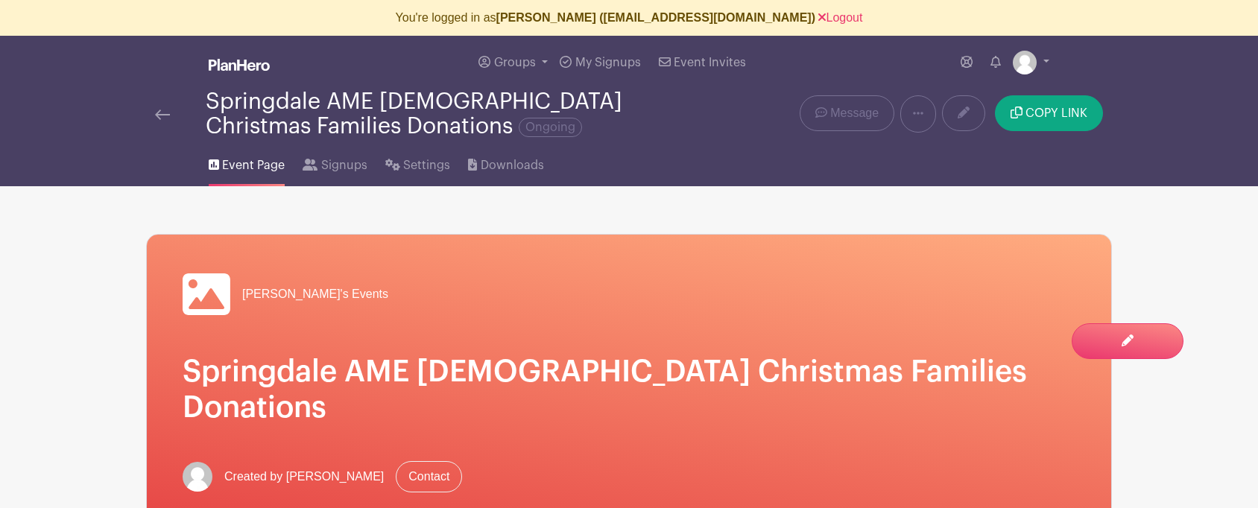
scroll to position [1, 0]
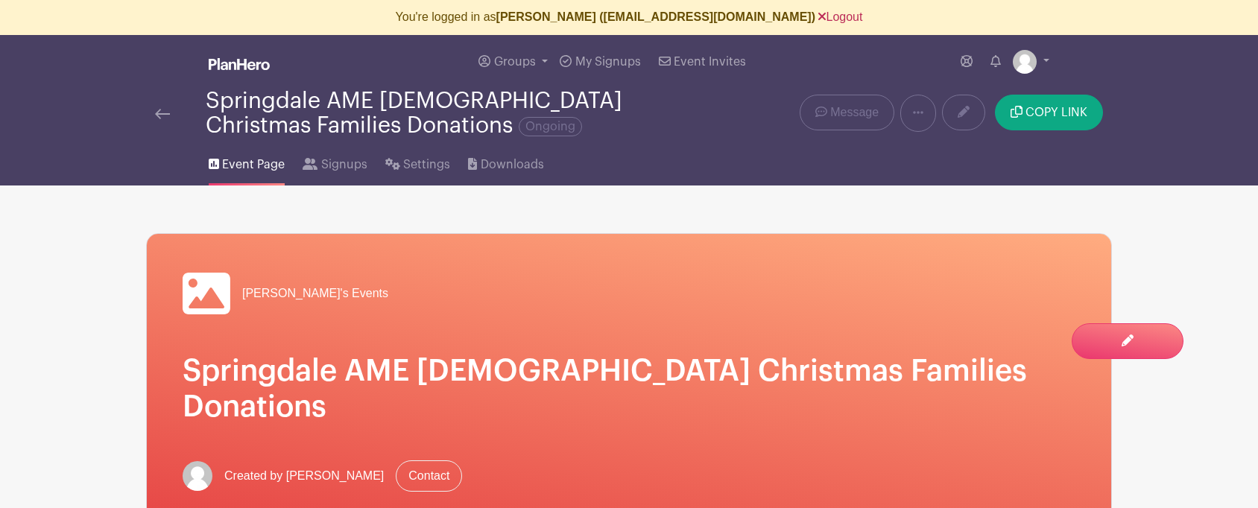
click at [818, 14] on link "Logout" at bounding box center [840, 16] width 44 height 13
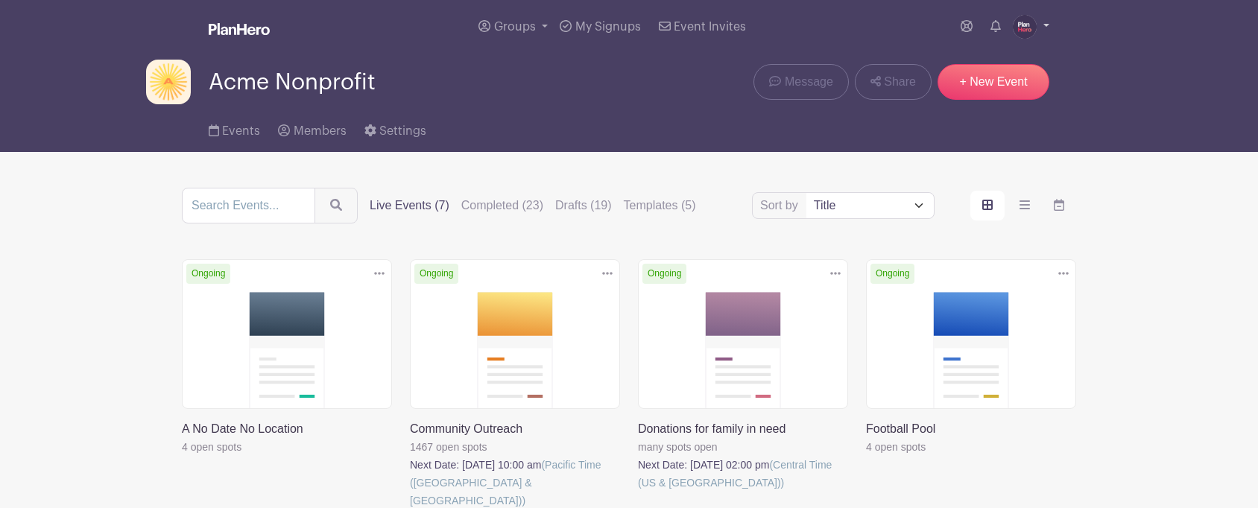
click at [1024, 32] on img at bounding box center [1024, 27] width 24 height 24
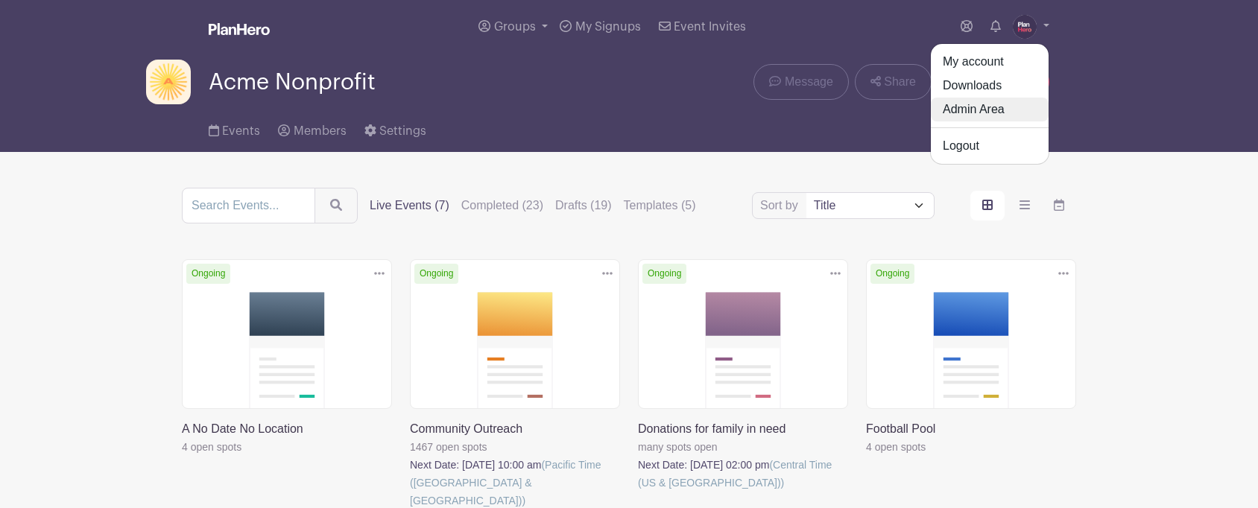
click at [1000, 109] on link "Admin Area" at bounding box center [990, 110] width 118 height 24
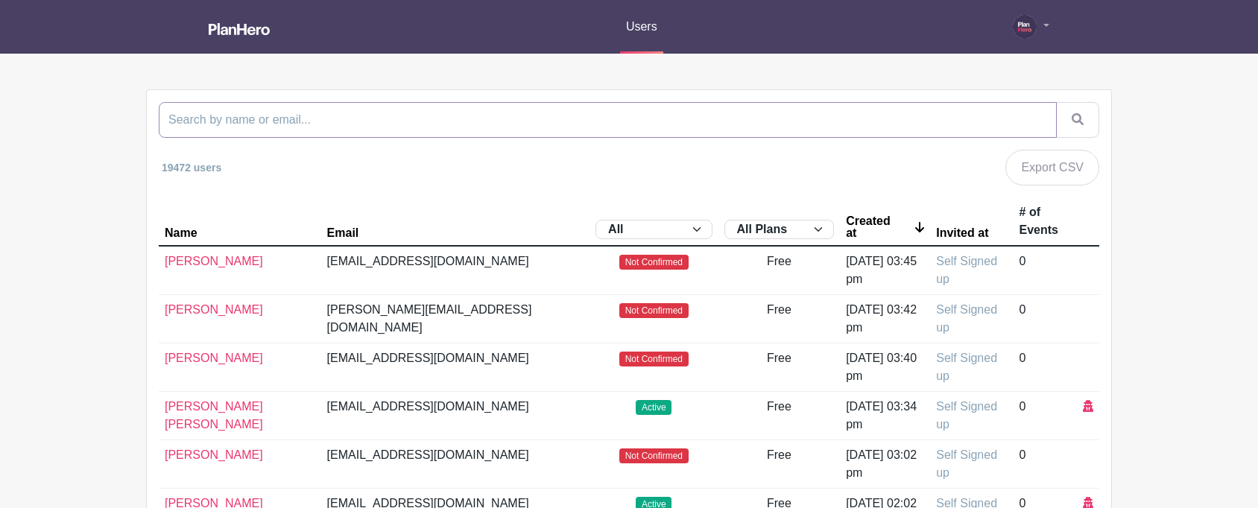
click at [673, 121] on input "search" at bounding box center [608, 120] width 898 height 36
paste input "springdaleamechurch@gmail.com"
type input "springdaleamechurch@gmail.com"
click at [1056, 102] on button "submit" at bounding box center [1077, 120] width 43 height 36
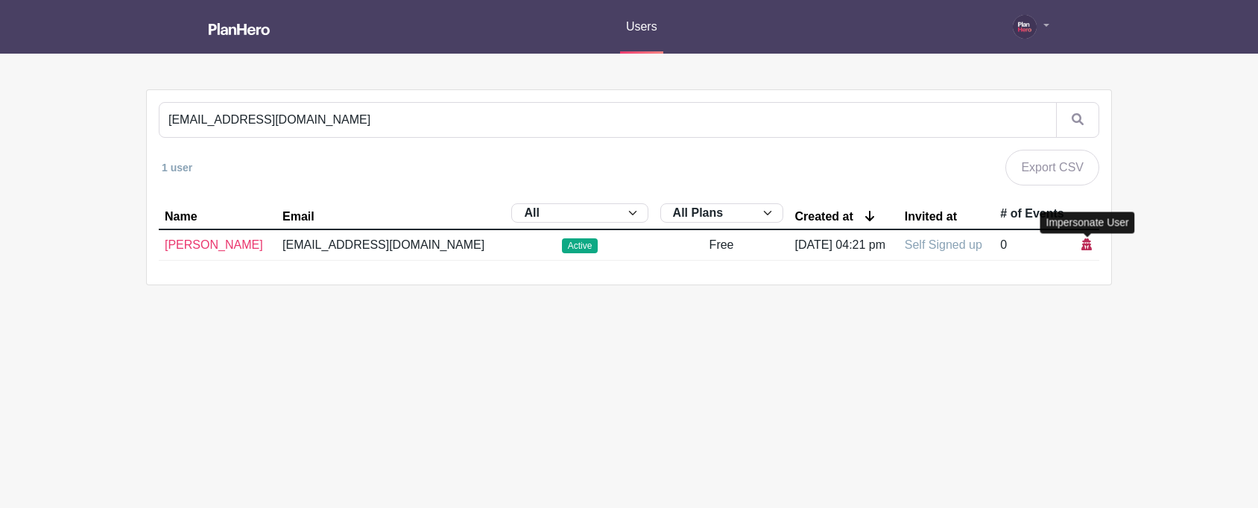
click at [1087, 242] on icon at bounding box center [1086, 244] width 10 height 12
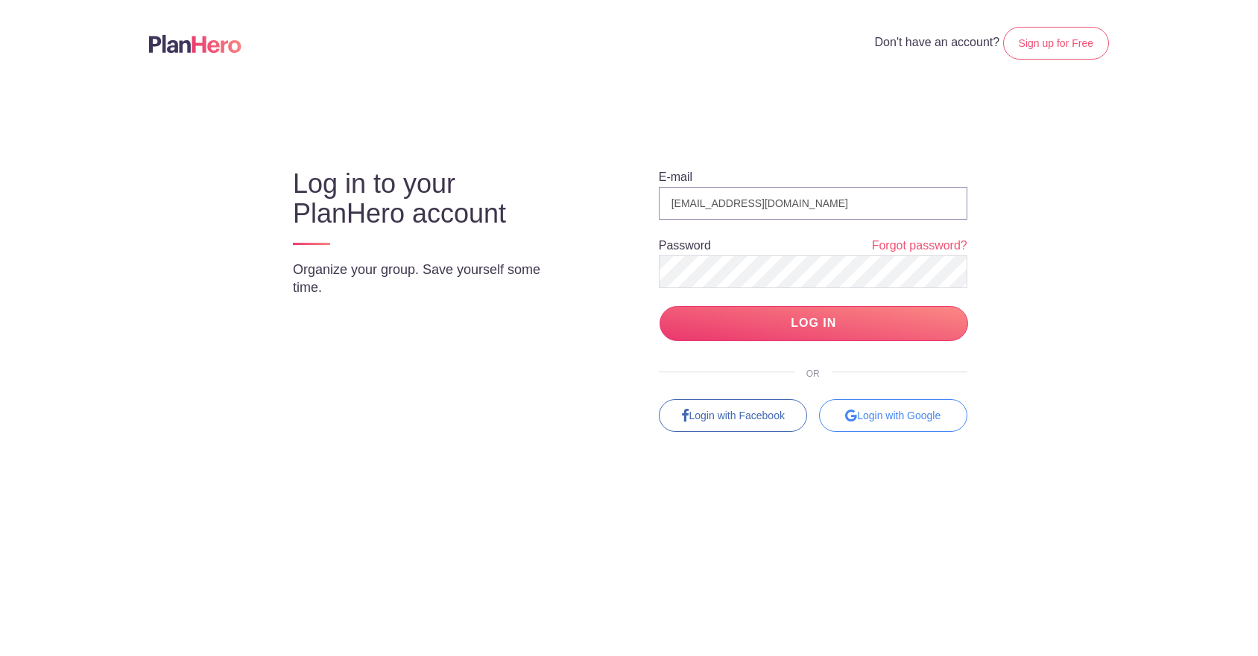
drag, startPoint x: 805, startPoint y: 203, endPoint x: 633, endPoint y: 200, distance: 172.1
click at [633, 200] on div "E-mail [EMAIL_ADDRESS][DOMAIN_NAME] Password Forgot password? LOG IN OR Login w…" at bounding box center [800, 287] width 394 height 290
paste input "[EMAIL_ADDRESS][DOMAIN_NAME]"
type input "[EMAIL_ADDRESS][DOMAIN_NAME]"
click at [629, 270] on div "E-mail [EMAIL_ADDRESS][DOMAIN_NAME] Password Forgot password? LOG IN OR Login w…" at bounding box center [800, 287] width 394 height 290
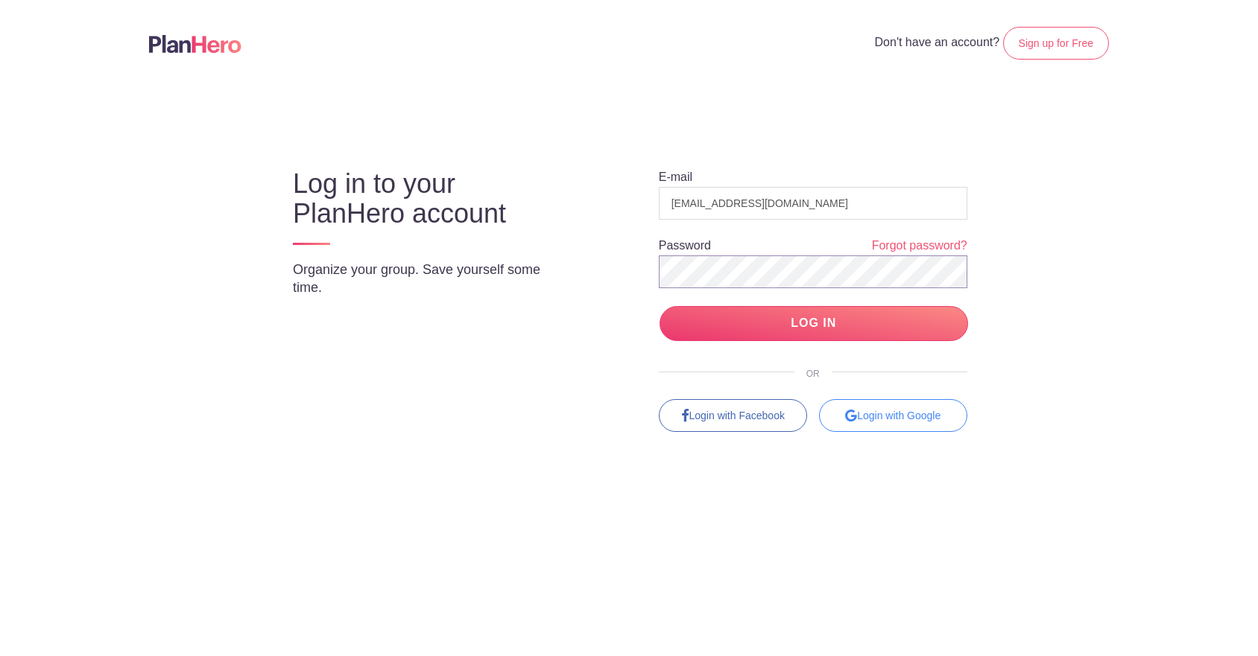
click at [659, 306] on input "LOG IN" at bounding box center [813, 323] width 308 height 35
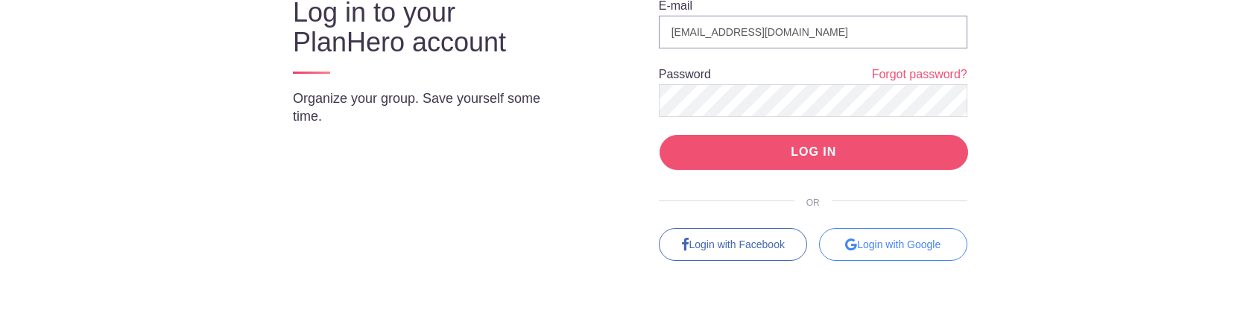
scroll to position [200, 0]
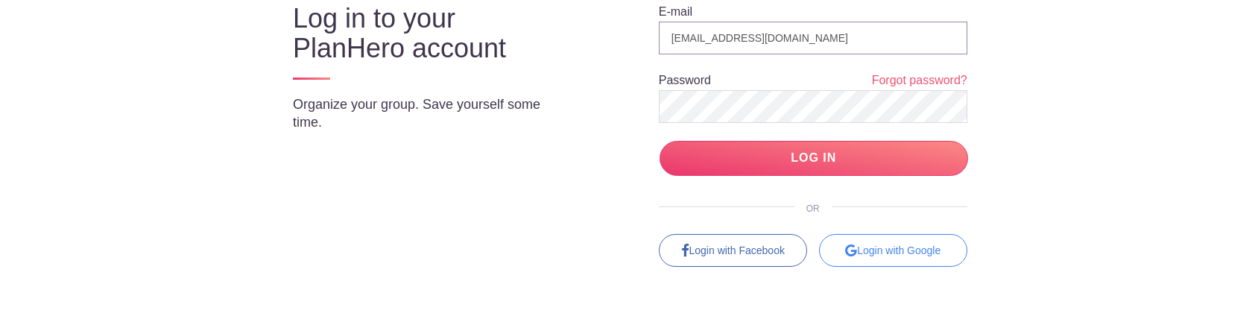
drag, startPoint x: 807, startPoint y: 41, endPoint x: 609, endPoint y: 42, distance: 198.2
click at [609, 42] on div "E-mail coordinator@aysmusic.org Password Forgot password? LOG IN OR Login with …" at bounding box center [800, 122] width 394 height 290
paste input "ladygolfster@gmail.com"
type input "ladygolfster@gmail.com"
click at [656, 105] on div "E-mail ladygolfster@gmail.com Password Forgot password? LOG IN OR Login with Fa…" at bounding box center [800, 122] width 394 height 290
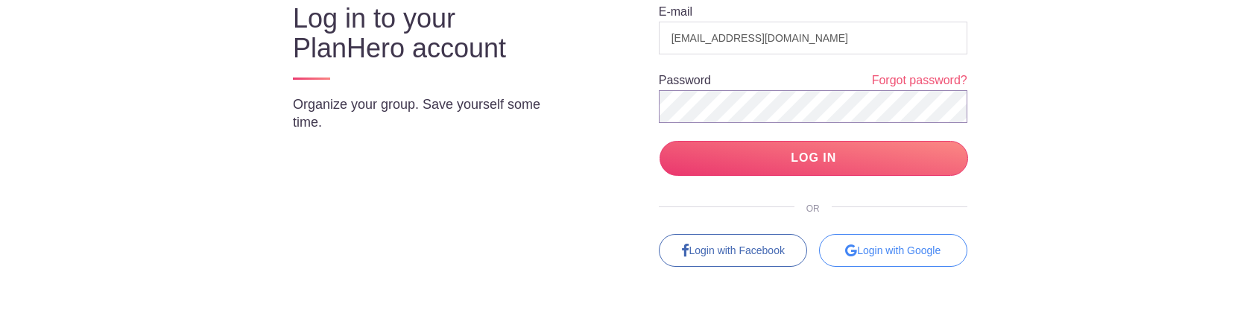
scroll to position [209, 0]
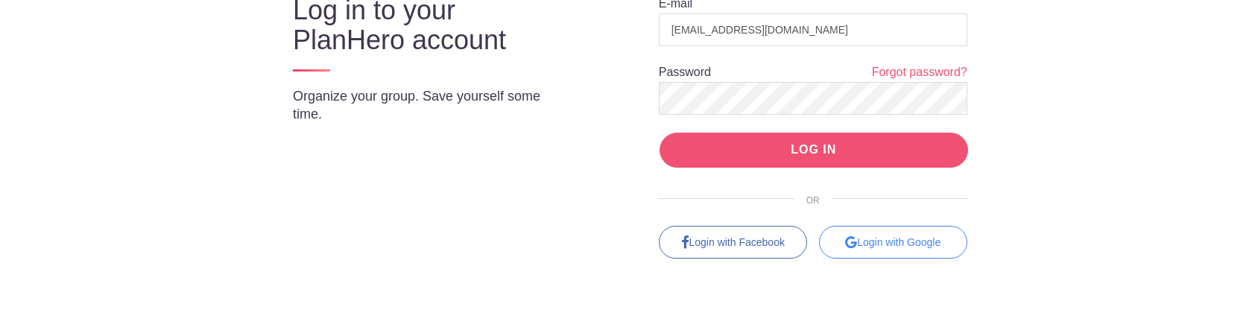
click at [752, 163] on input "LOG IN" at bounding box center [813, 150] width 308 height 35
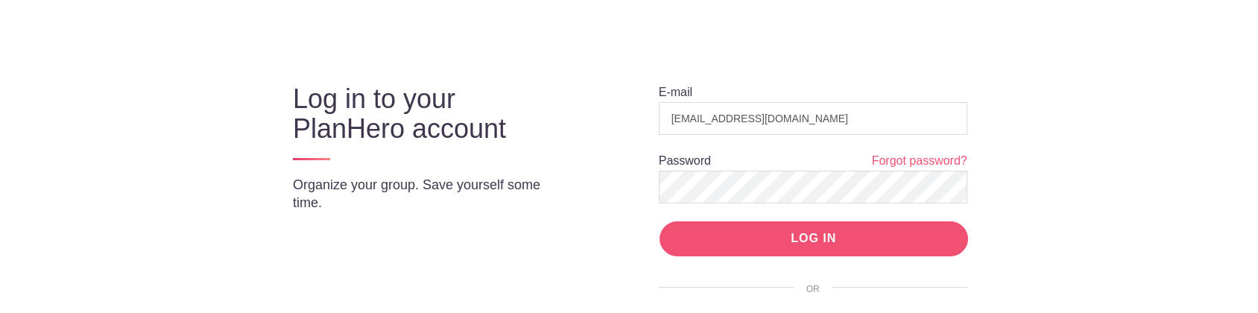
scroll to position [118, 0]
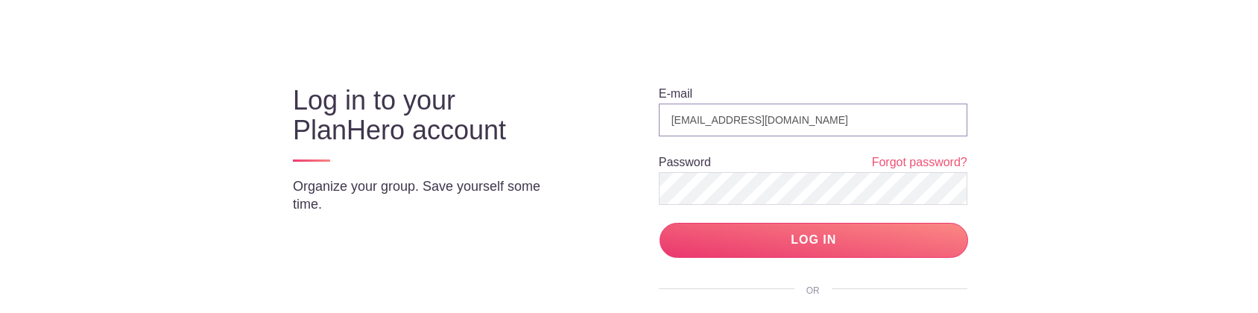
drag, startPoint x: 861, startPoint y: 121, endPoint x: 622, endPoint y: 112, distance: 239.3
click at [622, 112] on div "E-mail coordinator@aysmusic.org Password Forgot password? LOG IN OR Login with …" at bounding box center [800, 204] width 394 height 290
paste input "ladygolfster@gmail.com"
type input "ladygolfster@gmail.com"
click at [615, 185] on div "E-mail ladygolfster@gmail.com Password Forgot password? LOG IN OR Login with Fa…" at bounding box center [800, 204] width 394 height 290
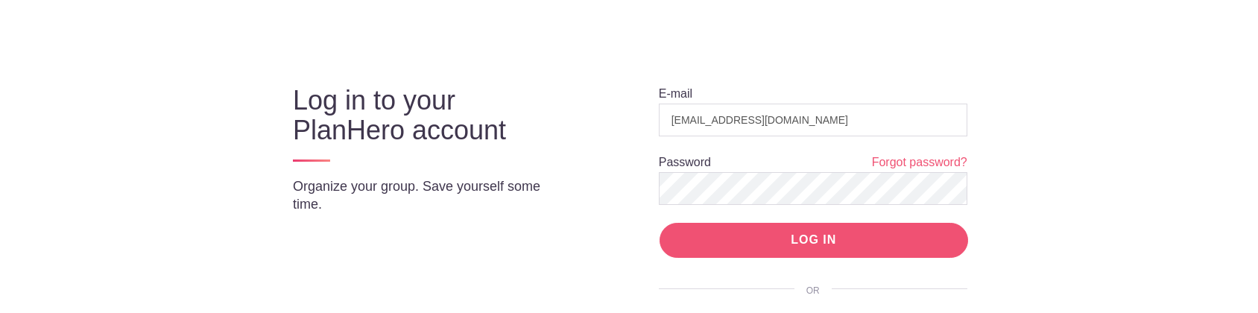
click at [743, 240] on input "LOG IN" at bounding box center [813, 240] width 308 height 35
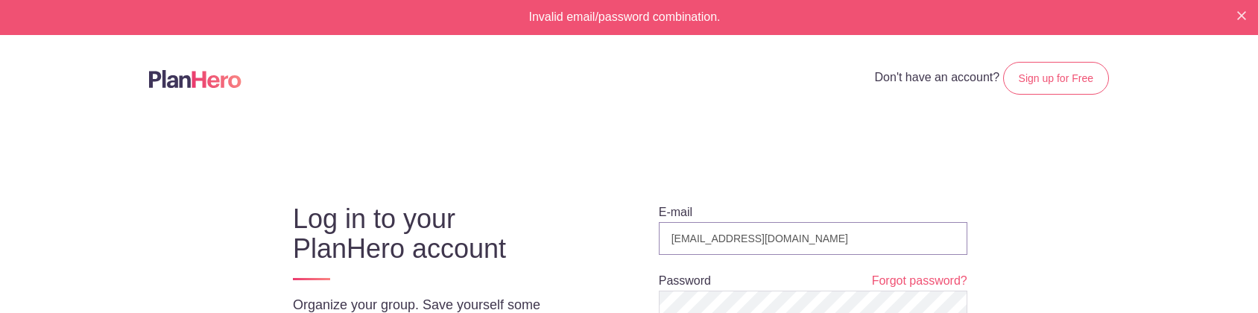
drag, startPoint x: 812, startPoint y: 244, endPoint x: 662, endPoint y: 234, distance: 150.1
click at [662, 234] on input "[EMAIL_ADDRESS][DOMAIN_NAME]" at bounding box center [813, 238] width 308 height 33
paste input "springdaleamechurch@gmail.com"
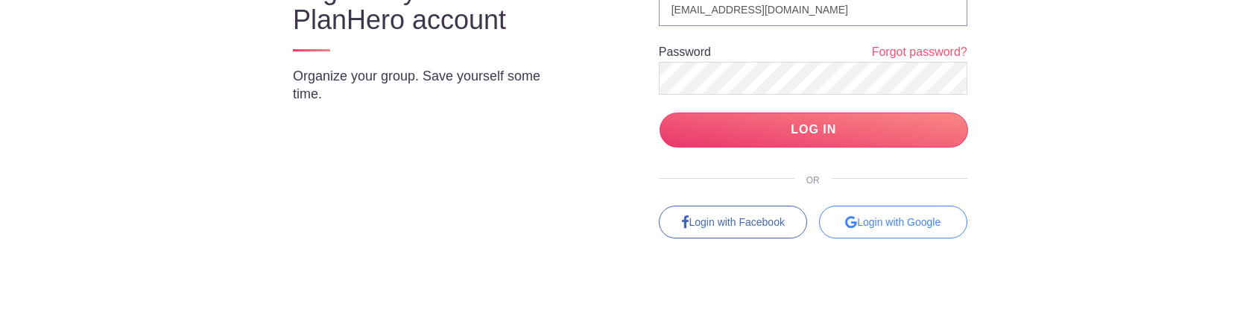
scroll to position [230, 0]
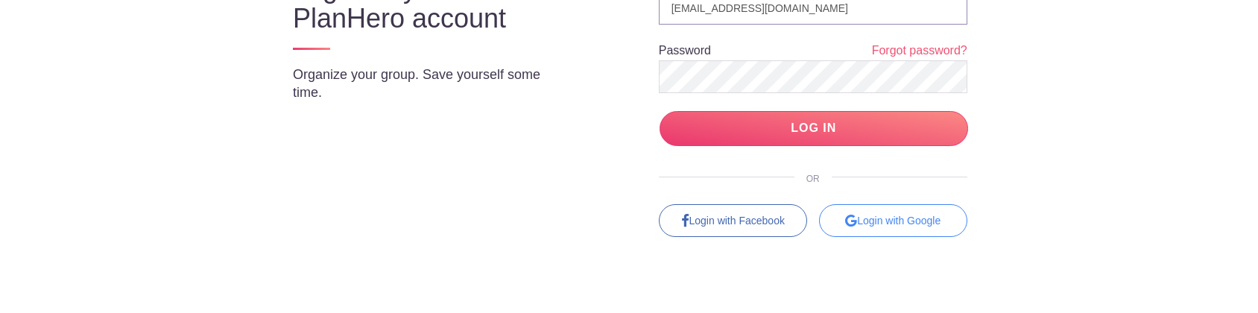
click at [671, 8] on input "springdaleamechurch@gmail.com" at bounding box center [813, 8] width 308 height 33
type input "springdaleamechurch@gmail.com"
click at [641, 75] on div "E-mail springdaleamechurch@gmail.com Password Forgot password? LOG IN OR Login …" at bounding box center [800, 92] width 394 height 290
click at [659, 111] on input "LOG IN" at bounding box center [813, 128] width 308 height 35
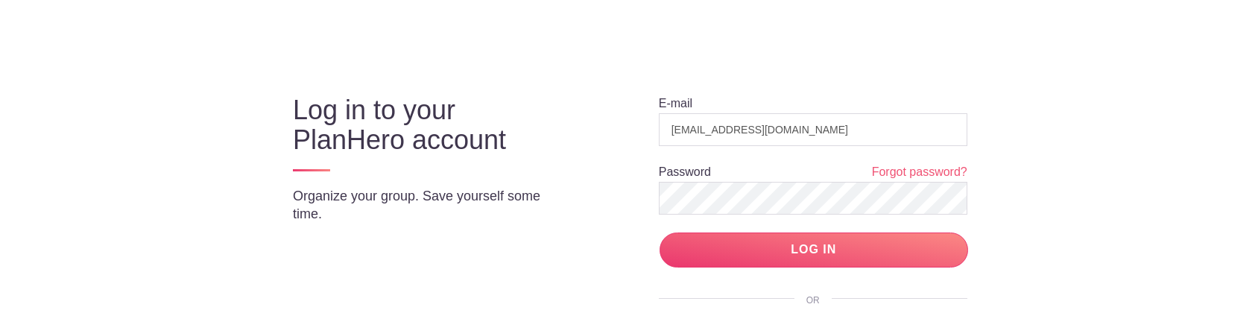
scroll to position [115, 0]
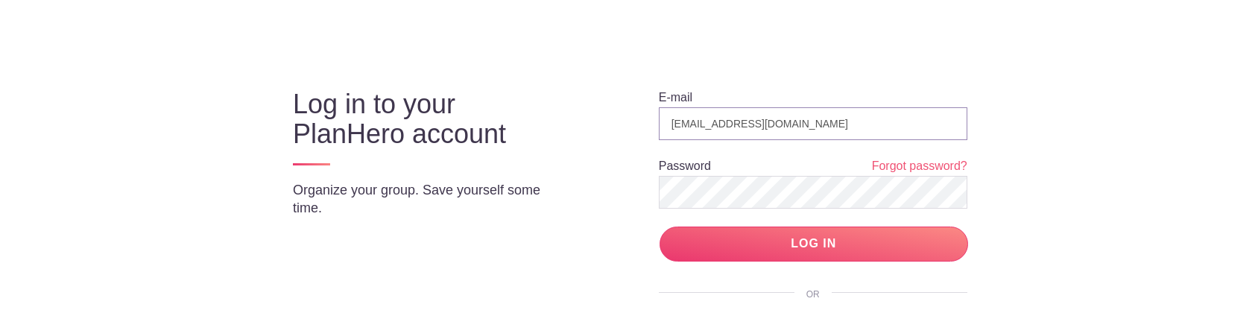
drag, startPoint x: 807, startPoint y: 122, endPoint x: 643, endPoint y: 112, distance: 164.2
click at [643, 112] on div "E-mail [EMAIL_ADDRESS][DOMAIN_NAME] Password Forgot password? LOG IN OR Login w…" at bounding box center [800, 208] width 394 height 290
paste input "[EMAIL_ADDRESS][DOMAIN_NAME]"
type input "[EMAIL_ADDRESS][DOMAIN_NAME]"
click at [624, 184] on div "E-mail [EMAIL_ADDRESS][DOMAIN_NAME] Password Forgot password? LOG IN OR Login w…" at bounding box center [800, 208] width 394 height 290
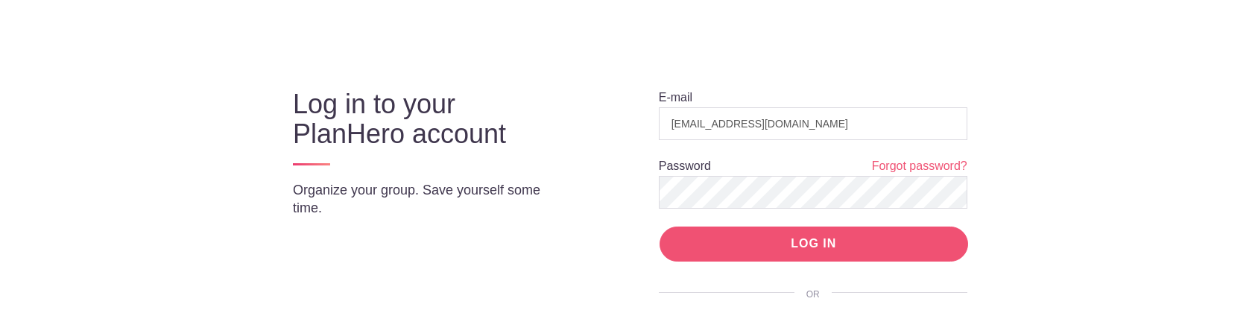
click at [839, 243] on input "LOG IN" at bounding box center [813, 243] width 308 height 35
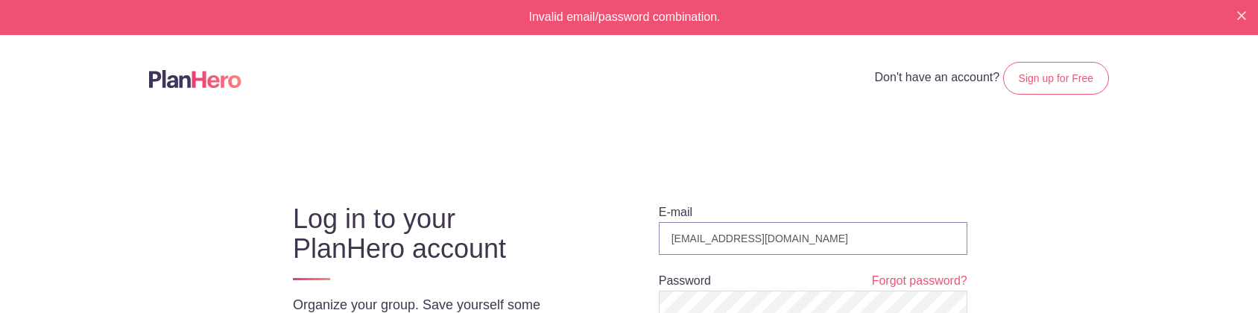
drag, startPoint x: 809, startPoint y: 236, endPoint x: 647, endPoint y: 232, distance: 161.7
paste input "ladygolfster@gmail.com"
click at [673, 238] on input "ladygolfster@gmail.com" at bounding box center [813, 238] width 308 height 33
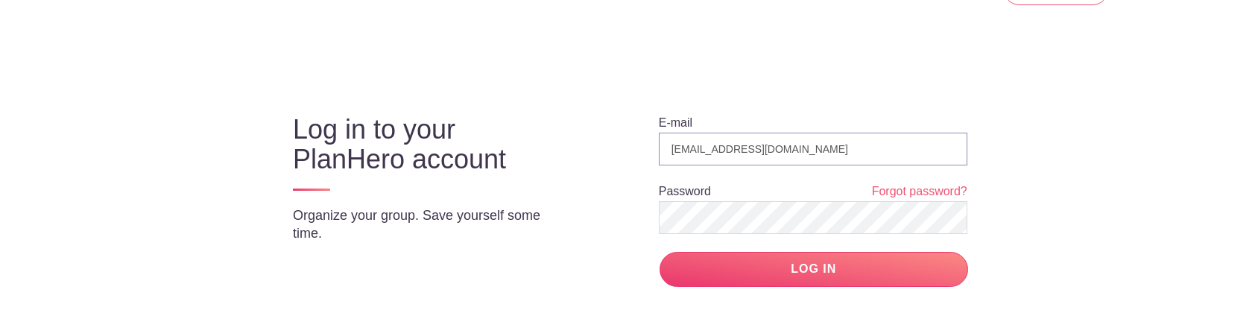
scroll to position [108, 0]
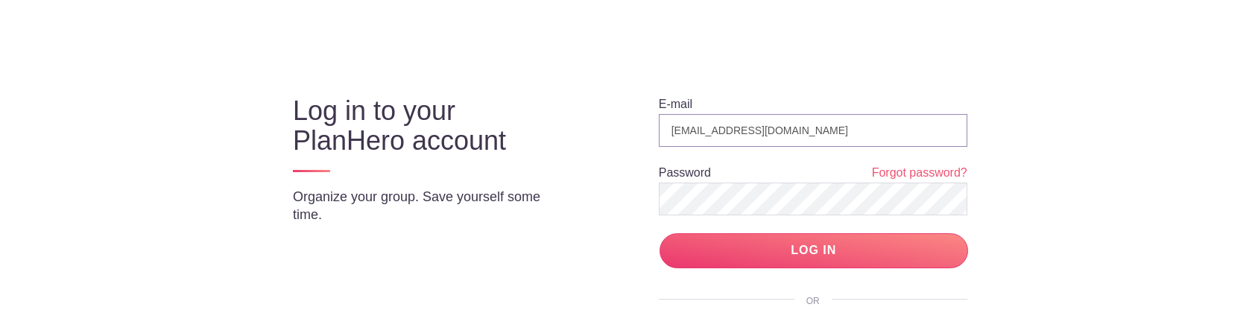
type input "ladygolfster@gmail.com"
click at [649, 196] on div "E-mail ladygolfster@gmail.com Password Forgot password? LOG IN OR Login with Fa…" at bounding box center [800, 214] width 394 height 290
click at [659, 233] on input "LOG IN" at bounding box center [813, 250] width 308 height 35
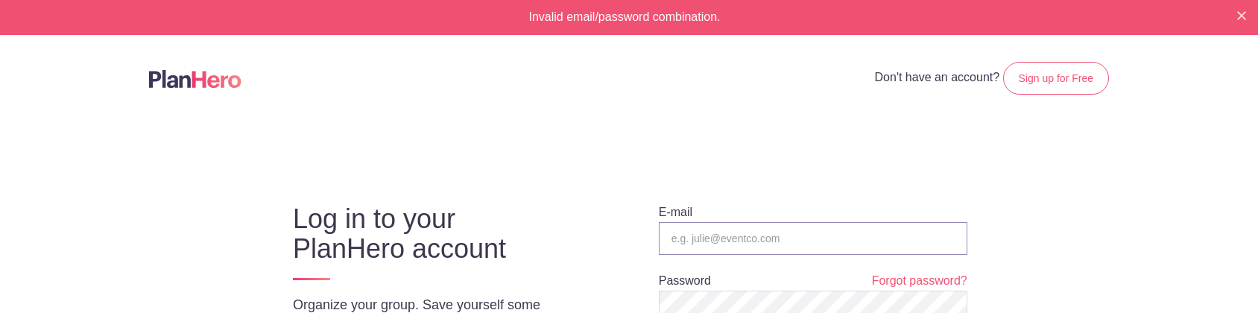
type input "[EMAIL_ADDRESS][DOMAIN_NAME]"
